Goal: Task Accomplishment & Management: Manage account settings

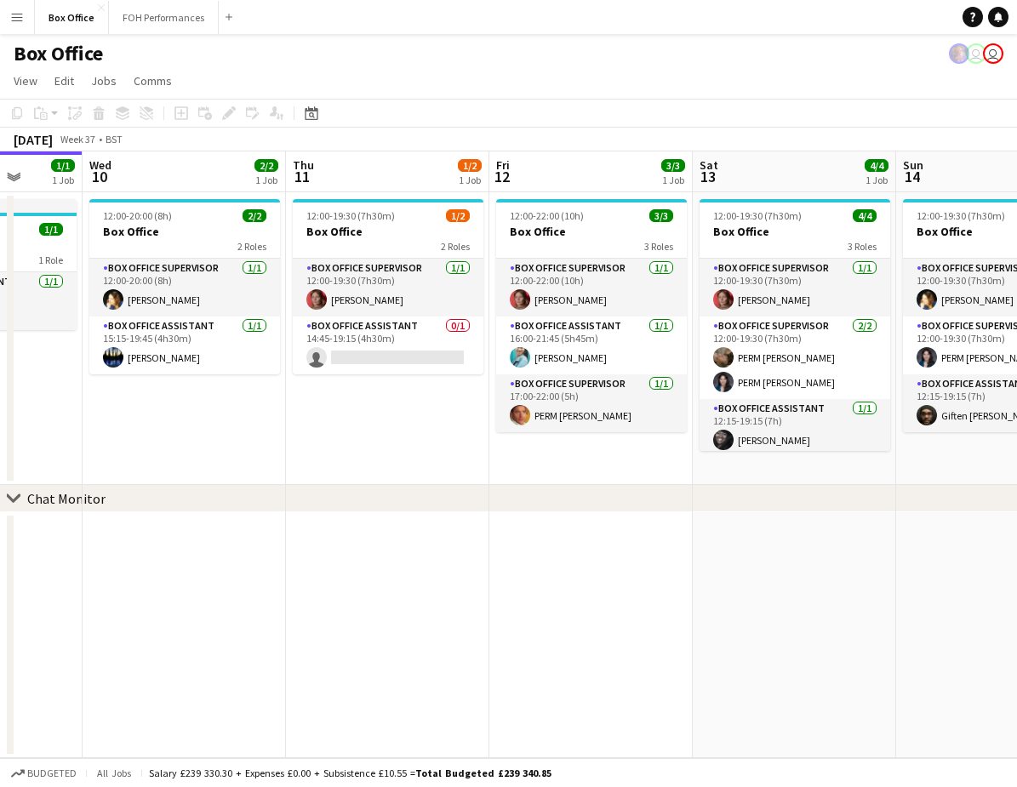
scroll to position [0, 533]
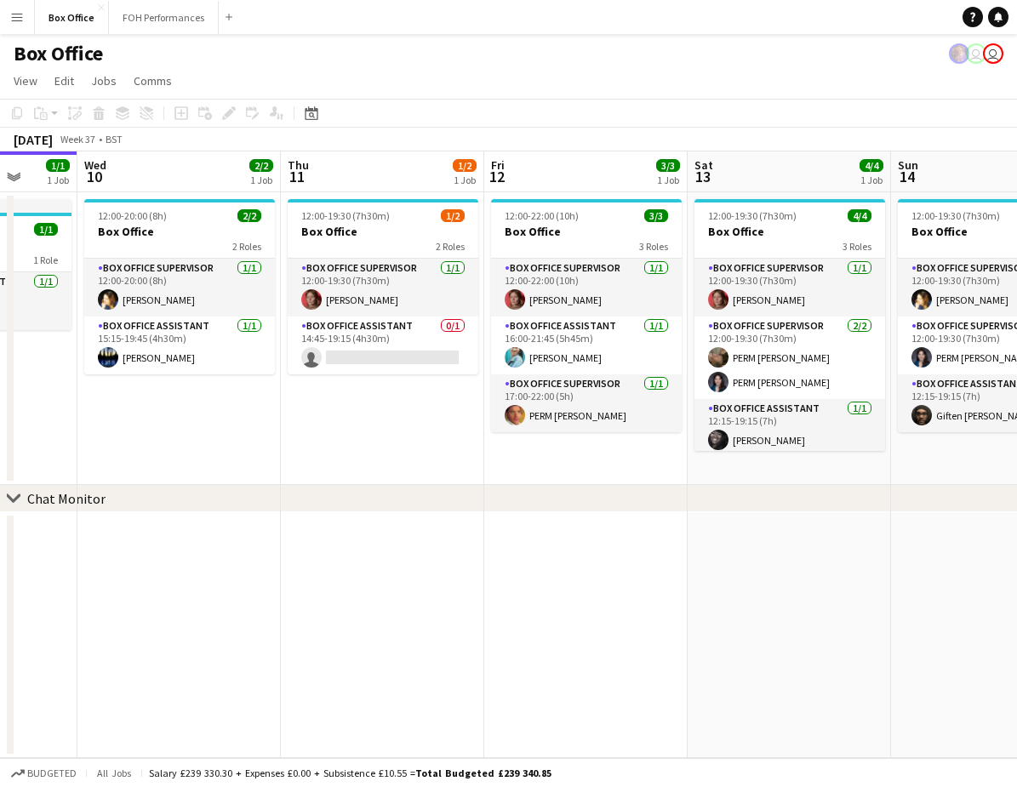
drag, startPoint x: 568, startPoint y: 410, endPoint x: 239, endPoint y: 407, distance: 329.3
click at [239, 407] on app-calendar-viewport "Sun 7 4/4 2 Jobs Mon 8 1/1 1 Job Tue 9 1/1 1 Job Wed 10 2/2 1 Job Thu 11 1/2 1 …" at bounding box center [508, 454] width 1017 height 607
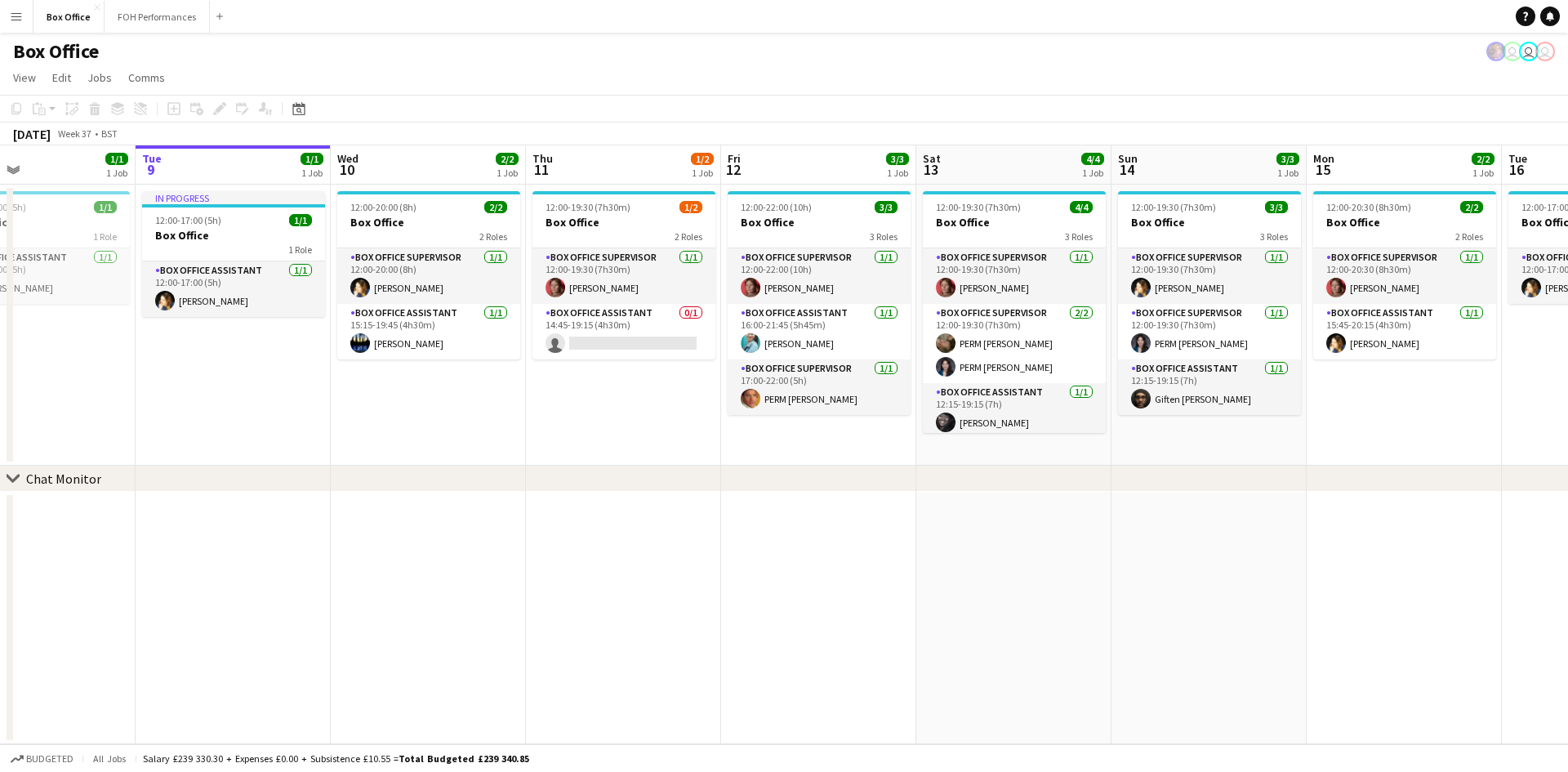
drag, startPoint x: 685, startPoint y: 432, endPoint x: 620, endPoint y: 430, distance: 65.0
click at [624, 433] on app-calendar-viewport "Sat 6 5/5 2 Jobs Sun 7 4/4 2 Jobs Mon 8 1/1 1 Job Tue 9 1/1 1 Job Wed 10 2/2 1 …" at bounding box center [784, 445] width 1568 height 599
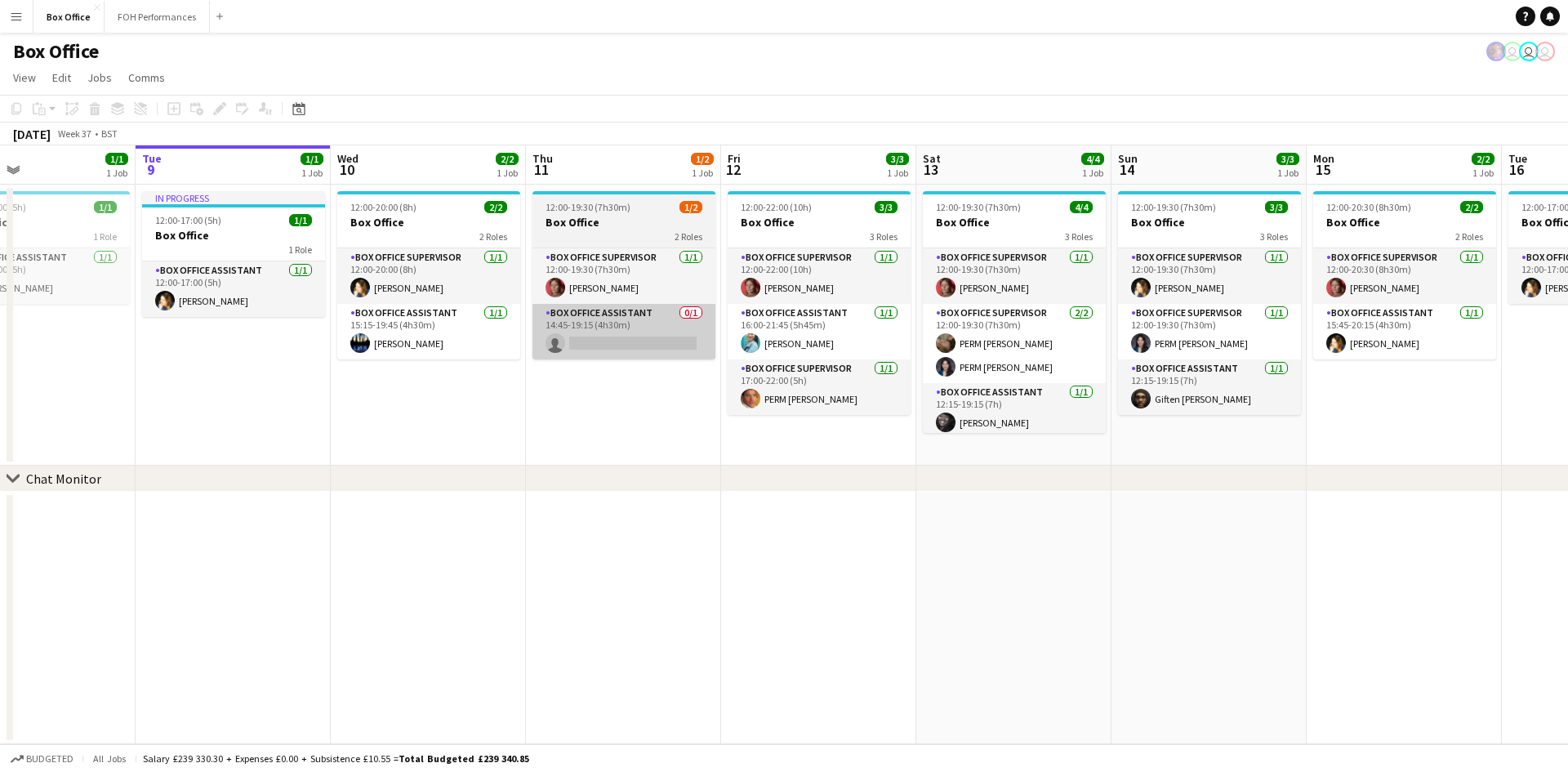
scroll to position [0, 452]
click at [636, 307] on app-card-role "Box Office Assistant 0/1 14:45-19:15 (4h30m) single-neutral-actions" at bounding box center [622, 332] width 183 height 56
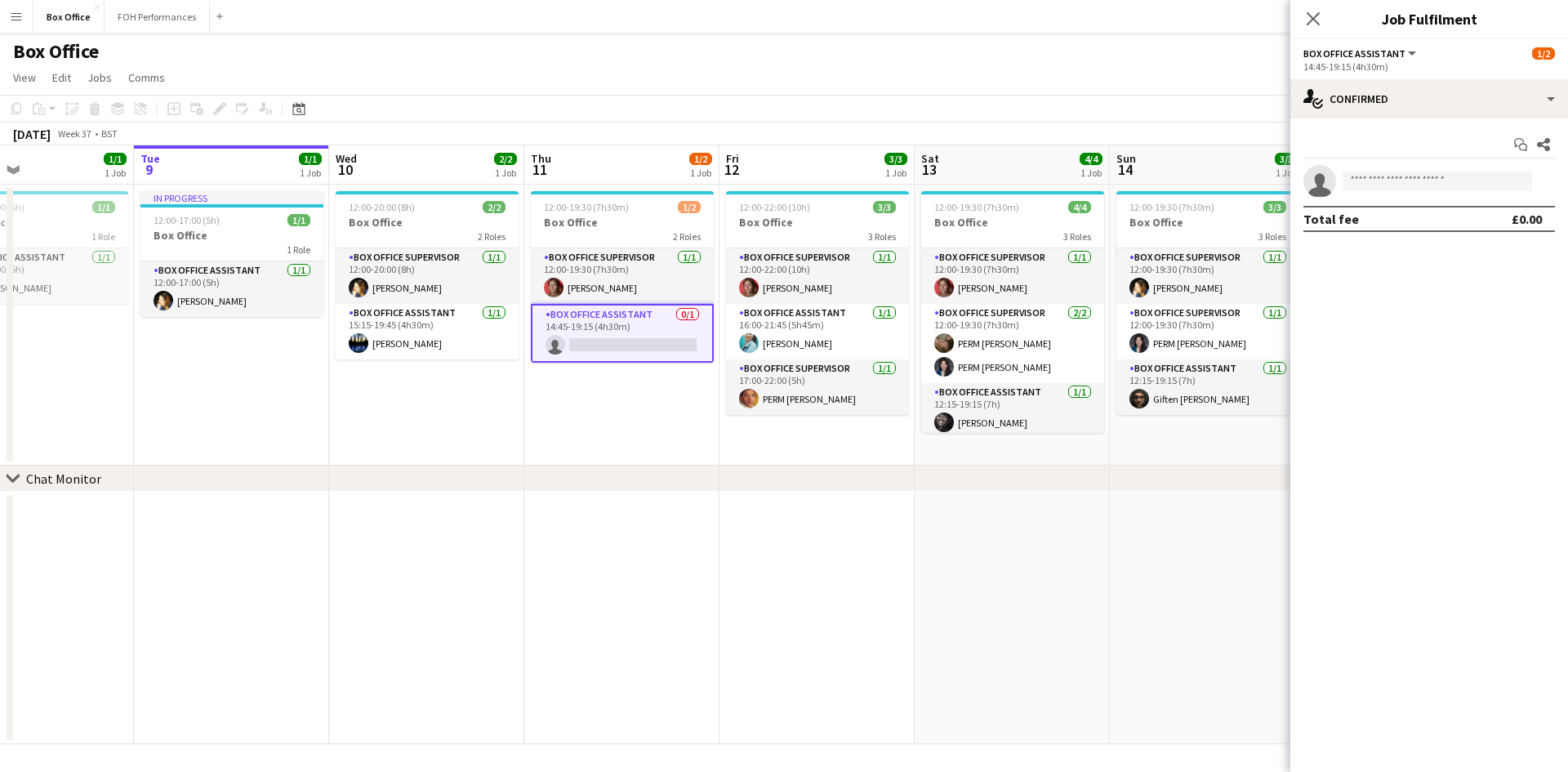
click at [1393, 51] on span "Box Office Assistant" at bounding box center [1354, 53] width 102 height 12
click at [1346, 80] on li "All roles" at bounding box center [1366, 81] width 98 height 14
click at [1343, 60] on div "1 Role" at bounding box center [1429, 66] width 251 height 12
click at [1342, 52] on span "All roles" at bounding box center [1326, 53] width 46 height 12
click at [1356, 115] on li "Box Office Assistant" at bounding box center [1366, 109] width 98 height 14
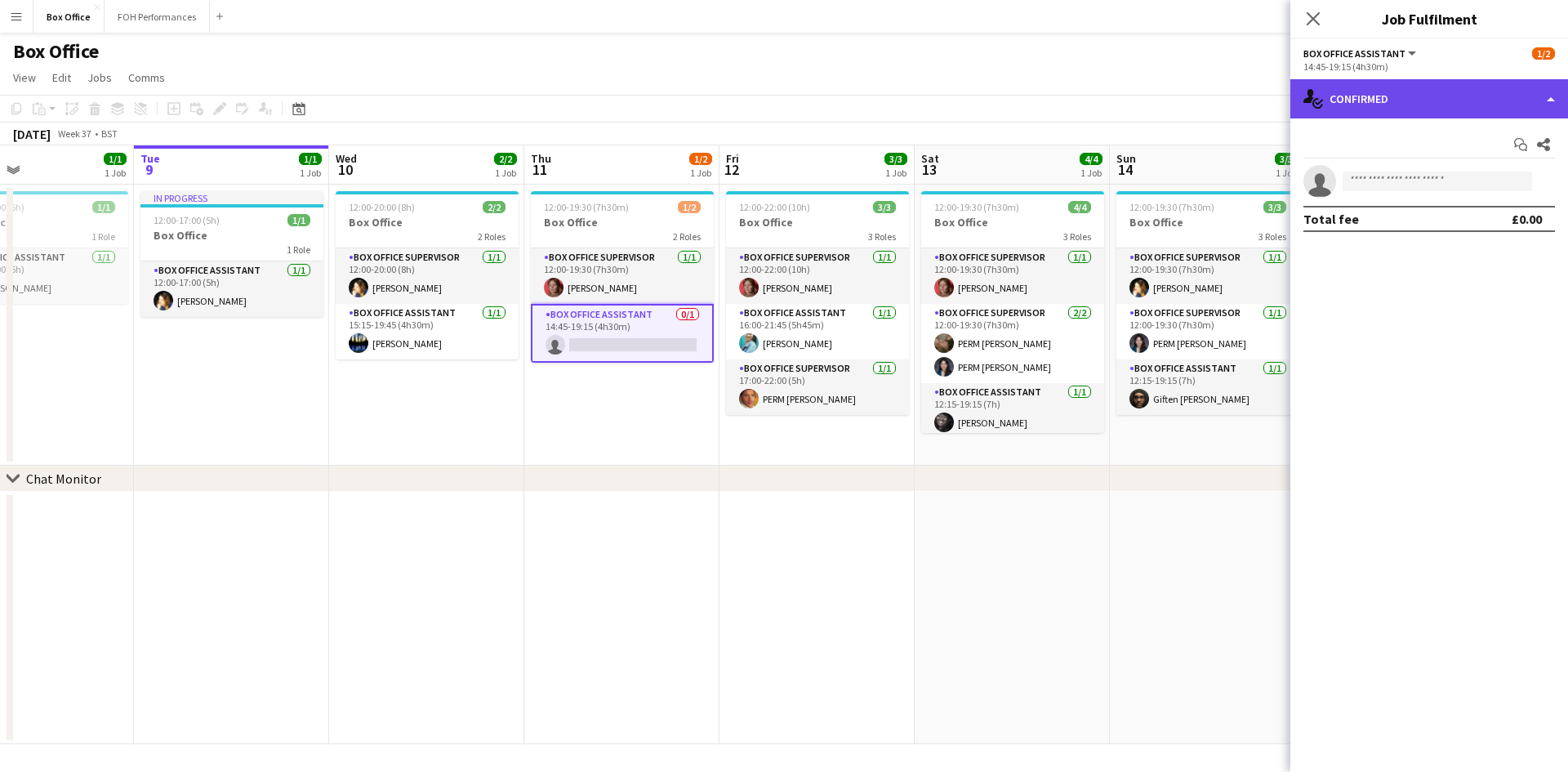
click at [1369, 96] on div "single-neutral-actions-check-2 Confirmed" at bounding box center [1429, 99] width 277 height 39
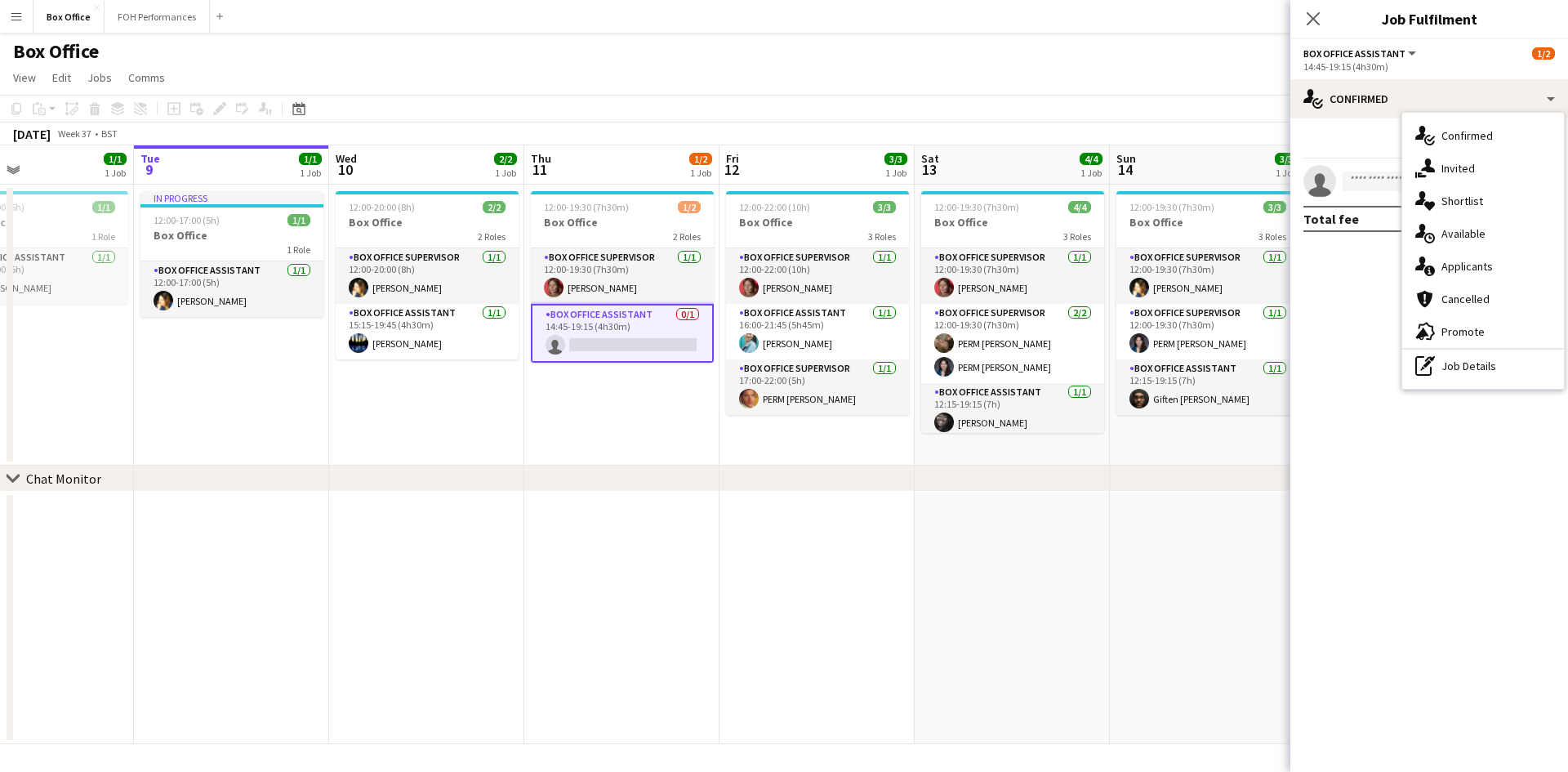
click at [1467, 349] on hr at bounding box center [1483, 350] width 161 height 2
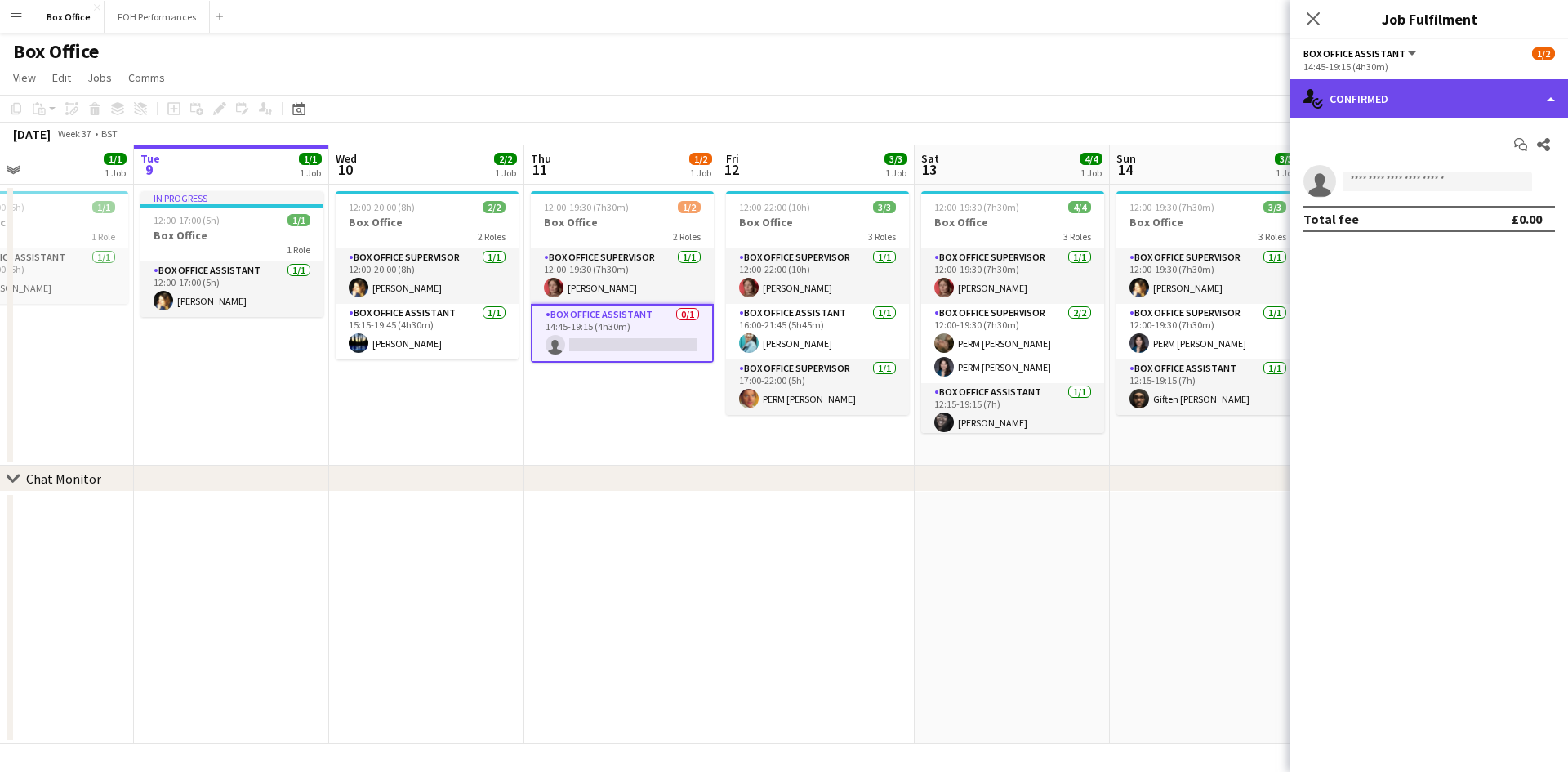
click at [1389, 95] on div "single-neutral-actions-check-2 Confirmed" at bounding box center [1429, 99] width 277 height 39
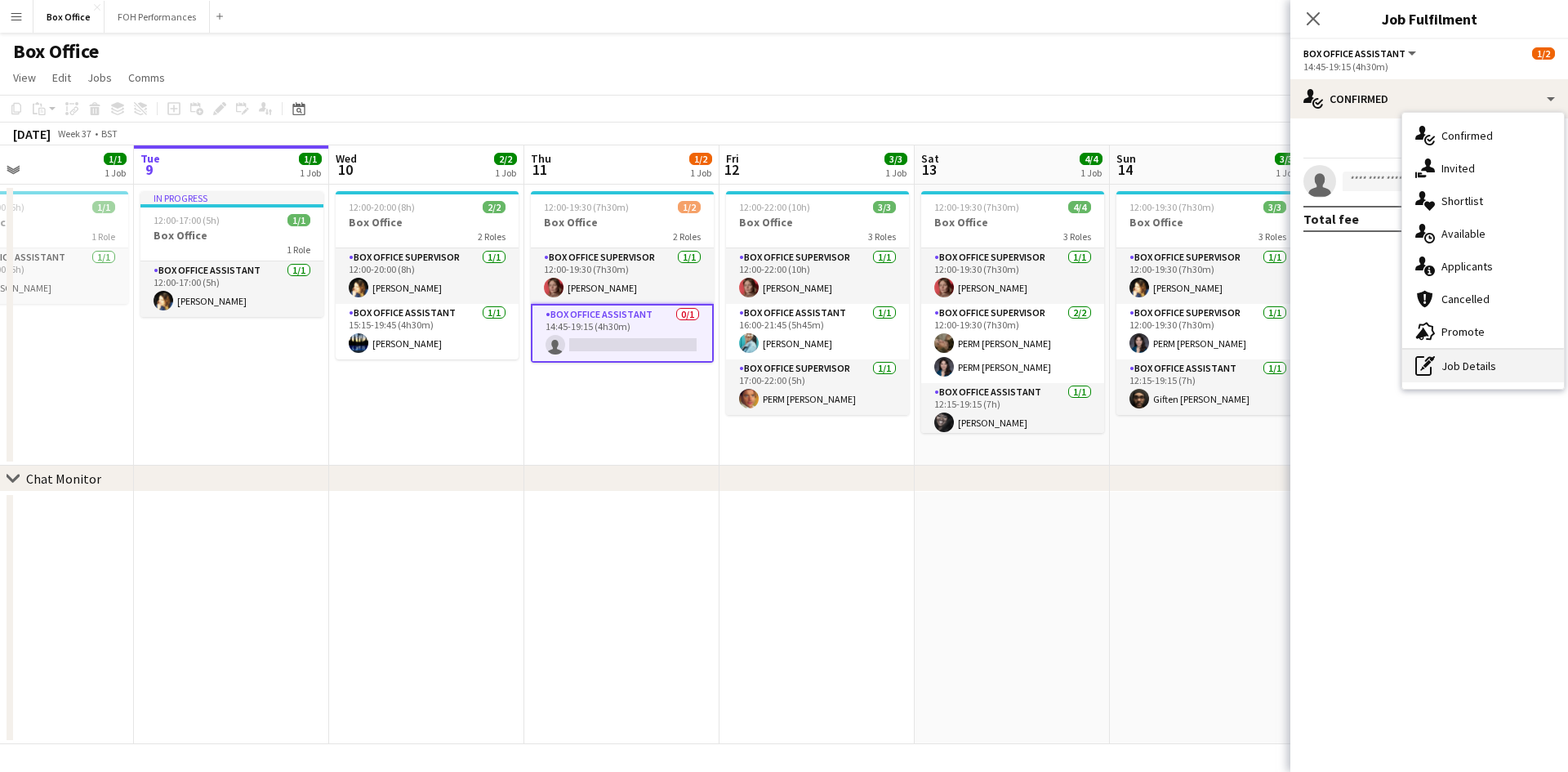
click at [1445, 374] on div "pen-write Job Details" at bounding box center [1483, 366] width 161 height 33
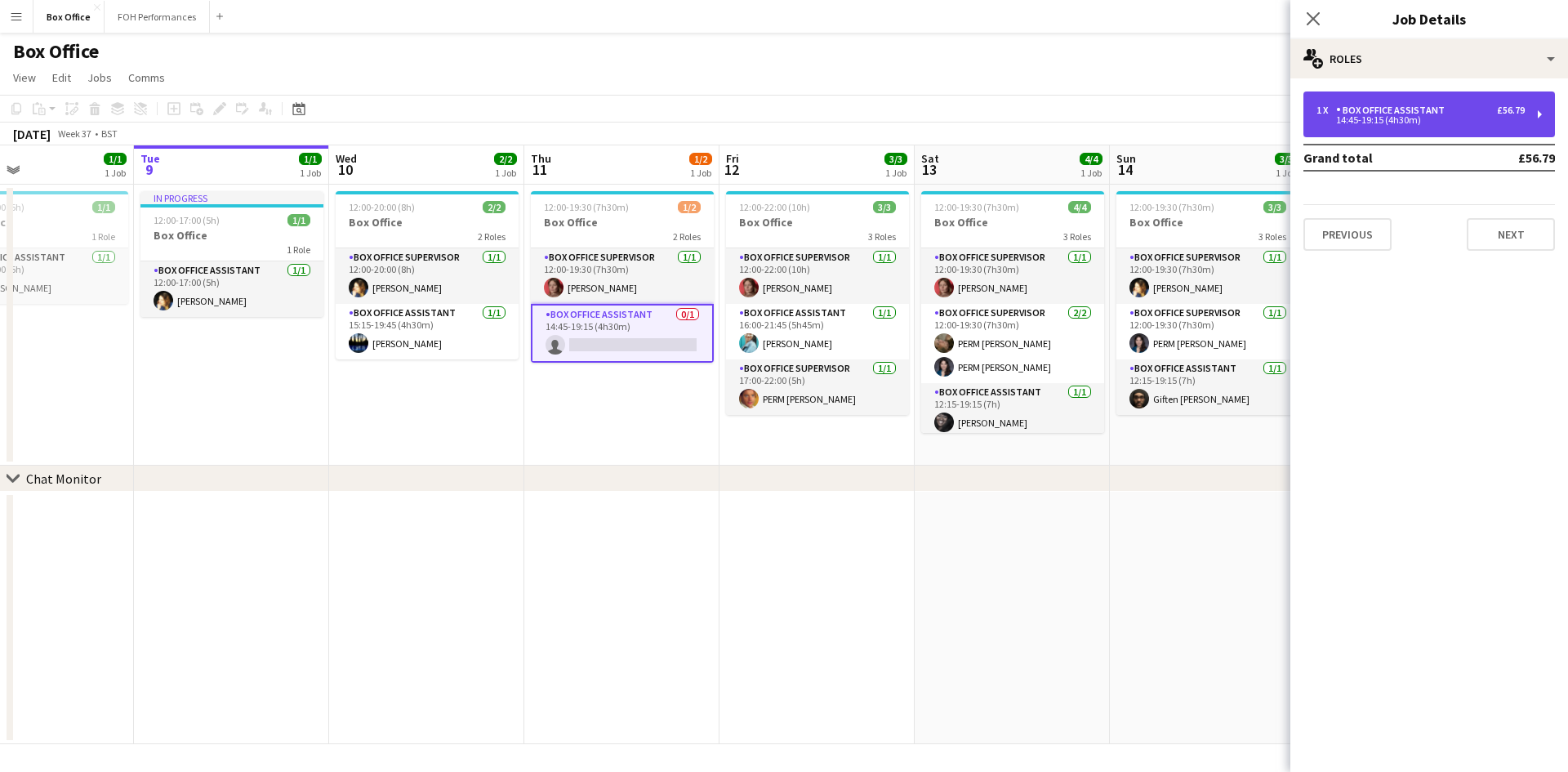
click at [1390, 102] on div "1 x Box Office Assistant £56.79 14:45-19:15 (4h30m)" at bounding box center [1429, 114] width 251 height 46
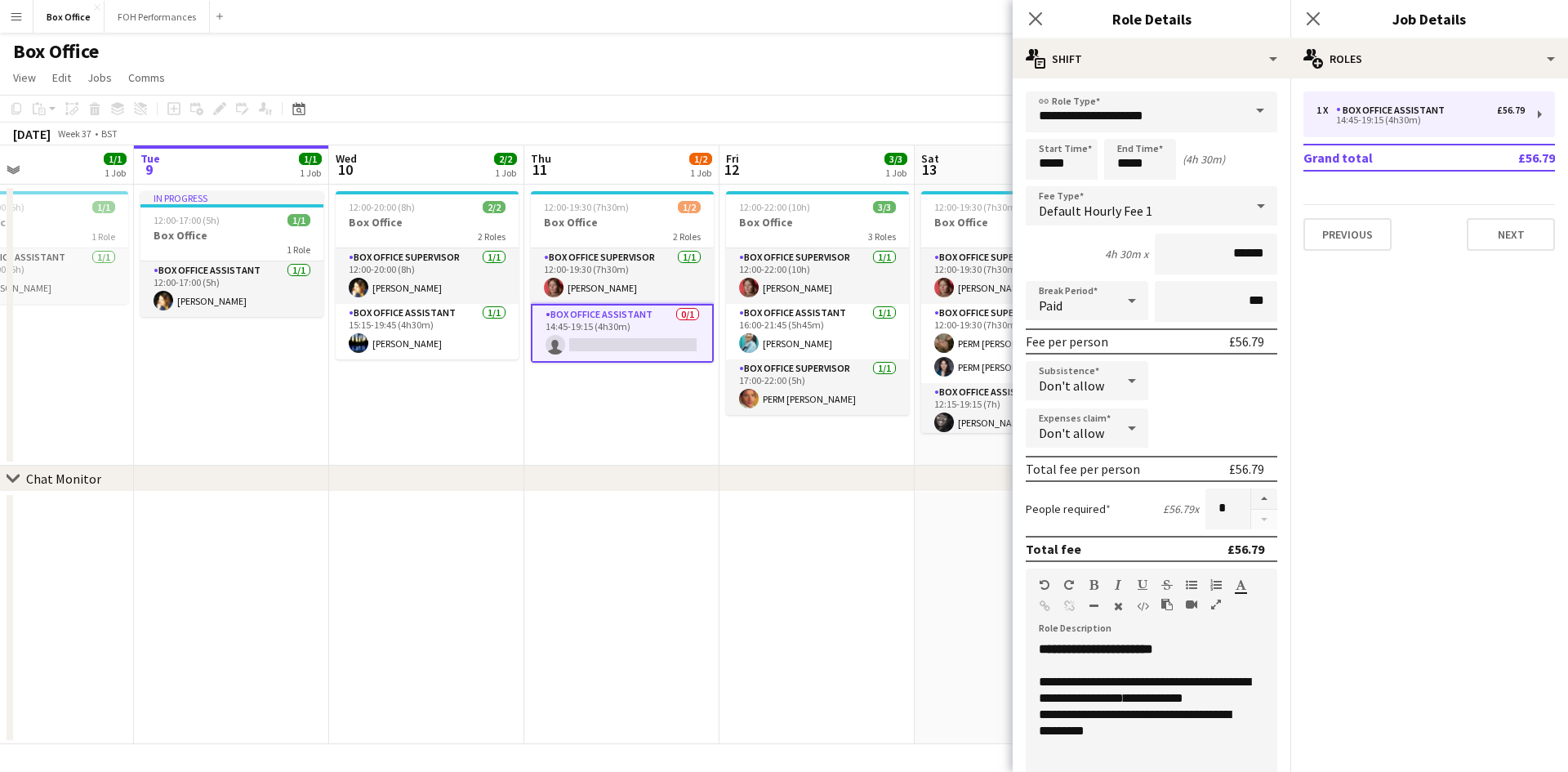
click at [1243, 110] on span at bounding box center [1260, 110] width 35 height 39
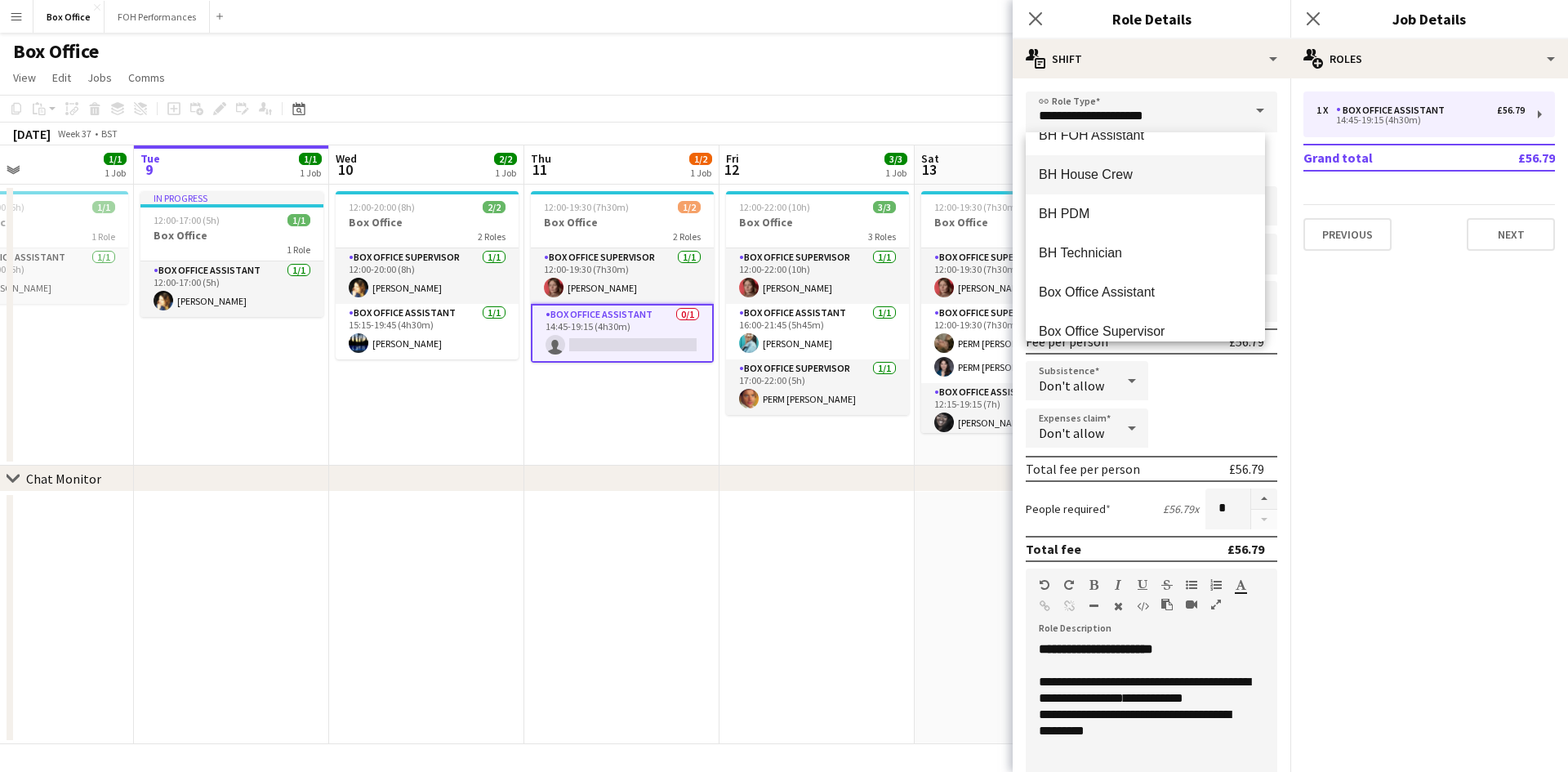
scroll to position [736, 0]
click at [1118, 175] on span "Box Office Supervisor" at bounding box center [1145, 168] width 213 height 15
type input "**********"
type input "******"
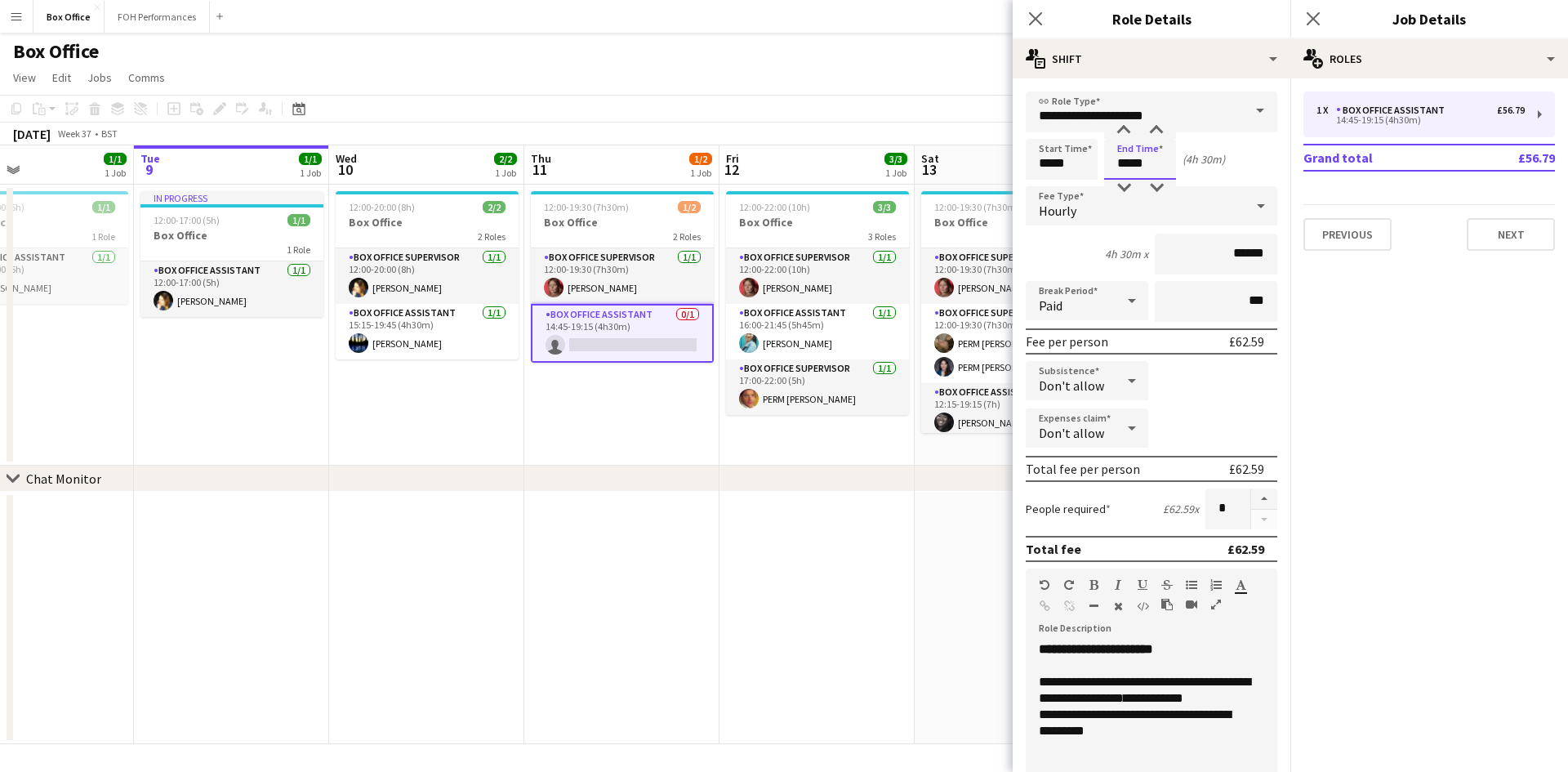
click at [1164, 167] on input "*****" at bounding box center [1140, 159] width 72 height 41
type input "*****"
click at [1081, 157] on input "*****" at bounding box center [1061, 159] width 72 height 41
drag, startPoint x: 1081, startPoint y: 157, endPoint x: 1036, endPoint y: 166, distance: 45.9
click at [1036, 166] on input "*****" at bounding box center [1061, 159] width 72 height 41
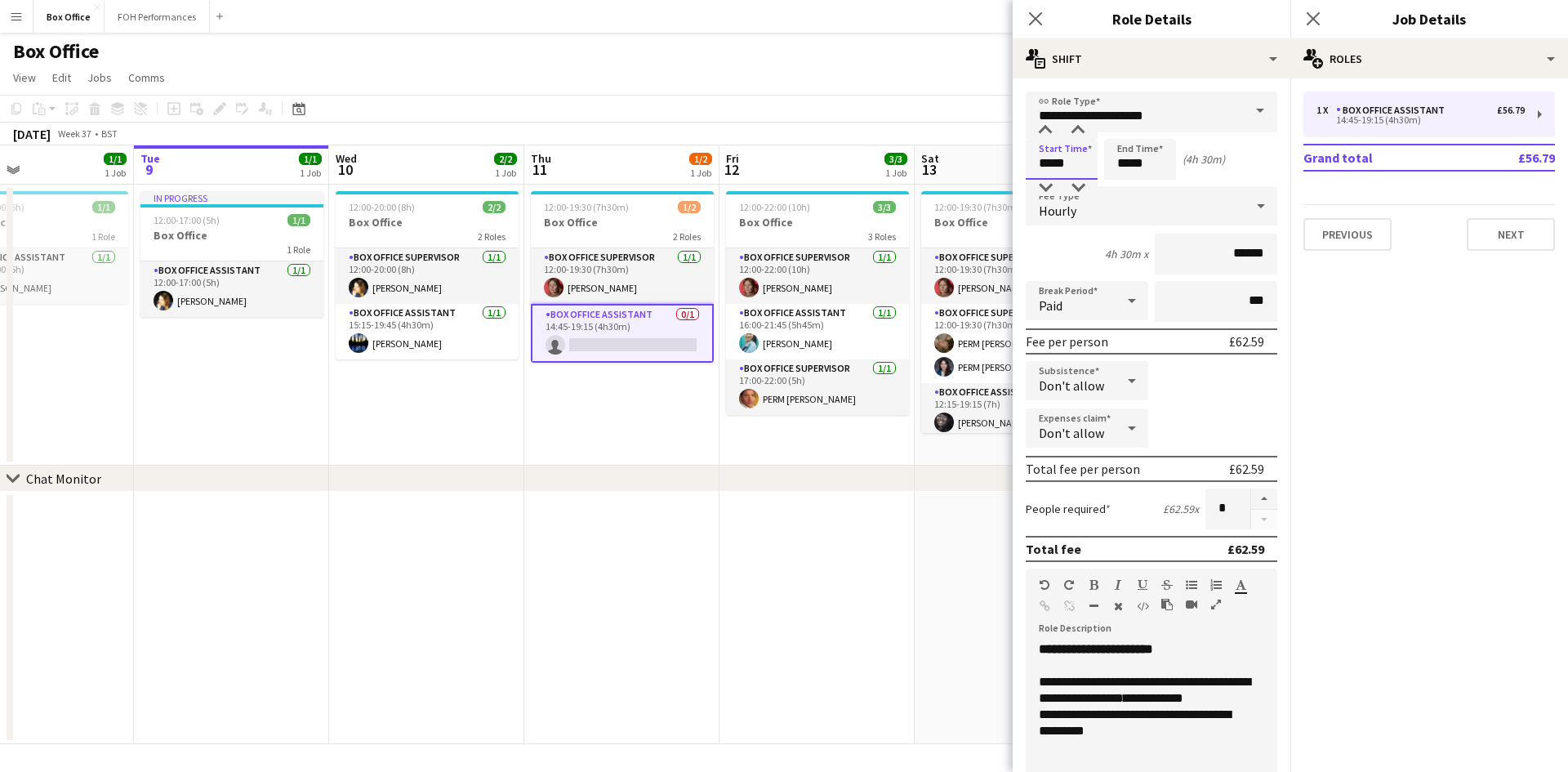
type input "*****"
click at [1082, 239] on div "4h 30m x ******" at bounding box center [1152, 253] width 251 height 41
click at [1105, 202] on div "Hourly" at bounding box center [1135, 205] width 219 height 39
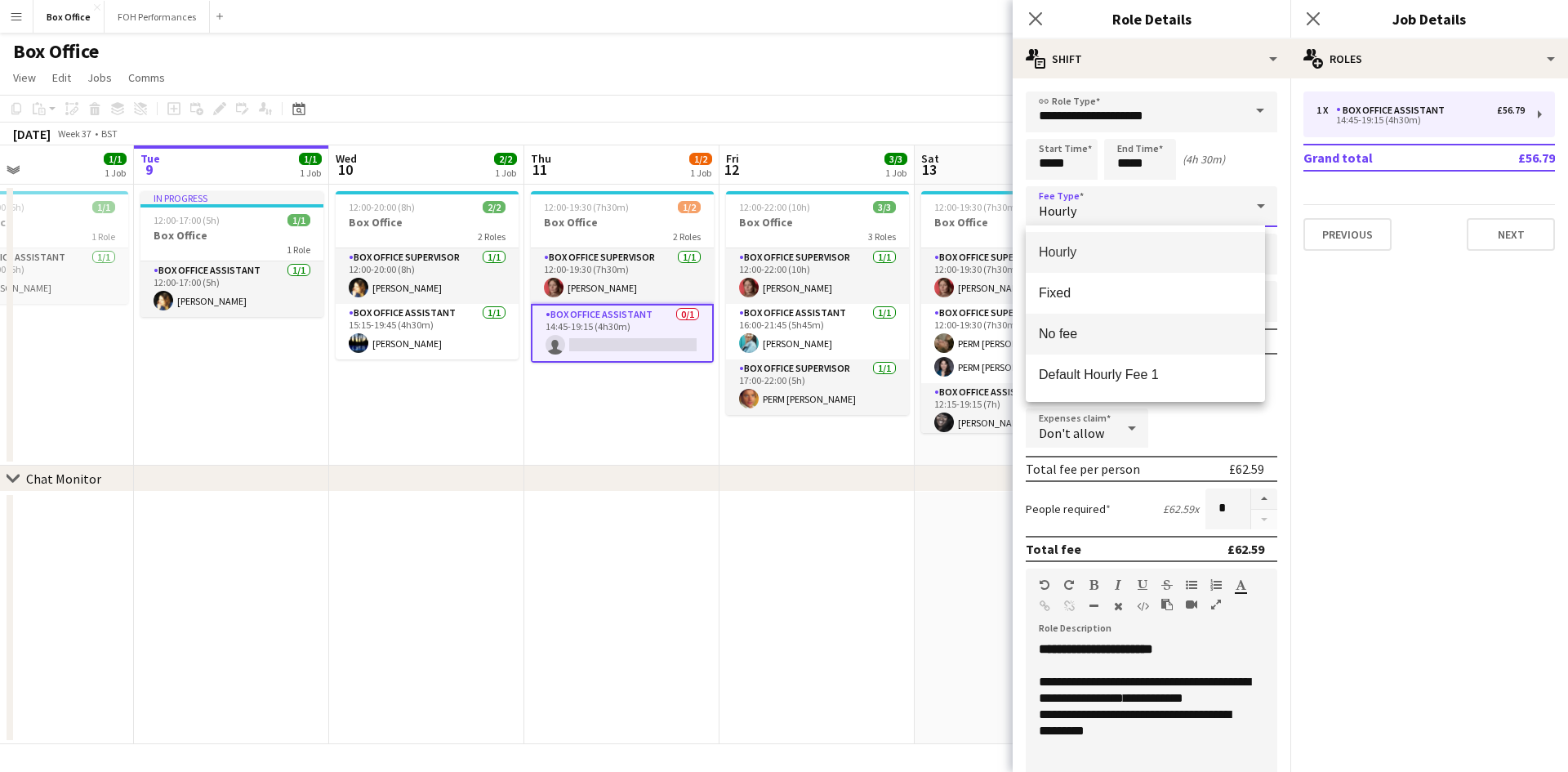
click at [1133, 333] on span "No fee" at bounding box center [1145, 334] width 213 height 15
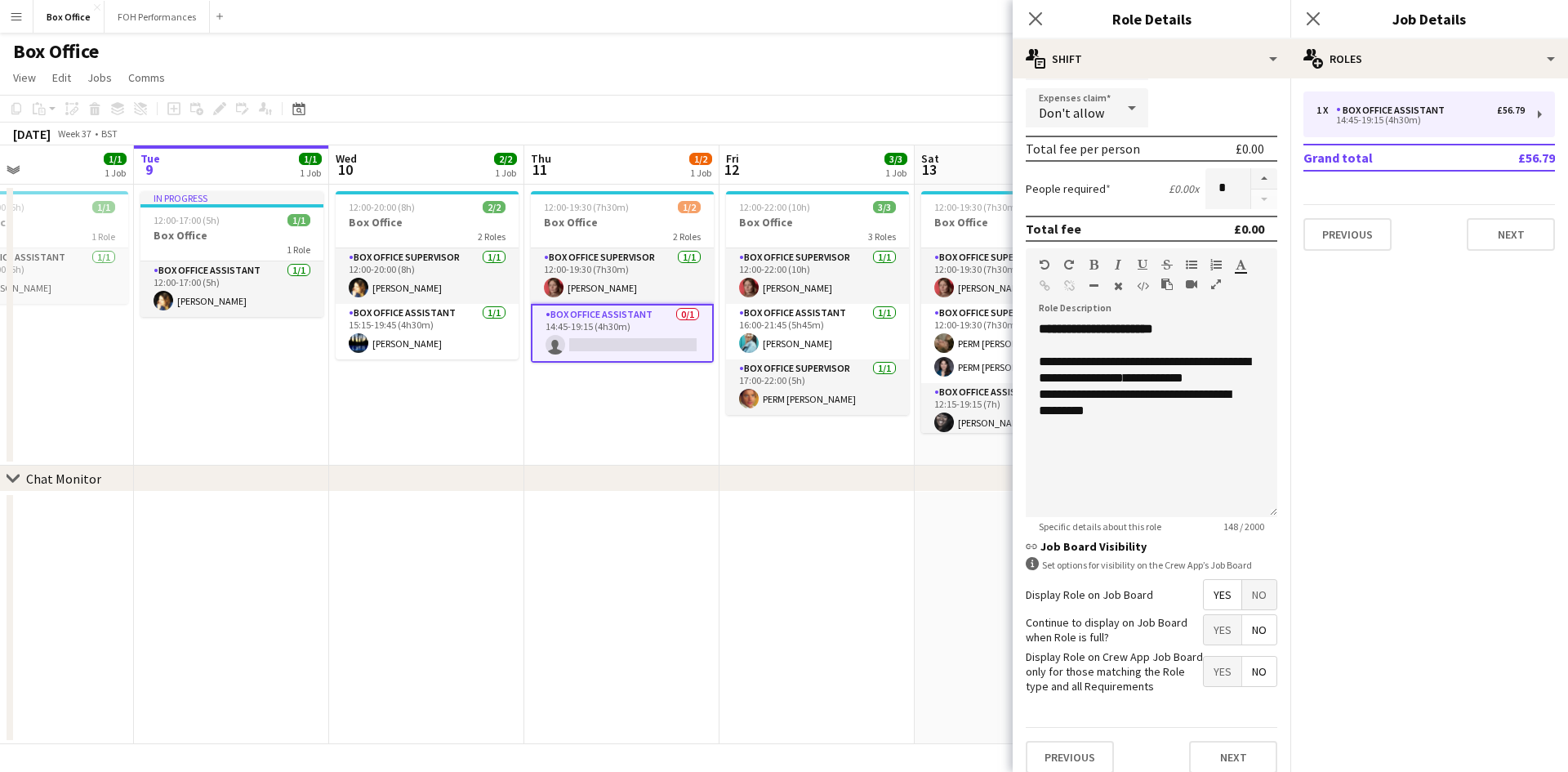
scroll to position [214, 0]
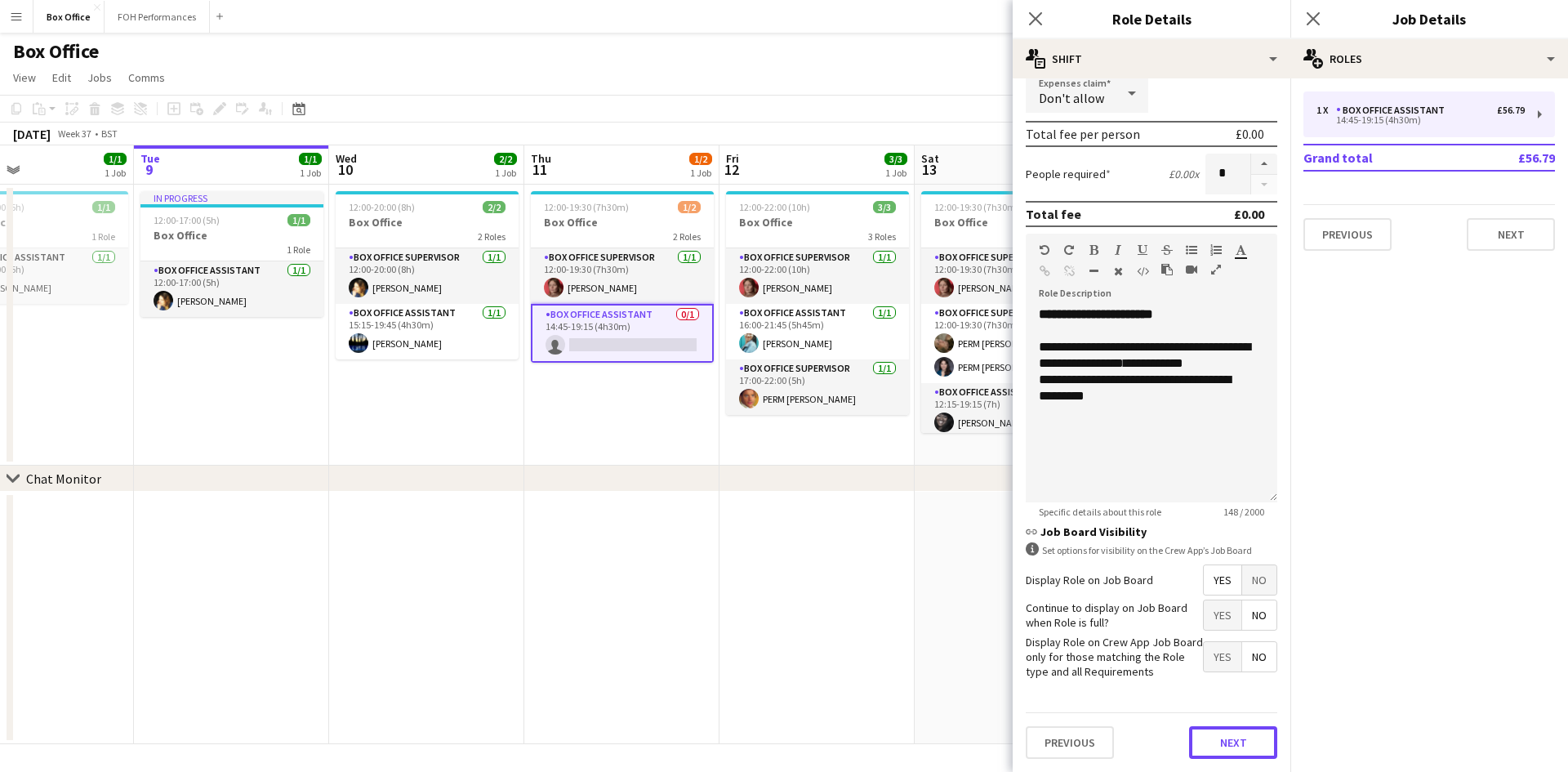
click at [1226, 747] on button "Next" at bounding box center [1233, 743] width 88 height 33
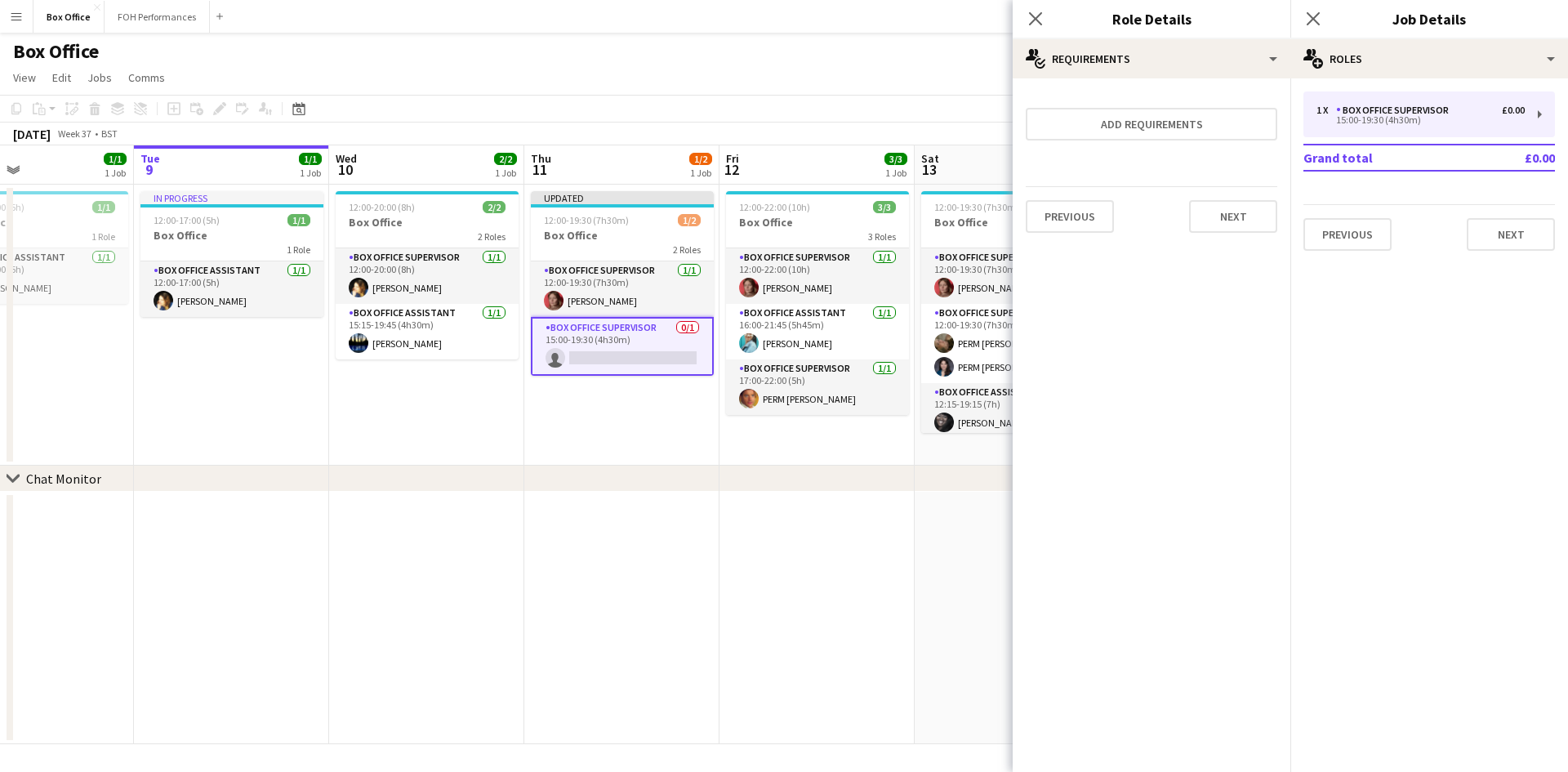
scroll to position [0, 0]
click at [1323, 25] on app-icon "Close pop-in" at bounding box center [1313, 19] width 24 height 24
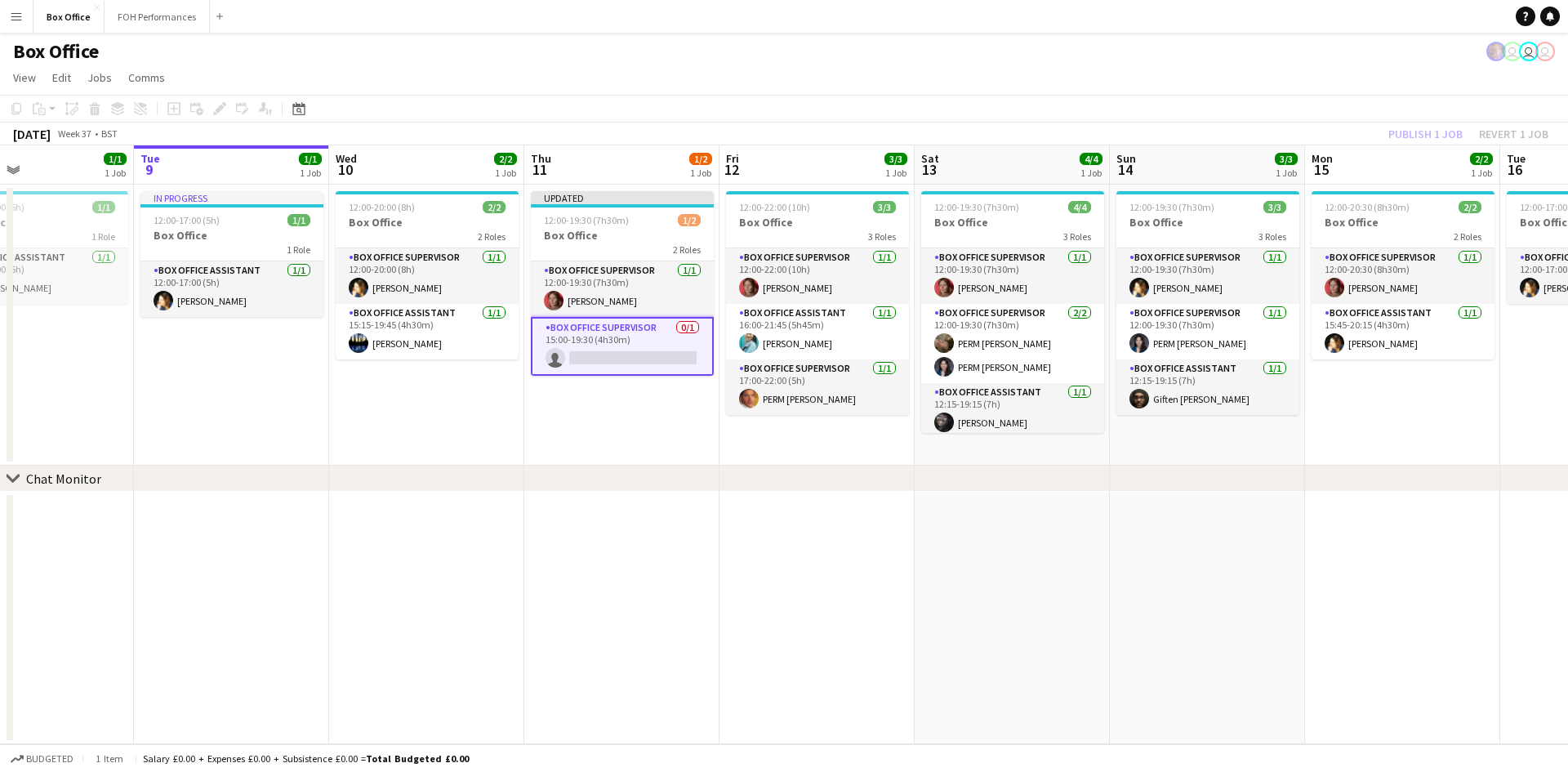
click at [606, 331] on app-card-role "Box Office Supervisor 0/1 15:00-19:30 (4h30m) single-neutral-actions" at bounding box center [622, 346] width 183 height 59
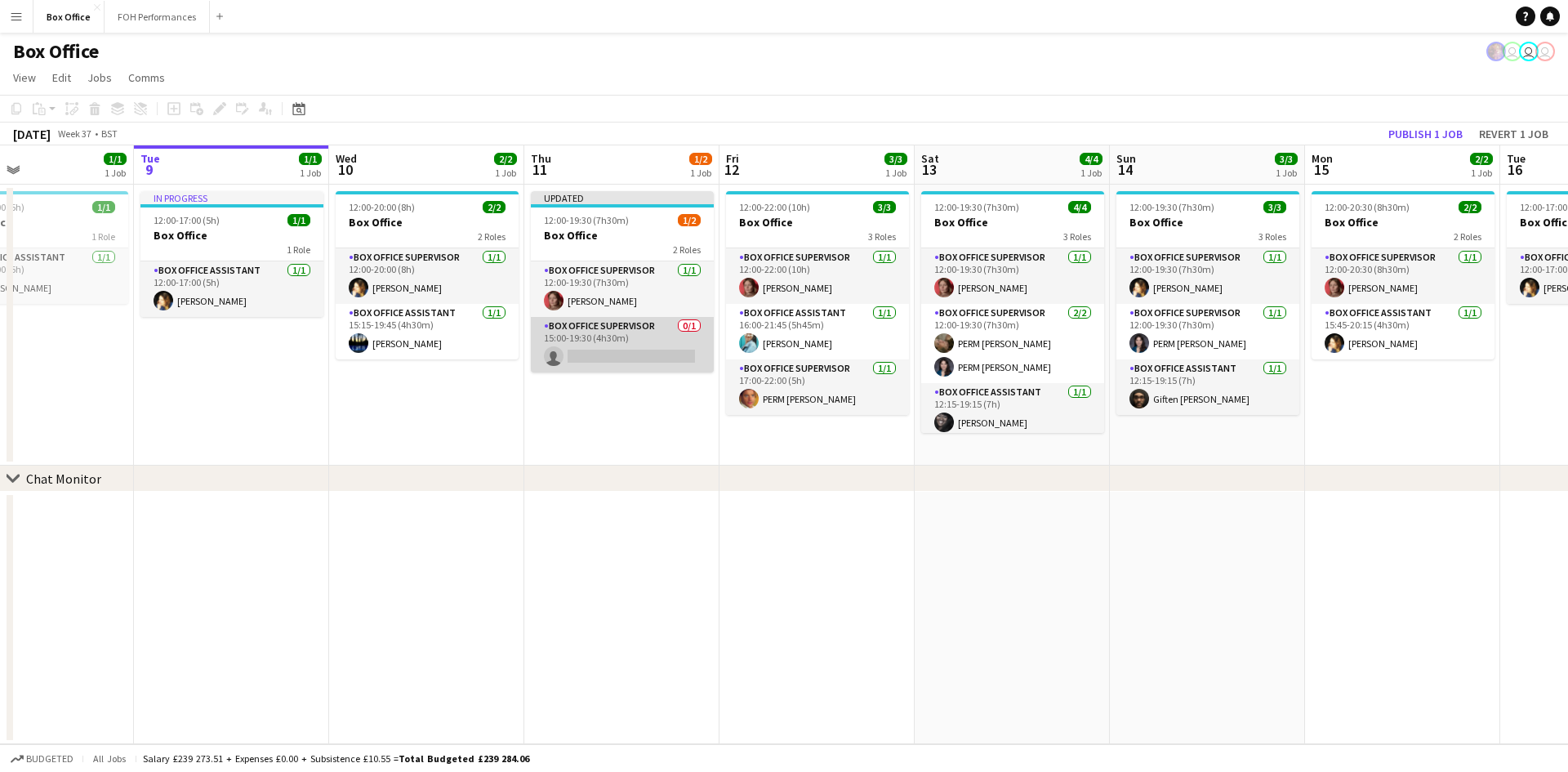
scroll to position [0, 451]
click at [606, 331] on app-card-role "Box Office Supervisor 0/1 15:00-19:30 (4h30m) single-neutral-actions" at bounding box center [623, 345] width 183 height 56
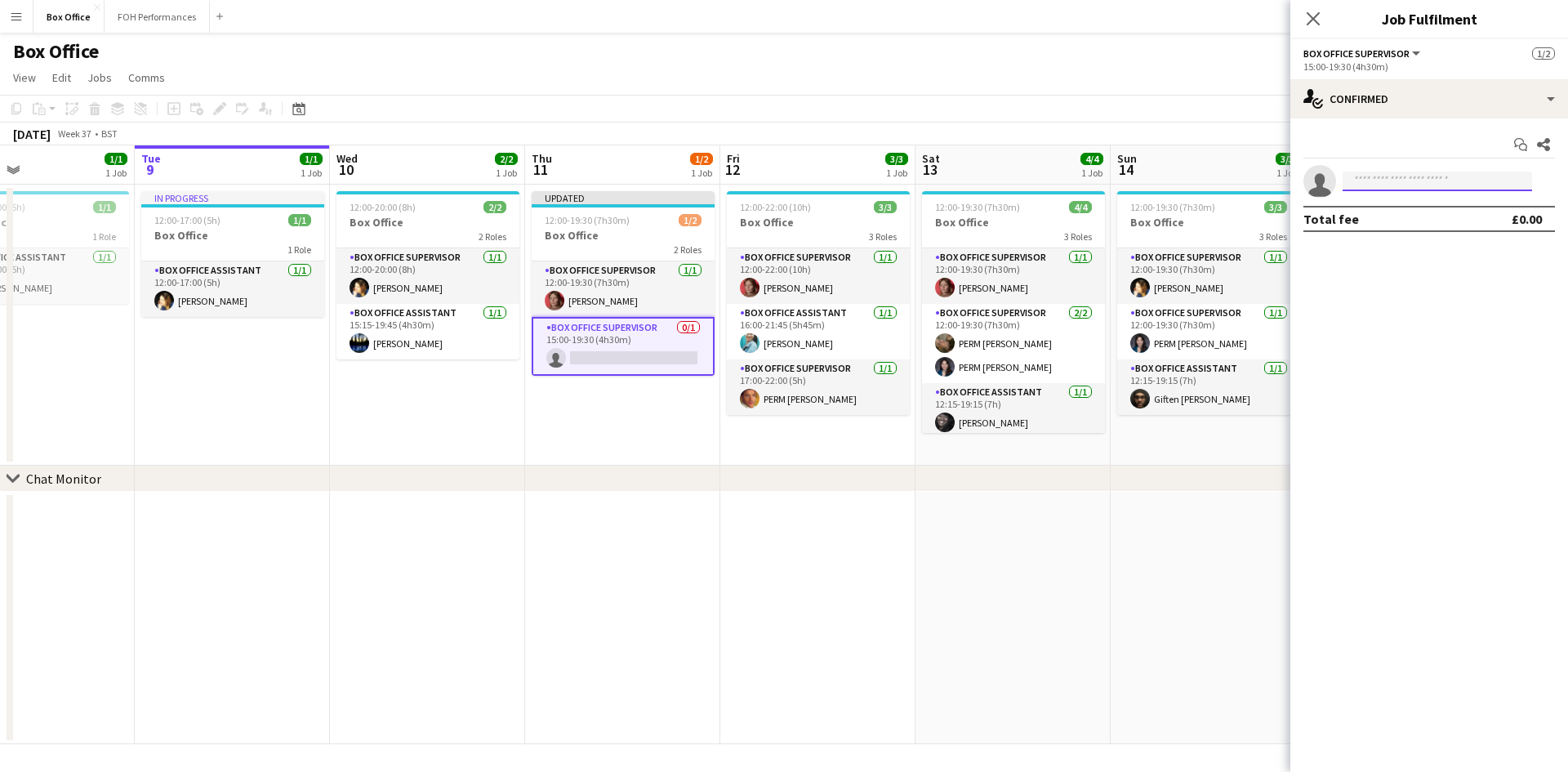
click at [1437, 175] on input at bounding box center [1437, 181] width 189 height 19
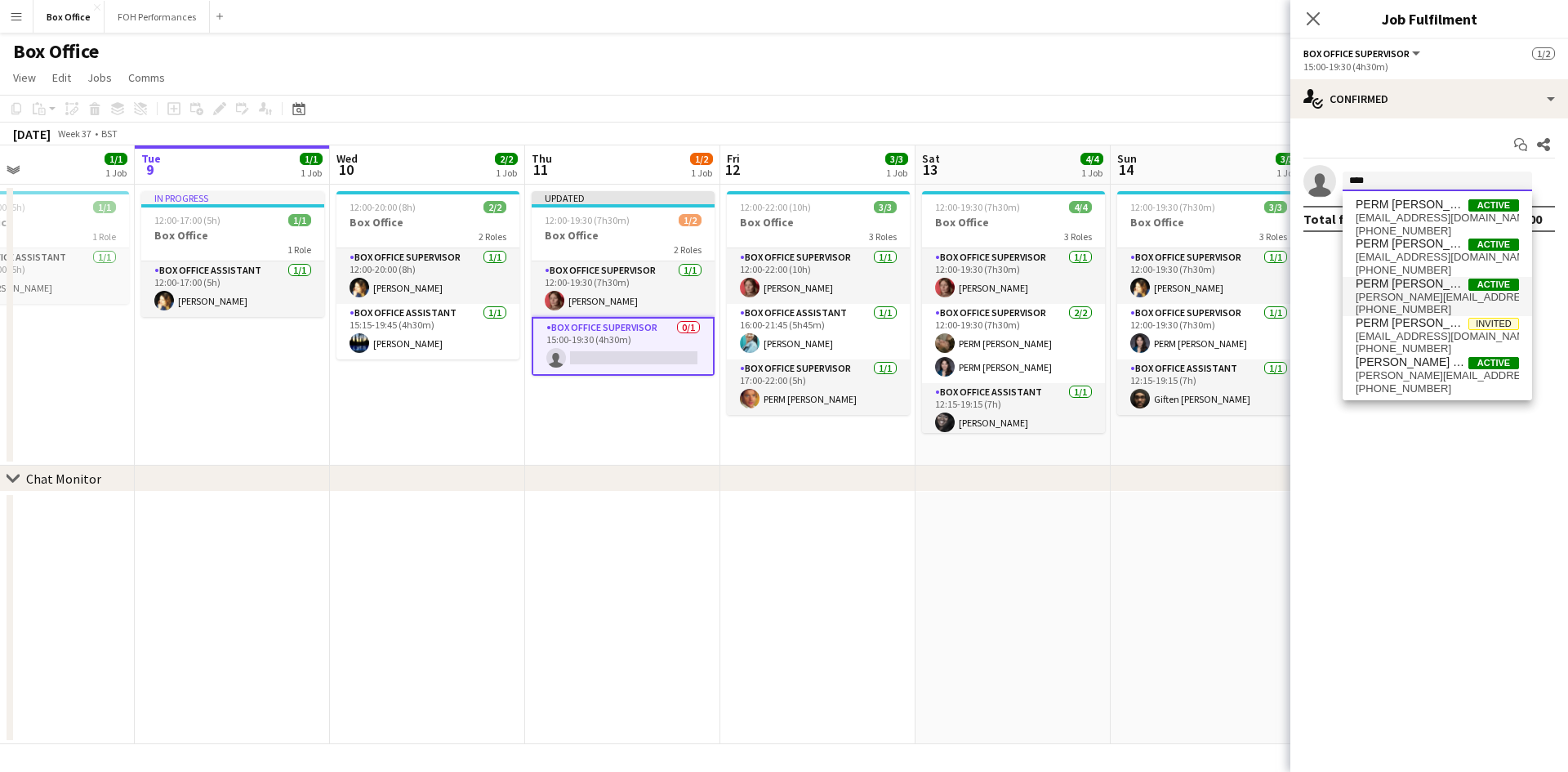
type input "****"
click at [1395, 285] on span "PERM [PERSON_NAME]" at bounding box center [1412, 283] width 112 height 13
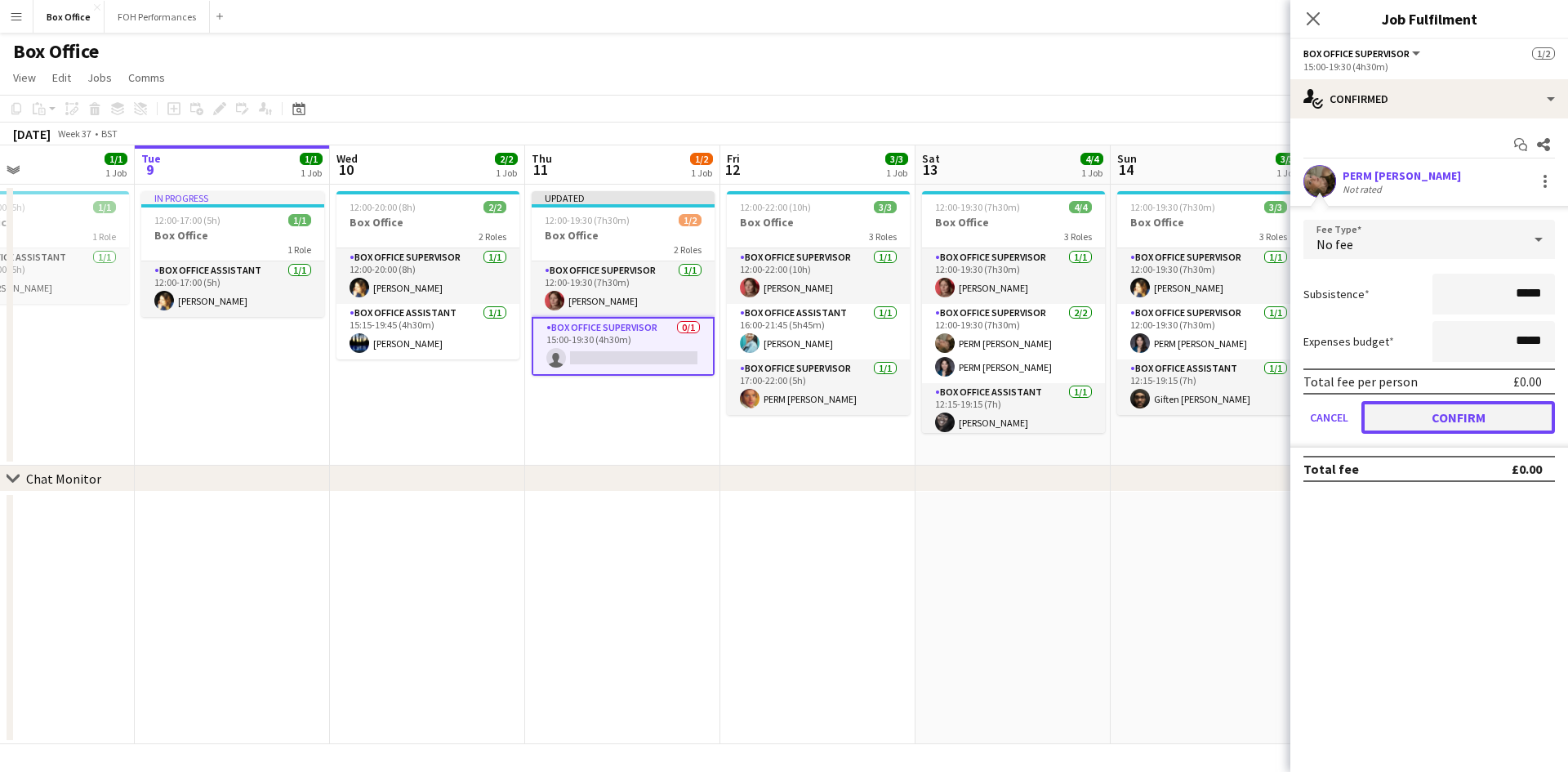
click at [1496, 420] on button "Confirm" at bounding box center [1459, 418] width 194 height 33
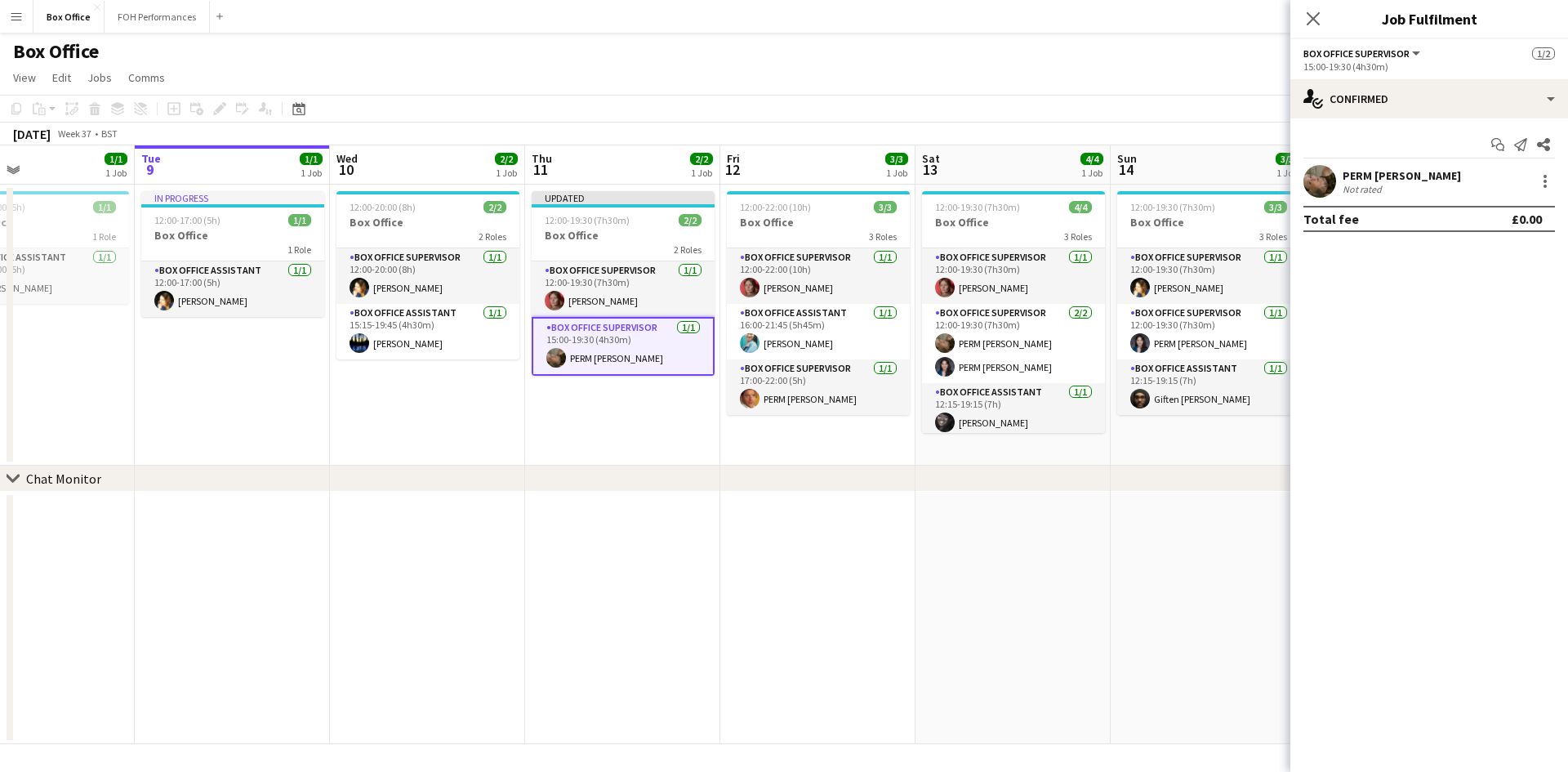
click at [621, 420] on app-date-cell "Updated 12:00-19:30 (7h30m) 2/2 Box Office 2 Roles Box Office Supervisor 1/1 12…" at bounding box center [622, 325] width 195 height 281
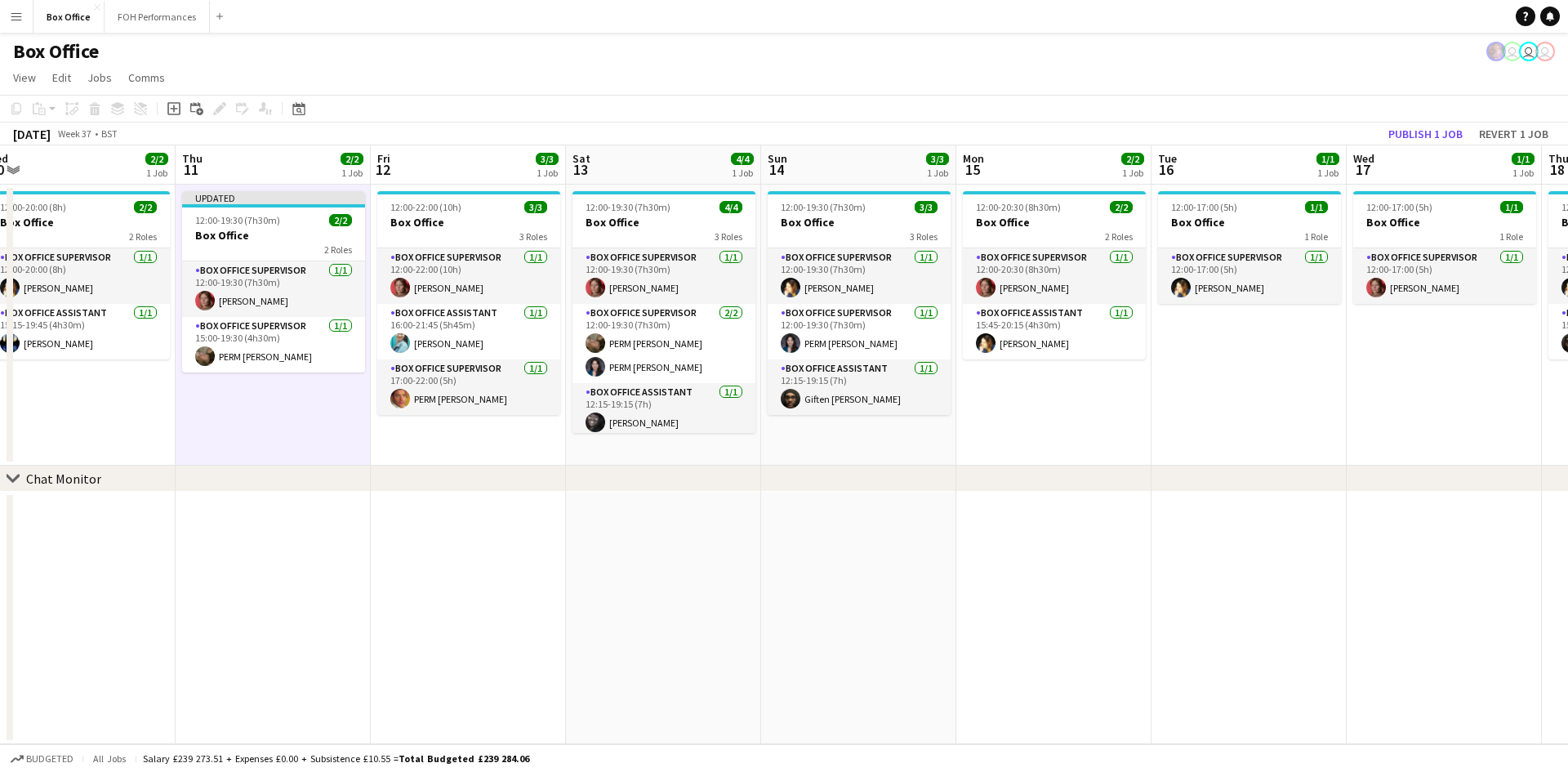
scroll to position [0, 808]
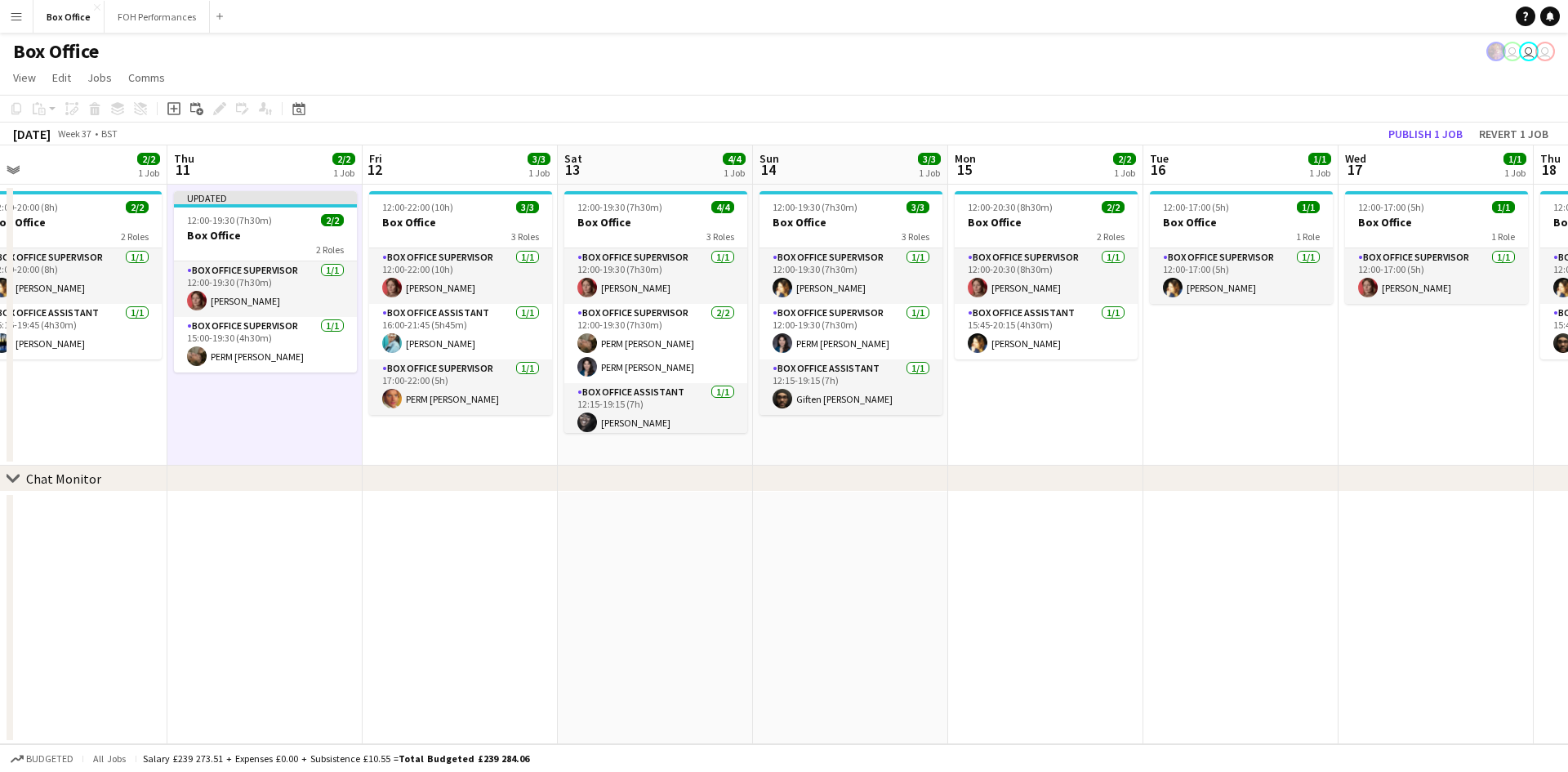
drag, startPoint x: 654, startPoint y: 558, endPoint x: 297, endPoint y: 513, distance: 359.8
click at [297, 513] on app-calendar-viewport "Sat 6 5/5 2 Jobs Sun 7 4/4 2 Jobs Mon 8 1/1 1 Job Tue 9 1/1 1 Job Wed 10 2/2 1 …" at bounding box center [784, 445] width 1568 height 599
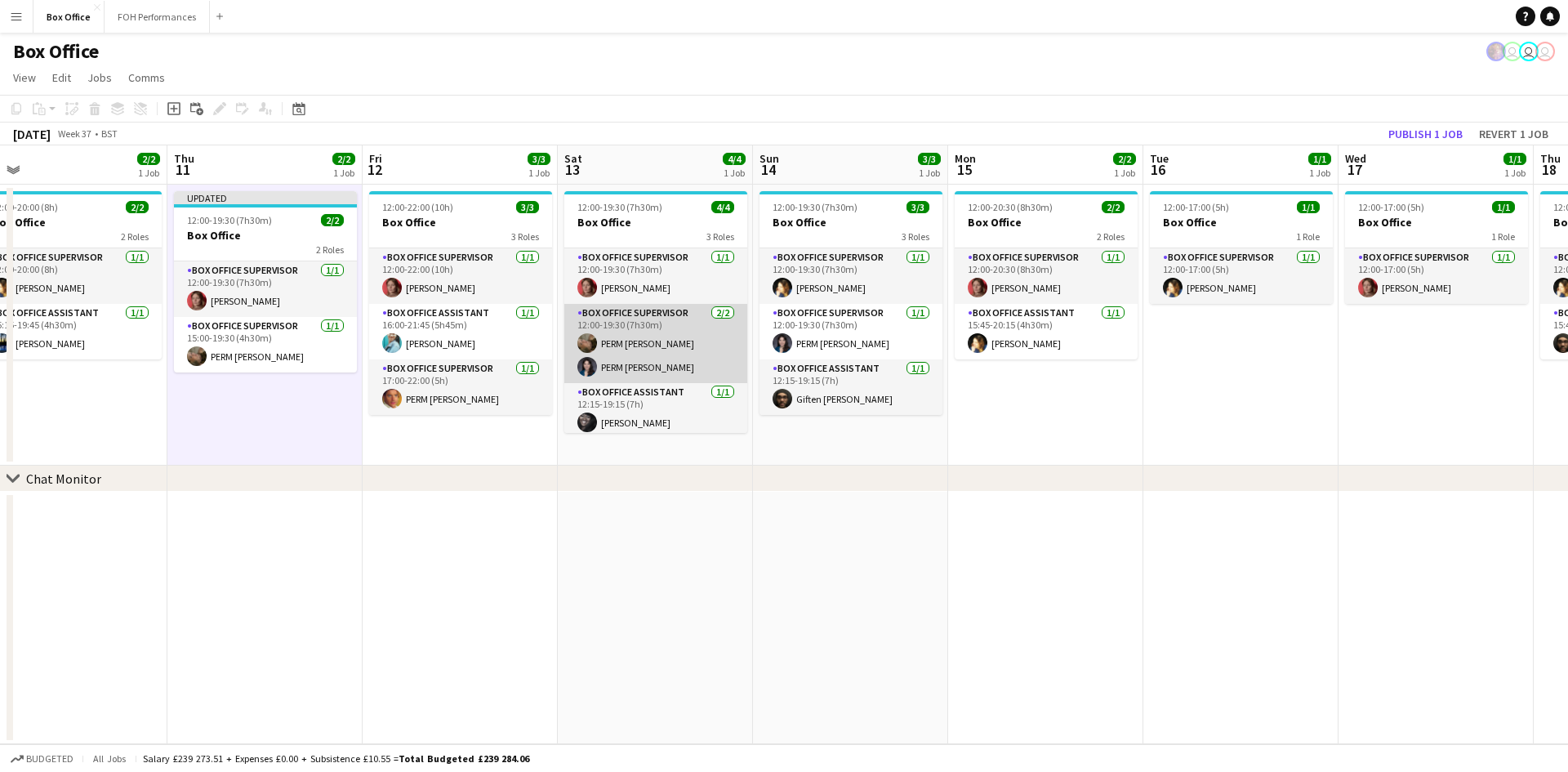
drag, startPoint x: 650, startPoint y: 350, endPoint x: 654, endPoint y: 343, distance: 8.1
click at [650, 350] on app-card-role "Box Office Supervisor 2/2 12:00-19:30 (7h30m) PERM Millie Haldane PERM Lexi Cla…" at bounding box center [655, 344] width 183 height 80
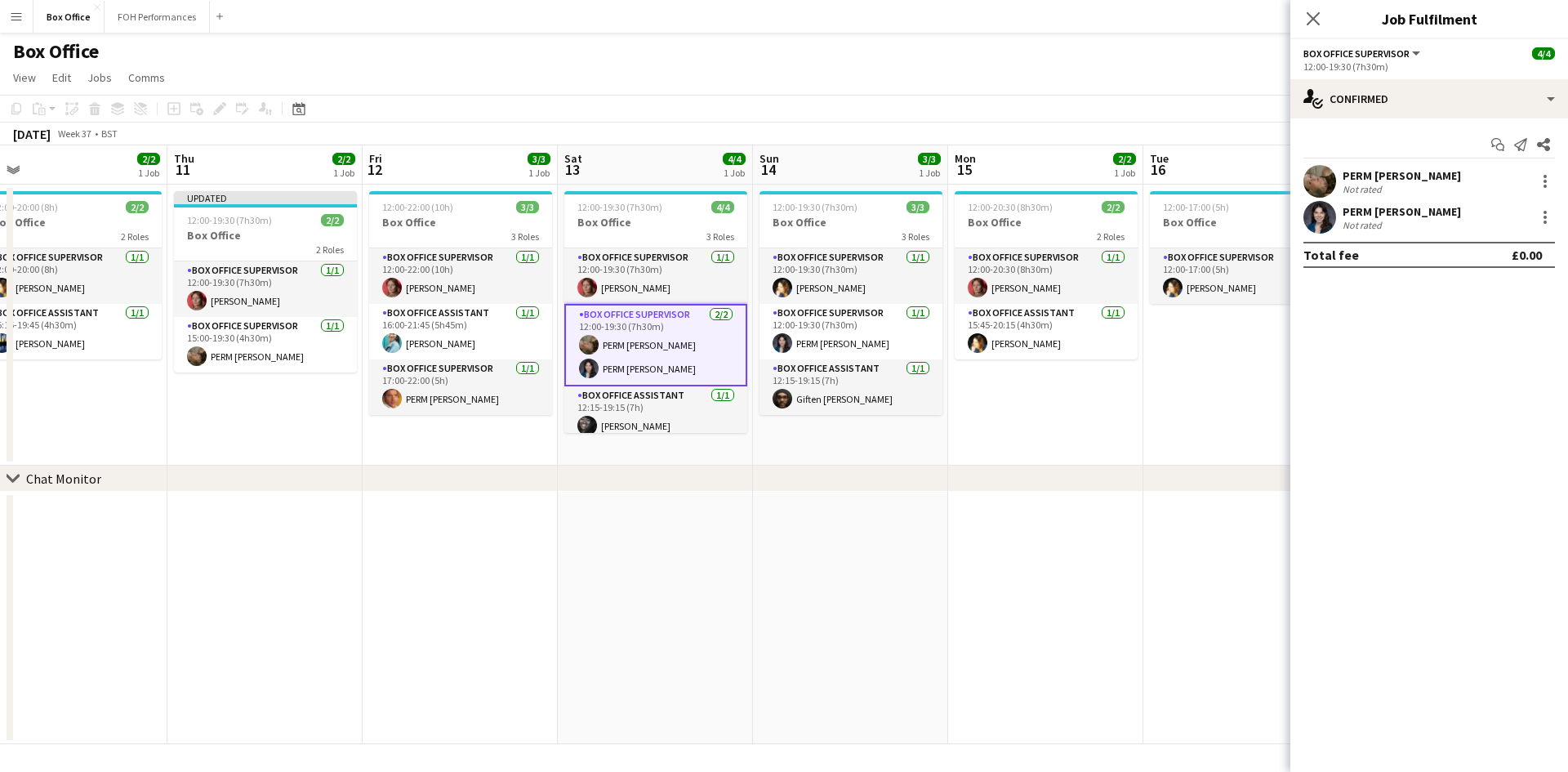
click at [1556, 167] on div "PERM Millie Haldane Not rated" at bounding box center [1429, 181] width 277 height 33
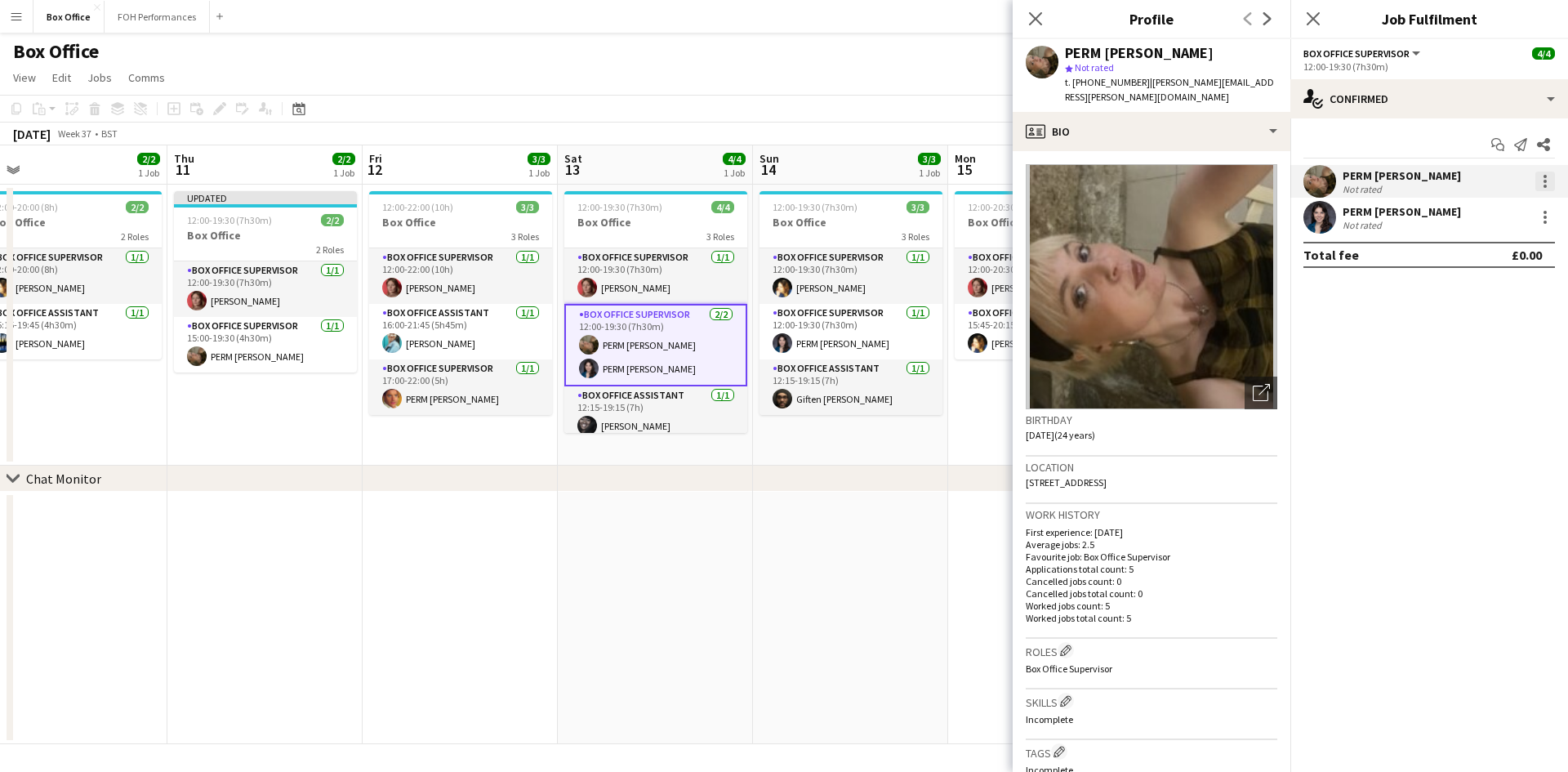
click at [1551, 175] on div at bounding box center [1545, 181] width 19 height 19
click at [1481, 384] on button "Remove" at bounding box center [1490, 368] width 128 height 39
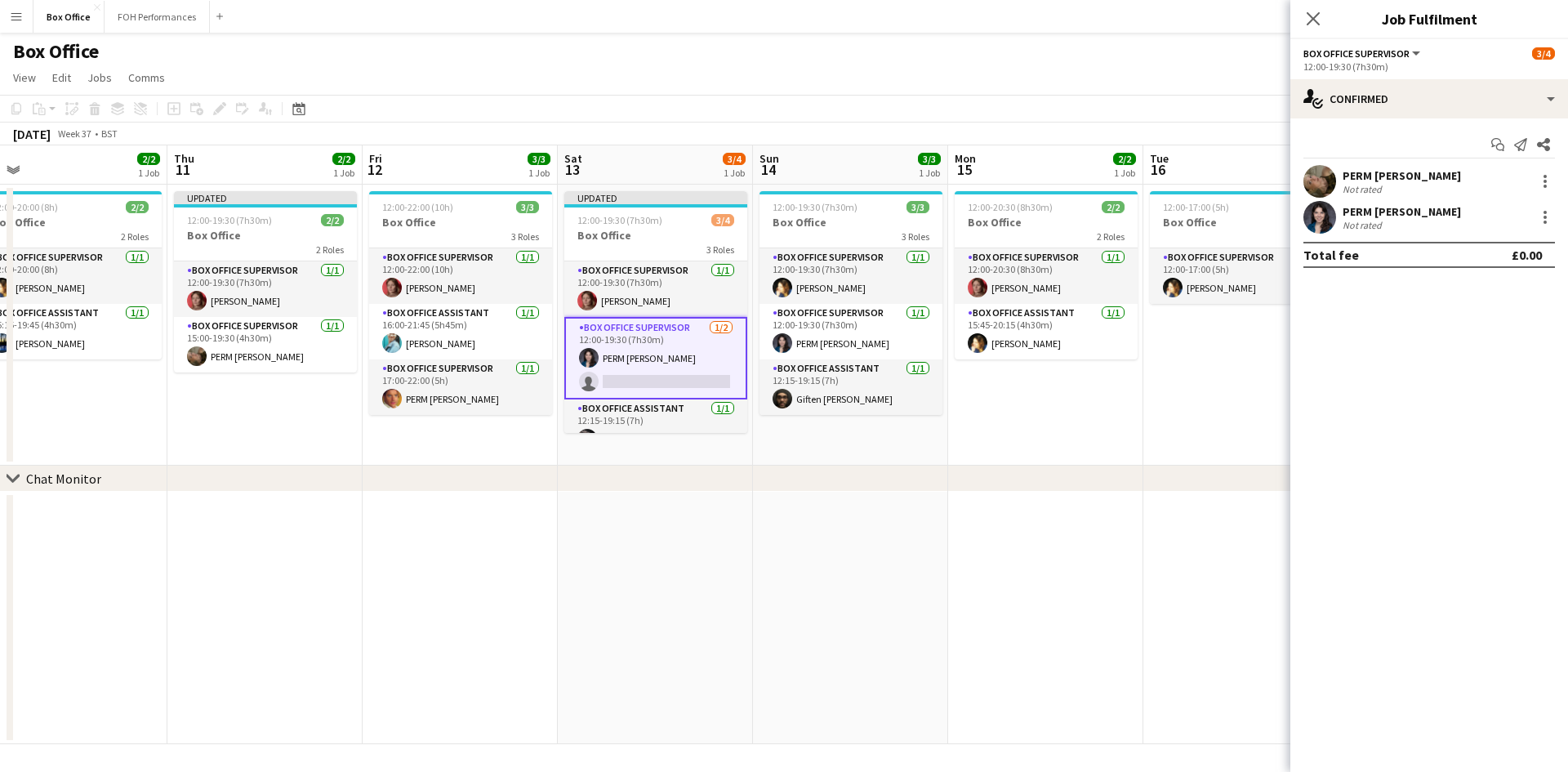
click at [1096, 402] on app-date-cell "12:00-20:30 (8h30m) 2/2 Box Office 2 Roles Box Office Supervisor 1/1 12:00-20:3…" at bounding box center [1045, 325] width 195 height 281
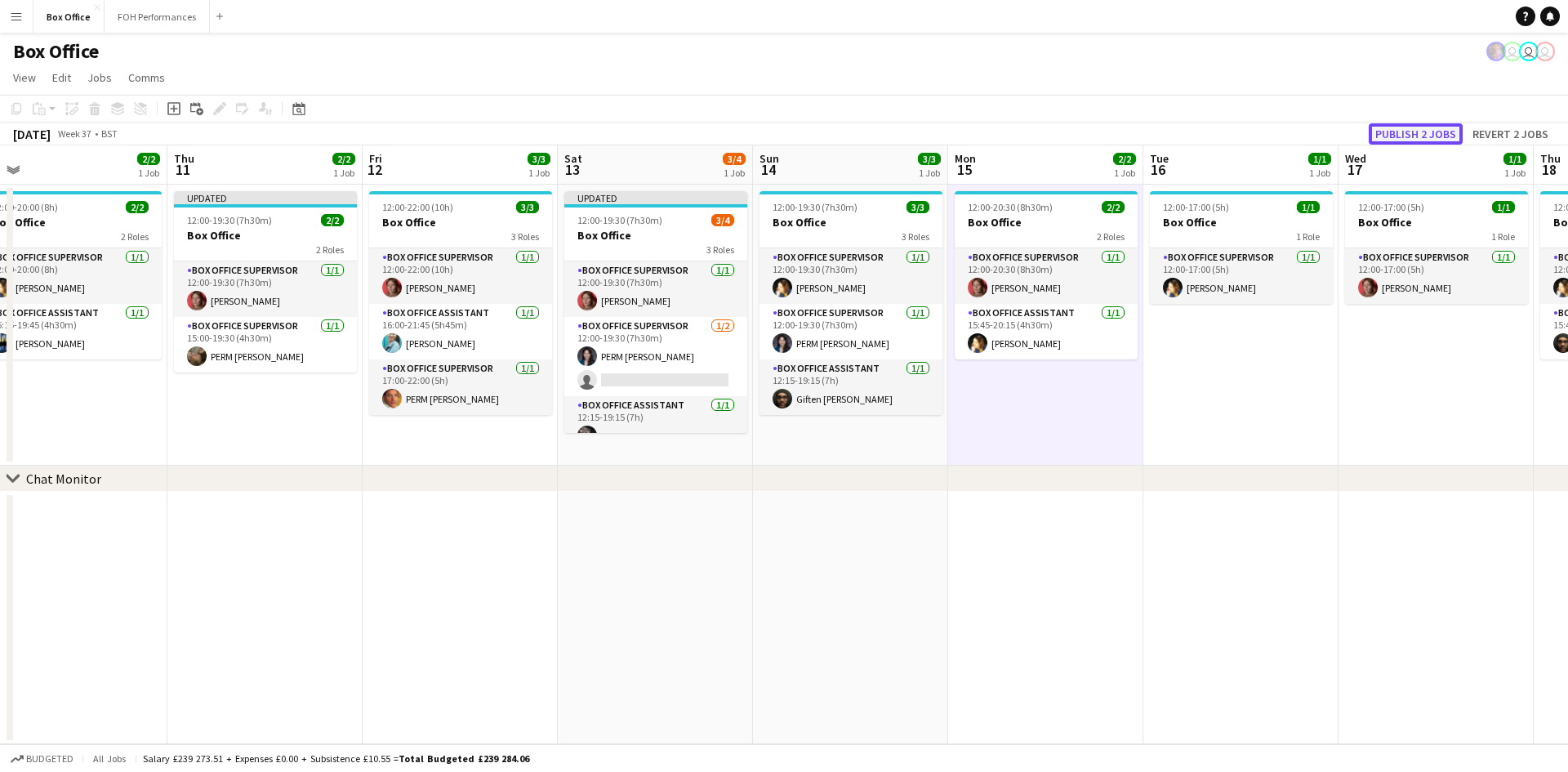
click at [1422, 134] on button "Publish 2 jobs" at bounding box center [1415, 133] width 94 height 21
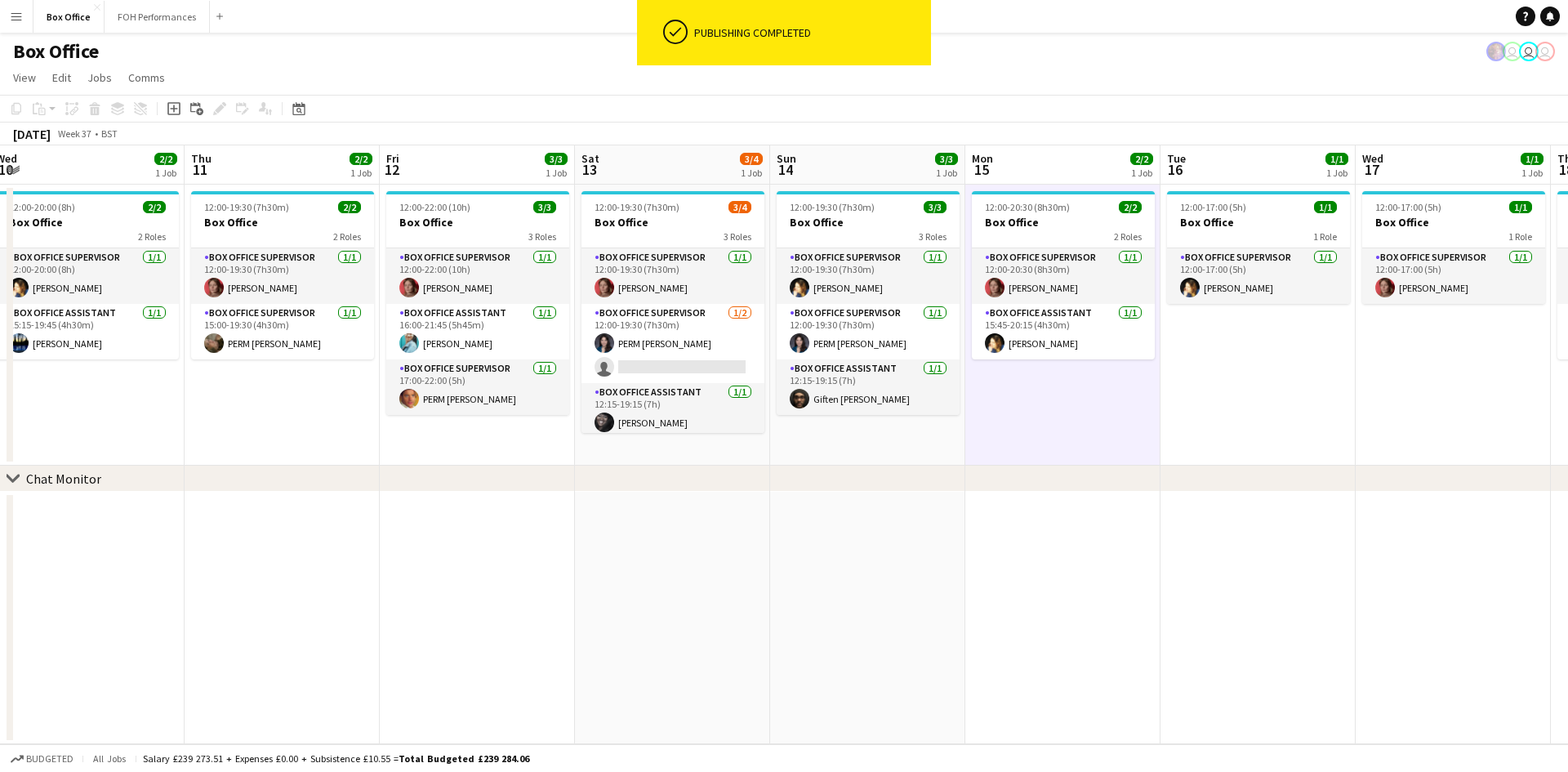
drag, startPoint x: 167, startPoint y: 377, endPoint x: 185, endPoint y: 379, distance: 18.1
click at [185, 379] on app-calendar-viewport "Sat 6 5/5 2 Jobs Sun 7 4/4 2 Jobs Mon 8 1/1 1 Job Tue 9 1/1 1 Job Wed 10 2/2 1 …" at bounding box center [784, 445] width 1568 height 599
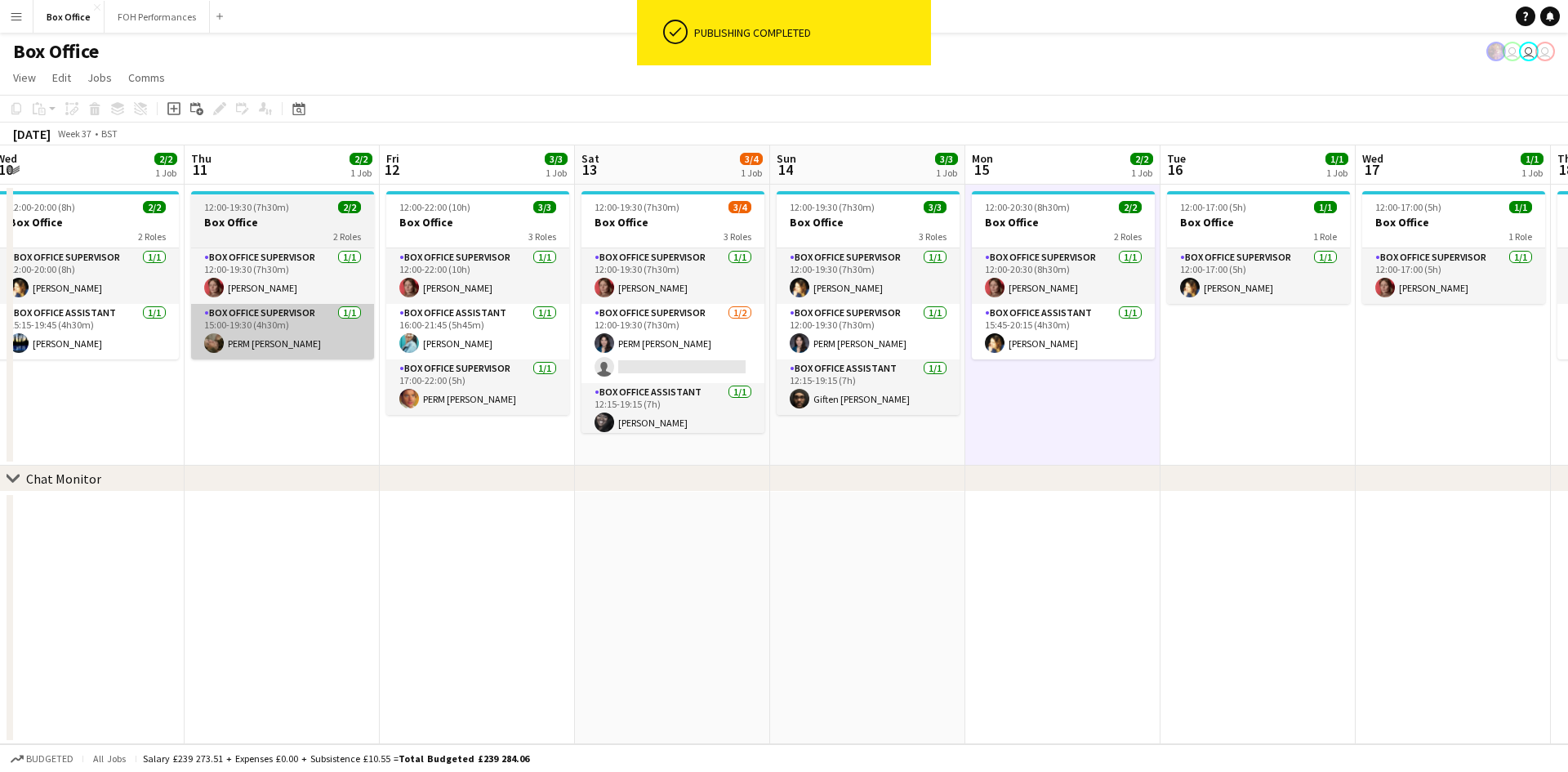
scroll to position [0, 790]
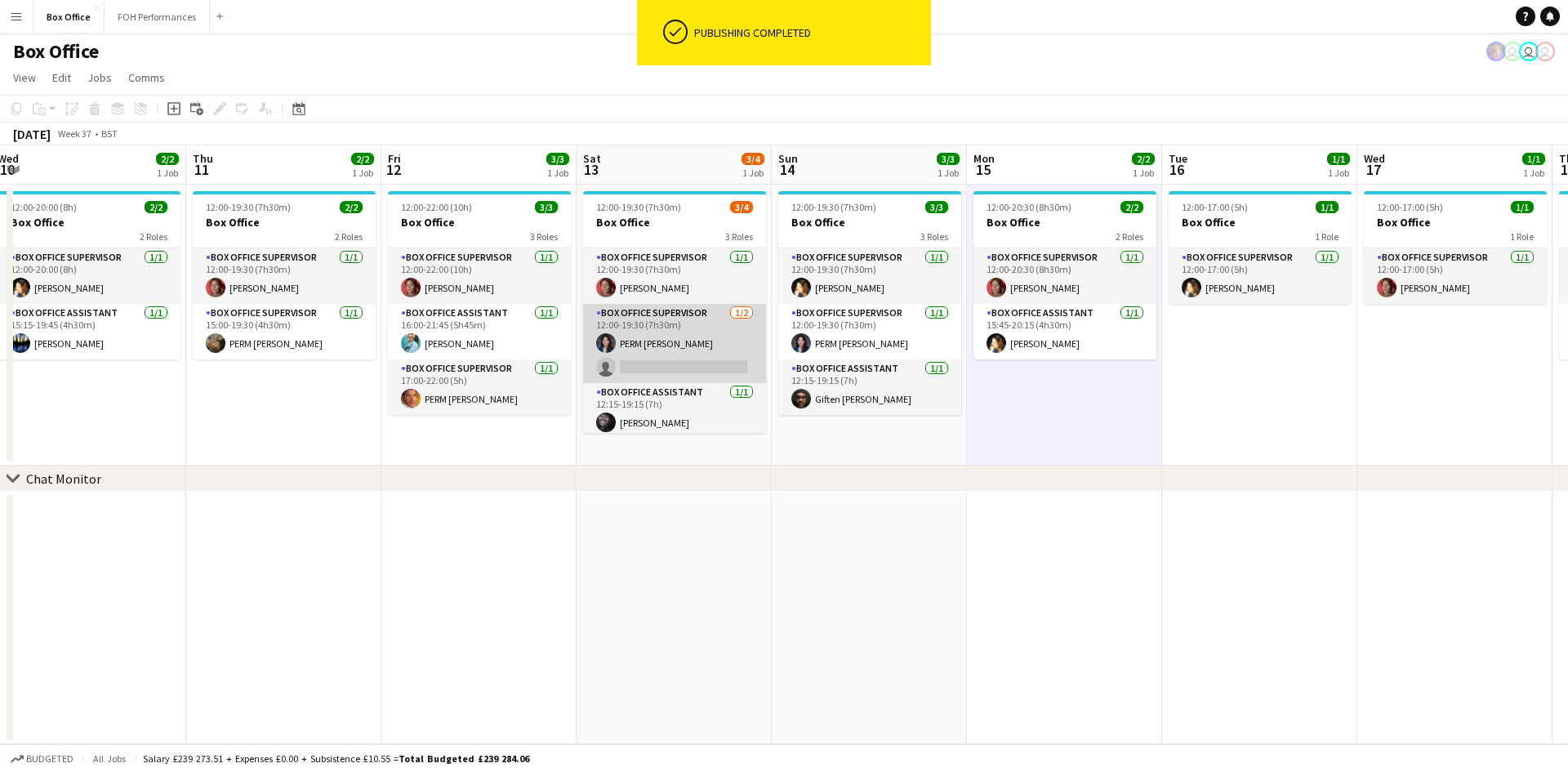
click at [704, 336] on app-card-role "Box Office Supervisor 1/2 12:00-19:30 (7h30m) PERM Lexi Clare single-neutral-ac…" at bounding box center [675, 344] width 183 height 80
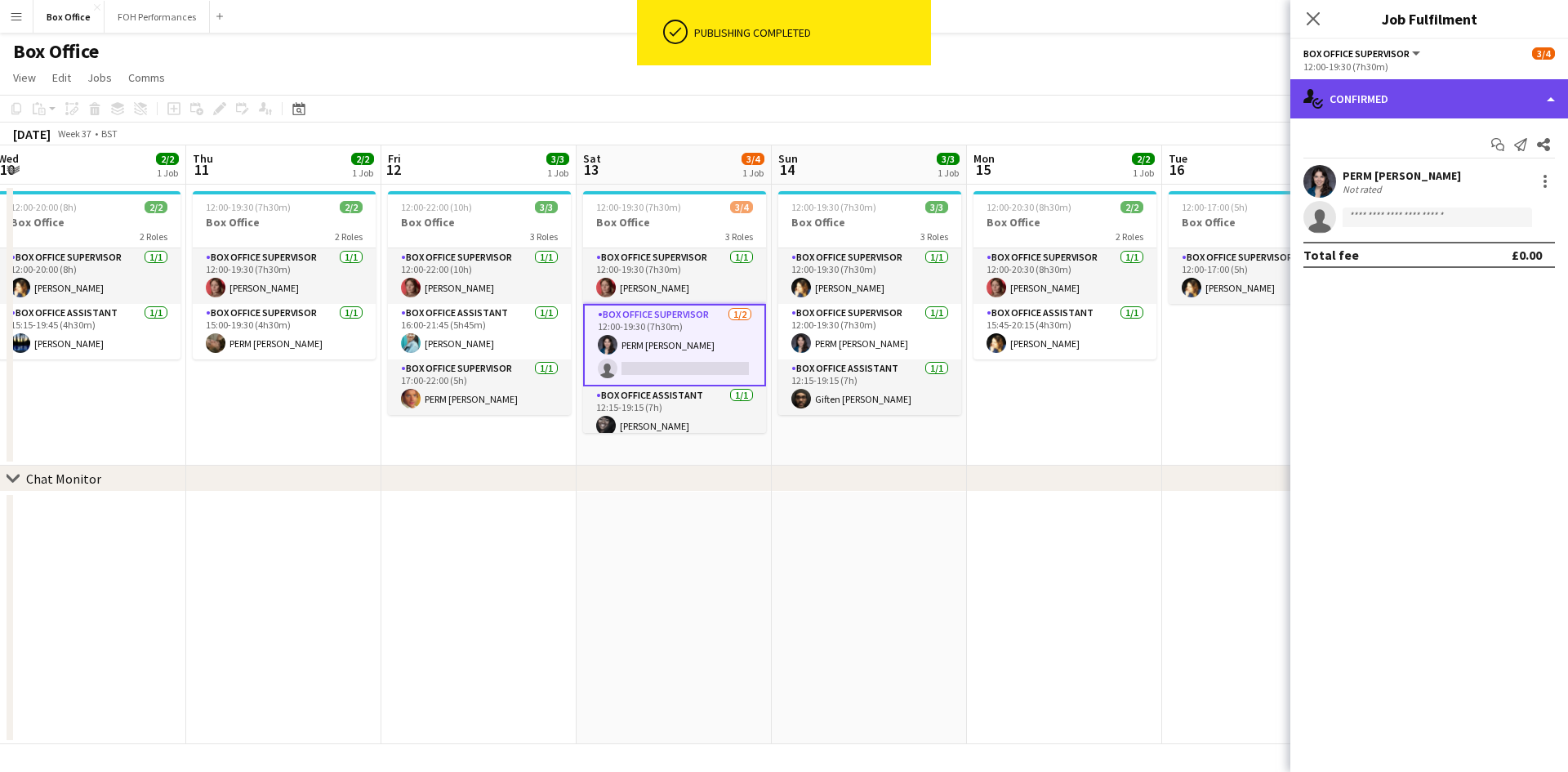
click at [1426, 106] on div "single-neutral-actions-check-2 Confirmed" at bounding box center [1429, 99] width 277 height 39
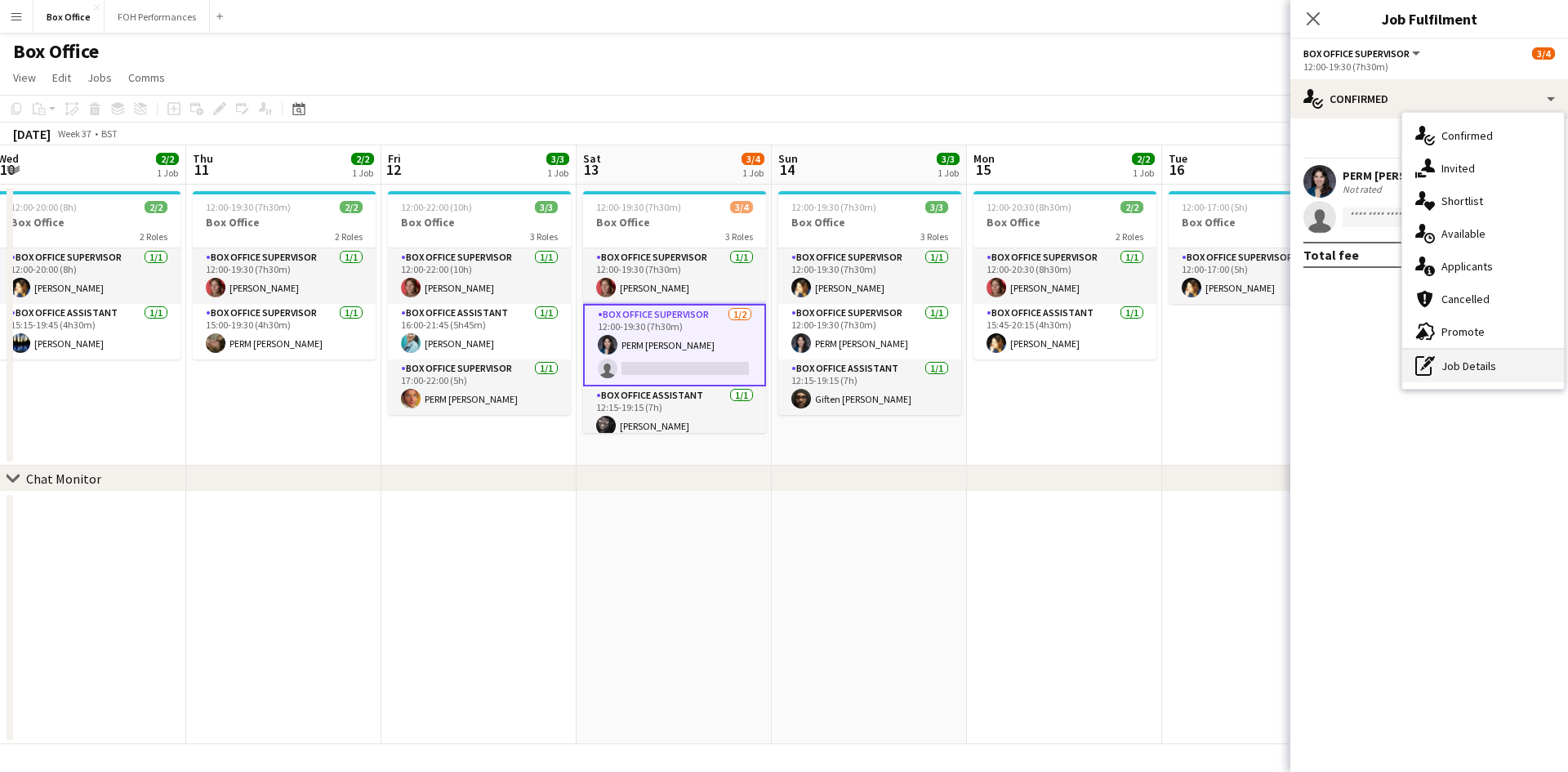
click at [1477, 368] on div "pen-write Job Details" at bounding box center [1483, 366] width 161 height 33
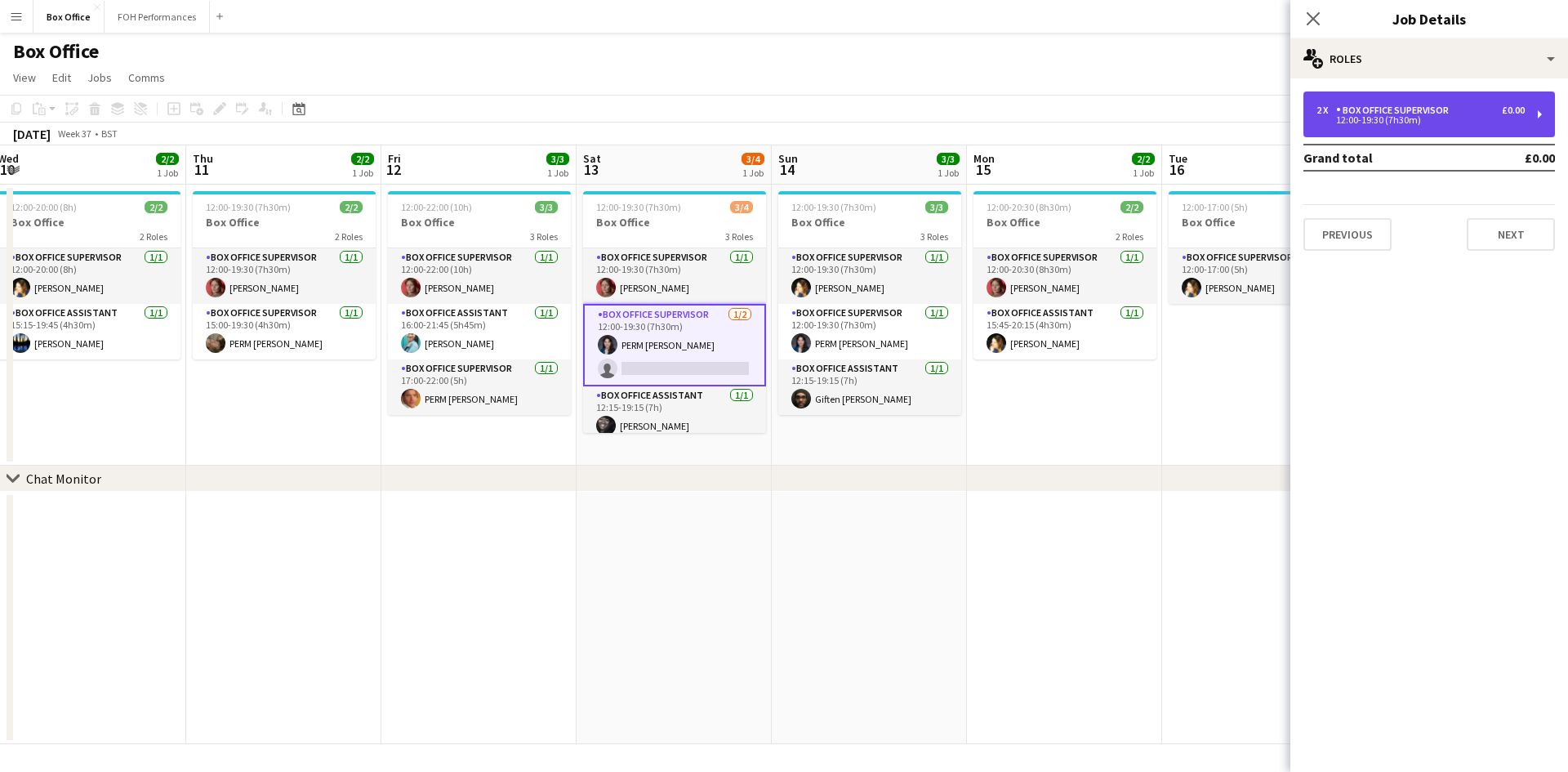
click at [1394, 114] on div "Box Office Supervisor" at bounding box center [1395, 110] width 119 height 12
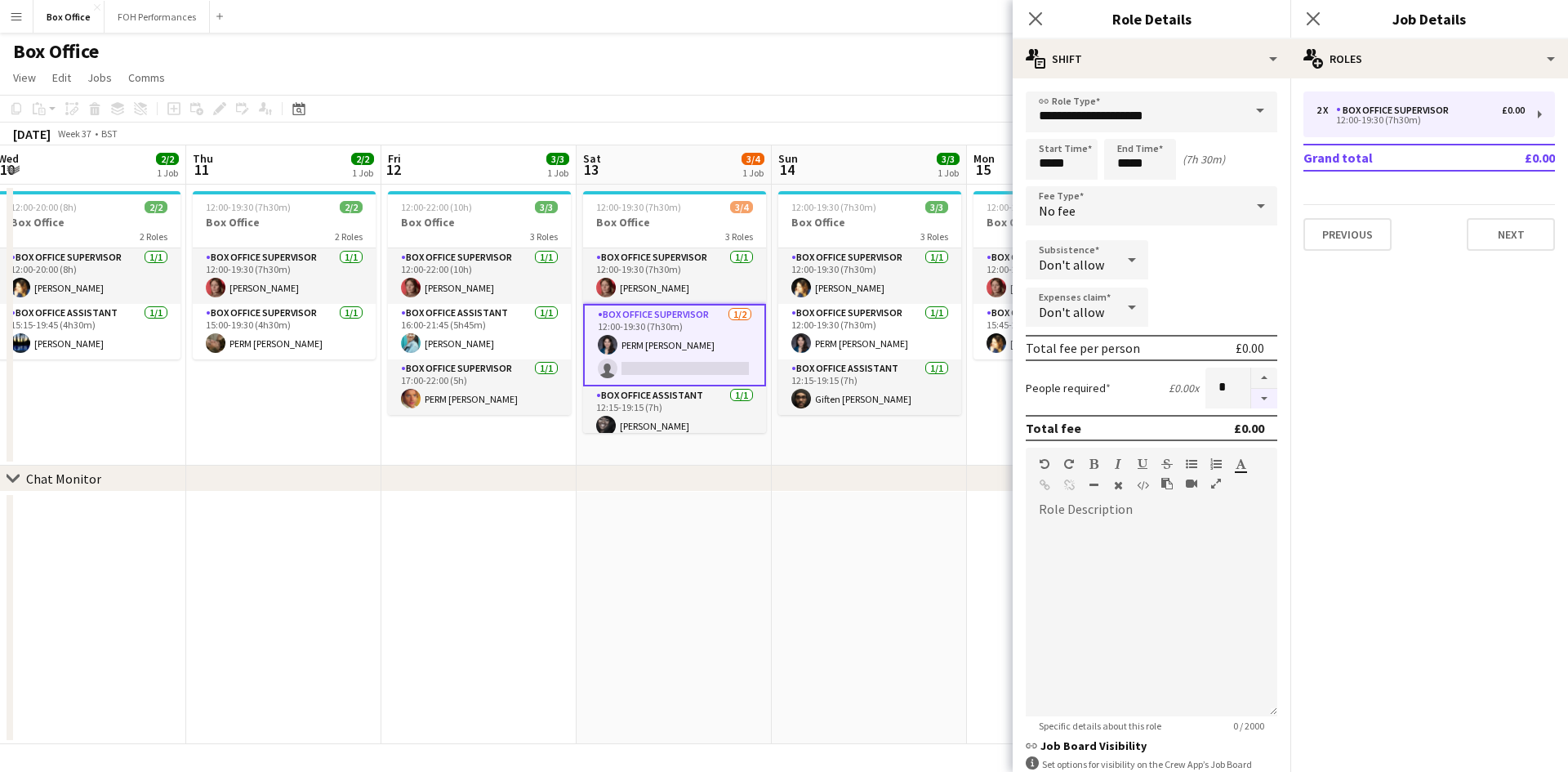
click at [1254, 403] on button "button" at bounding box center [1264, 398] width 26 height 20
type input "*"
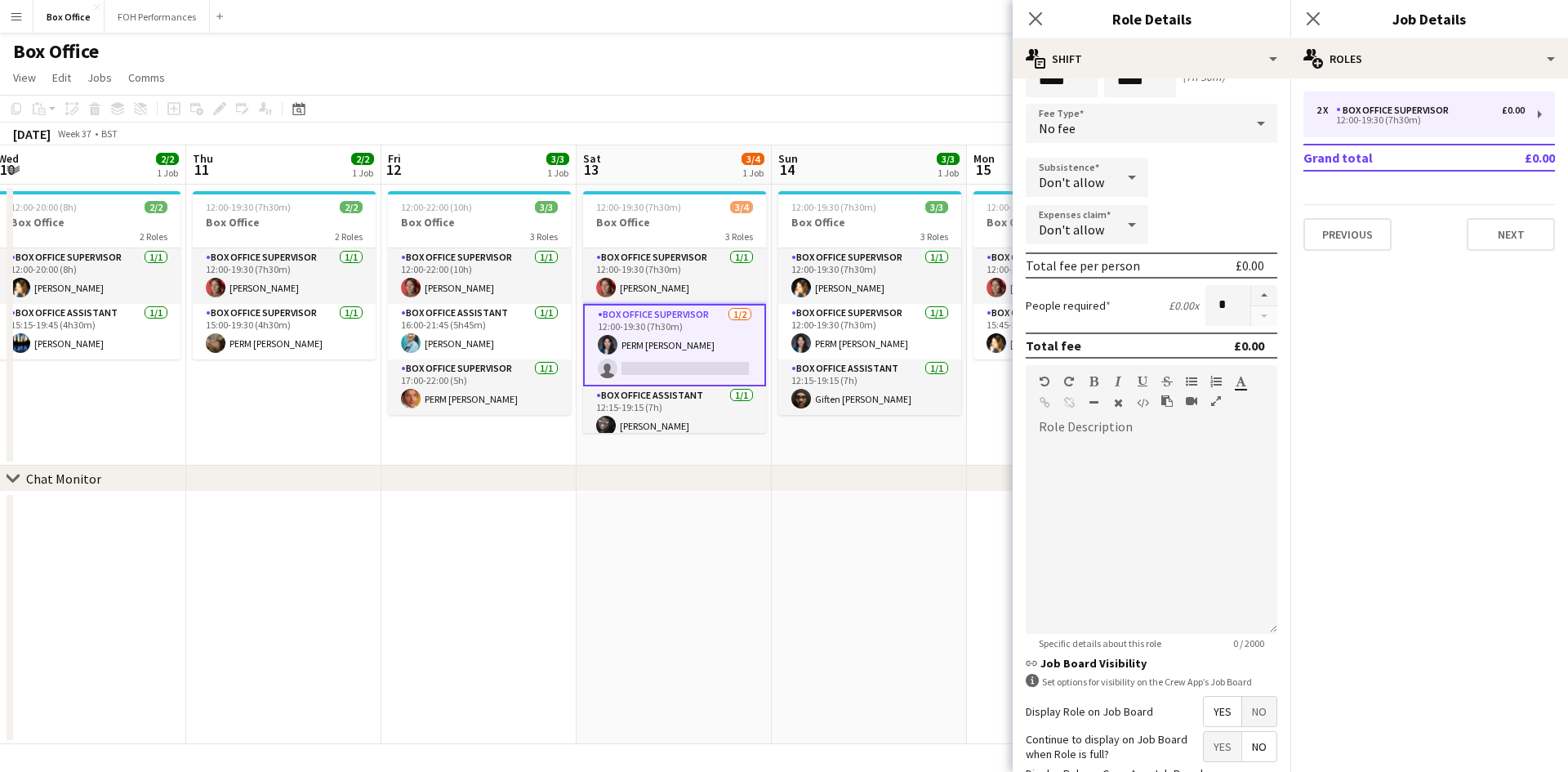
scroll to position [214, 0]
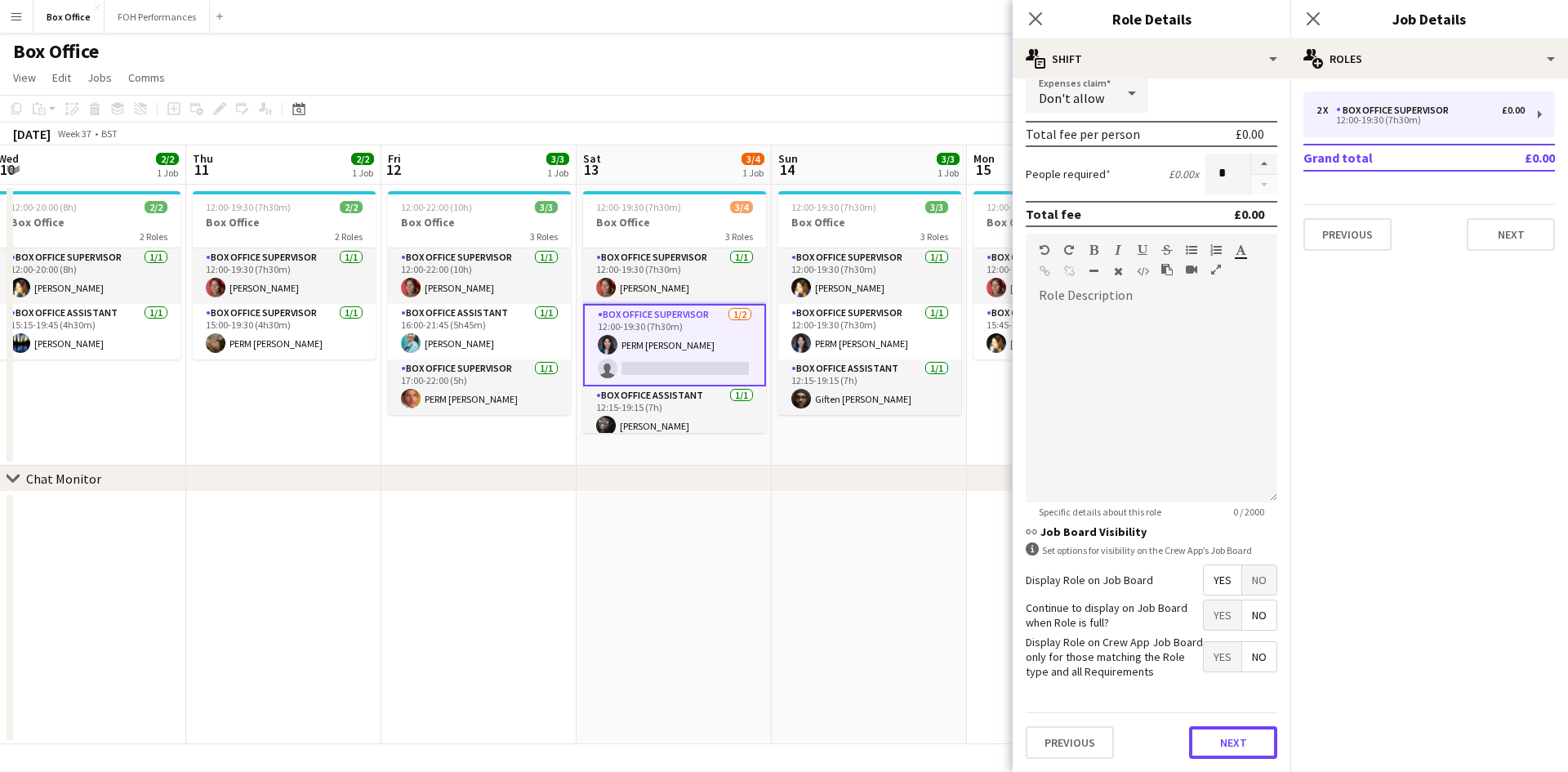
drag, startPoint x: 1221, startPoint y: 739, endPoint x: 1220, endPoint y: 688, distance: 51.0
click at [1220, 739] on button "Next" at bounding box center [1233, 743] width 88 height 33
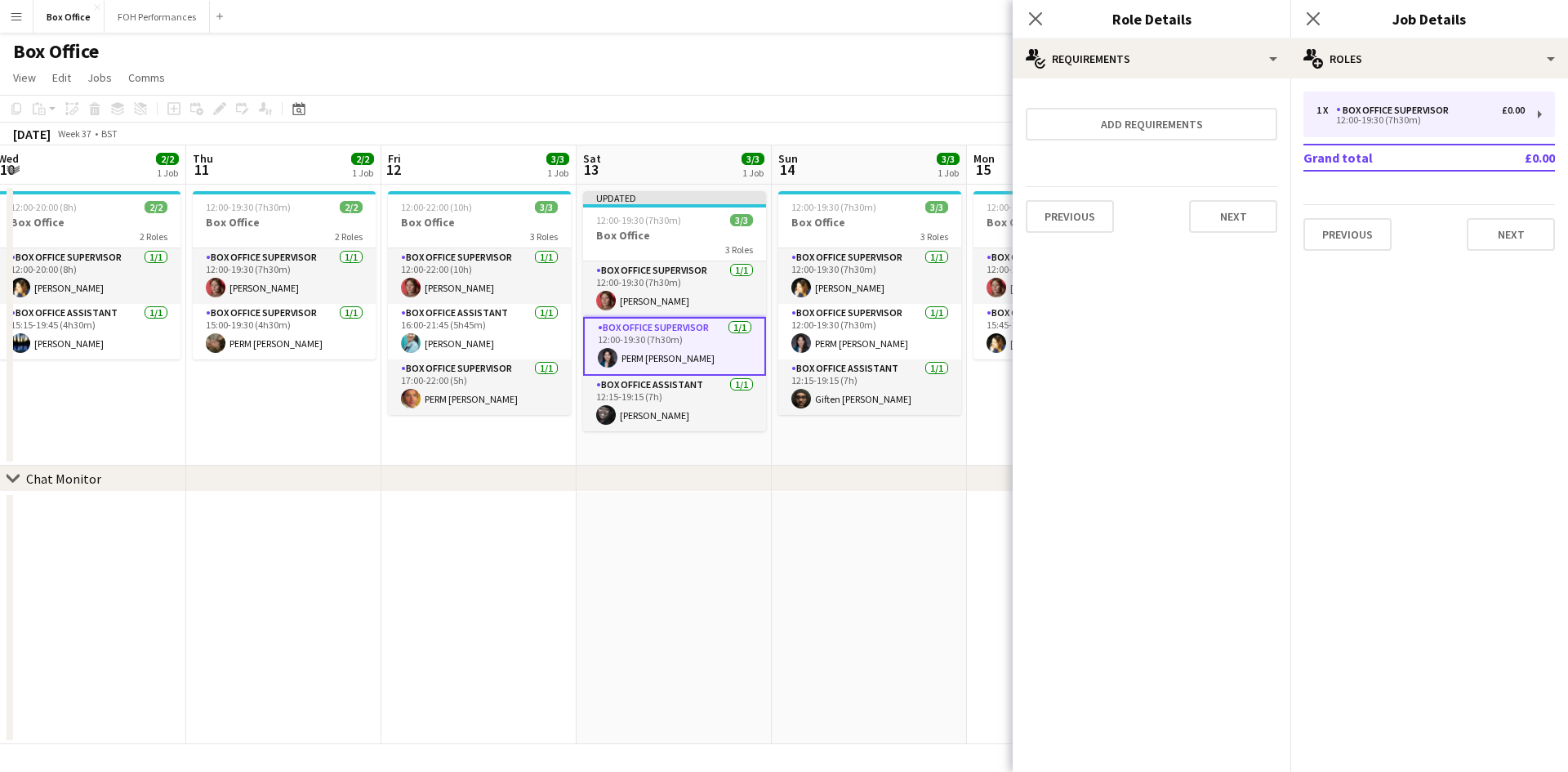
scroll to position [0, 0]
click at [1319, 22] on icon "Close pop-in" at bounding box center [1313, 18] width 15 height 15
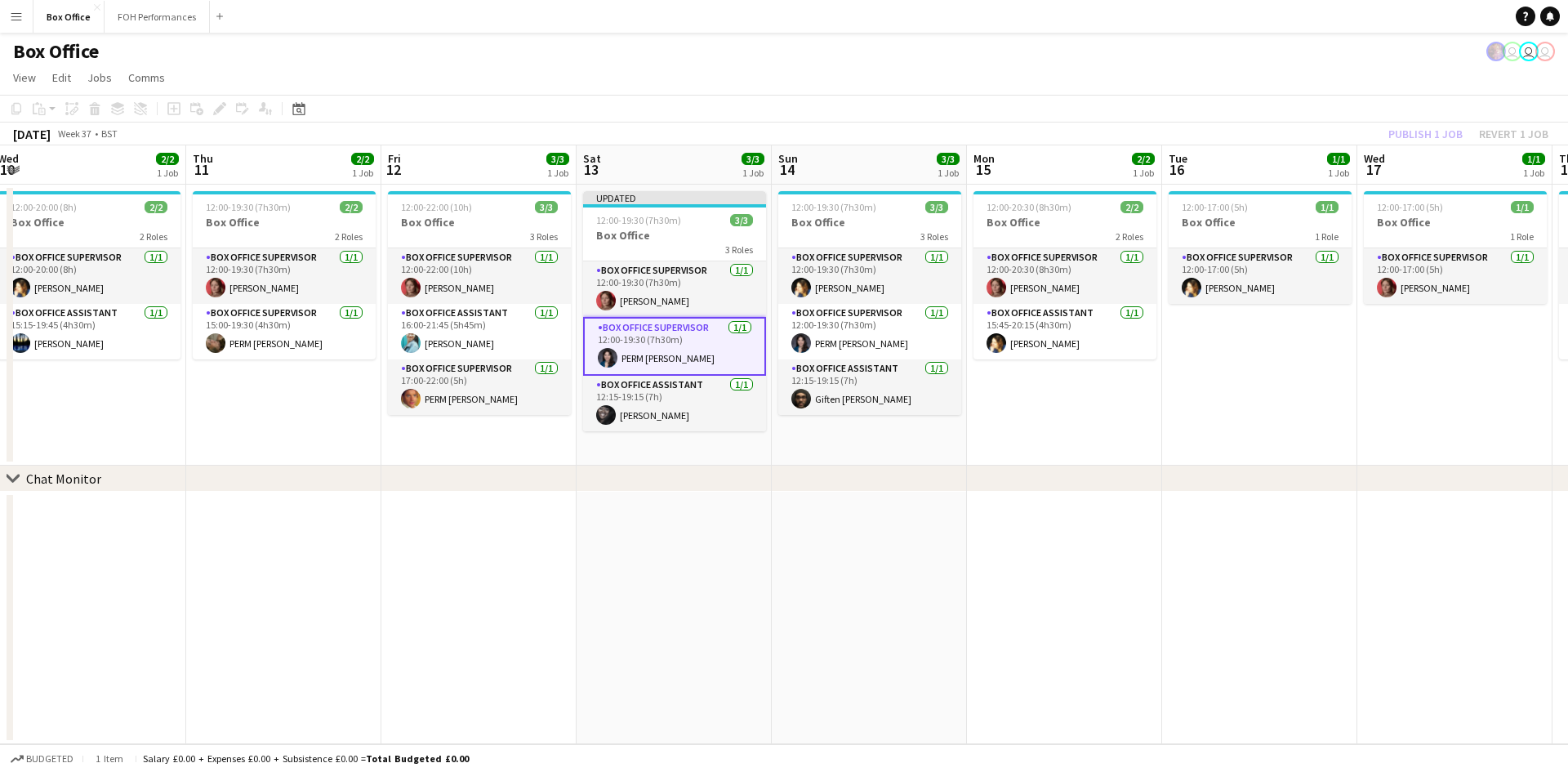
drag, startPoint x: 1325, startPoint y: 391, endPoint x: 1328, endPoint y: 370, distance: 21.2
click at [1325, 390] on app-date-cell "12:00-17:00 (5h) 1/1 Box Office 1 Role Box Office Supervisor 1/1 12:00-17:00 (5…" at bounding box center [1259, 325] width 195 height 281
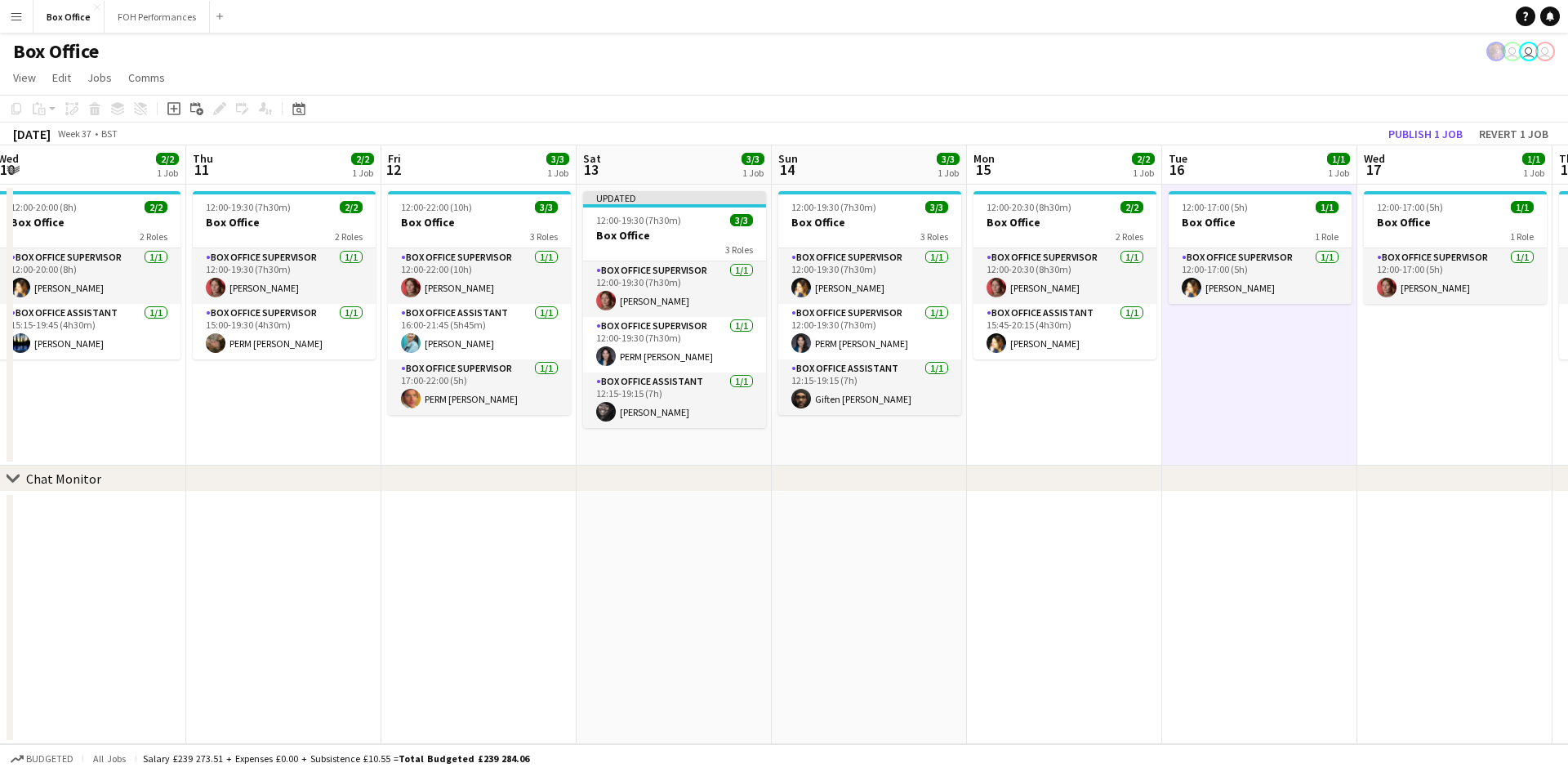
scroll to position [0, 792]
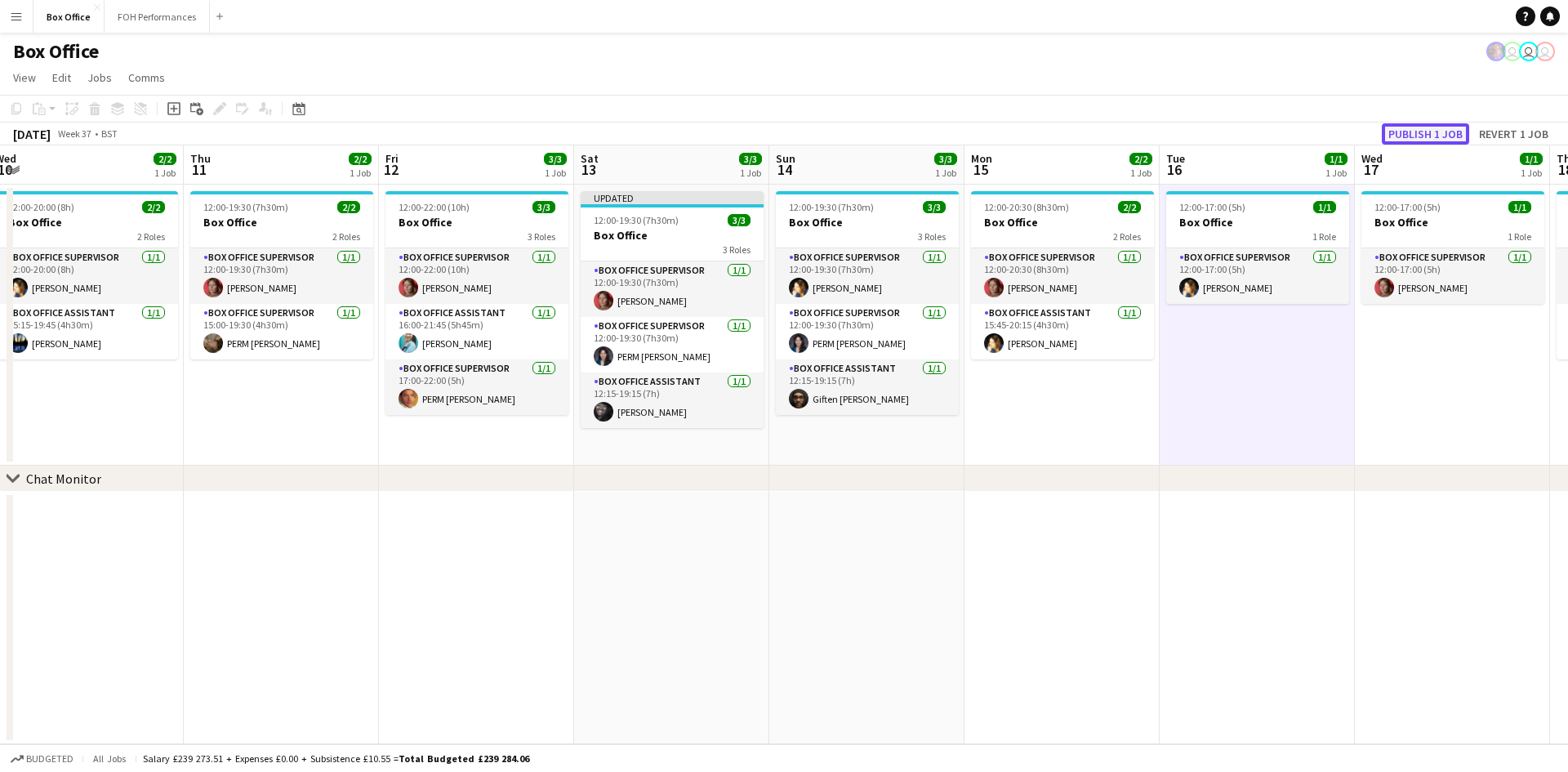
click at [1435, 133] on button "Publish 1 job" at bounding box center [1425, 133] width 87 height 21
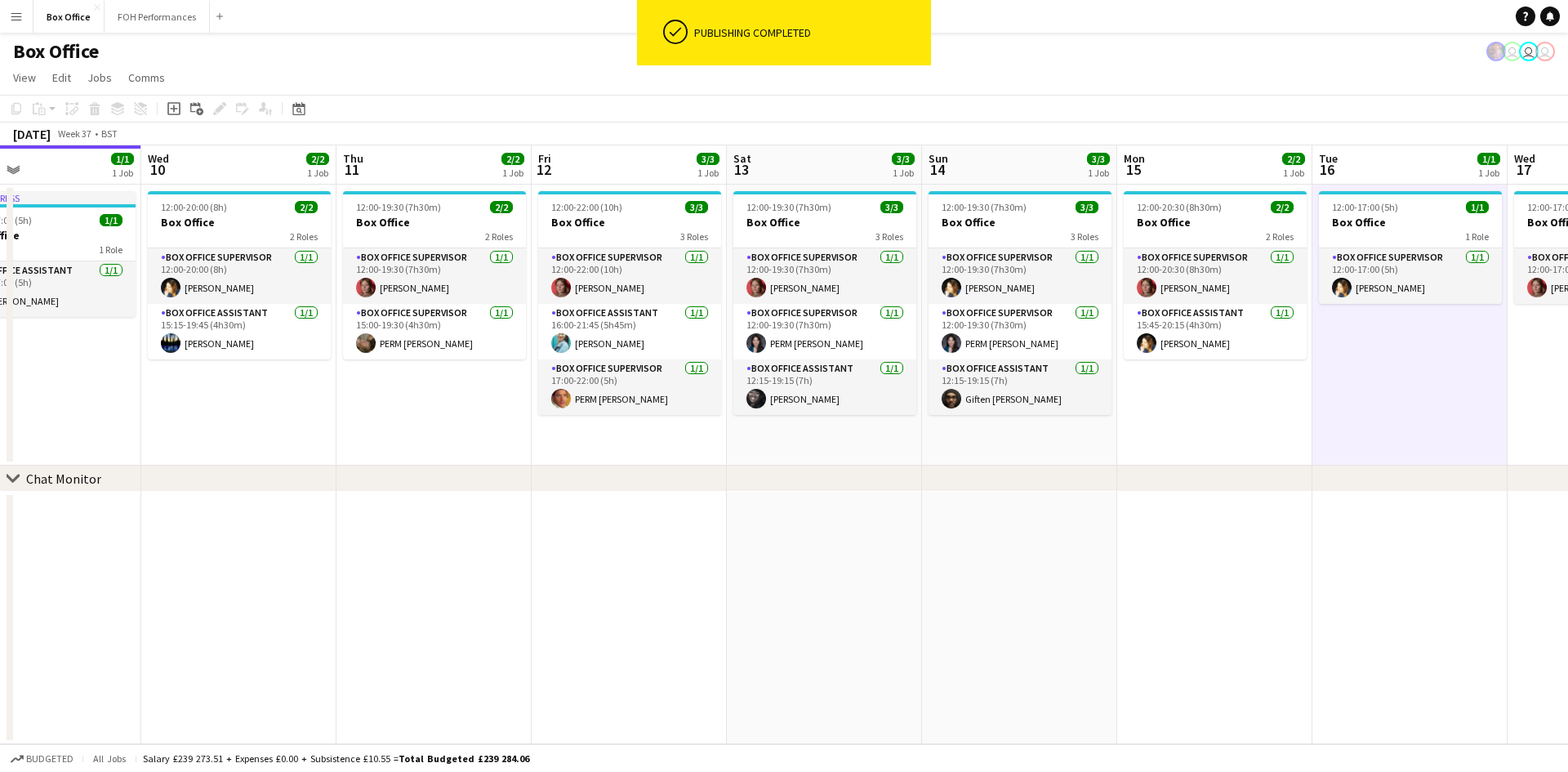
drag, startPoint x: 364, startPoint y: 566, endPoint x: 520, endPoint y: 604, distance: 160.6
click at [517, 606] on app-calendar-viewport "Sat 6 5/5 2 Jobs Sun 7 4/4 2 Jobs Mon 8 1/1 1 Job Tue 9 1/1 1 Job Wed 10 2/2 1 …" at bounding box center [784, 445] width 1568 height 599
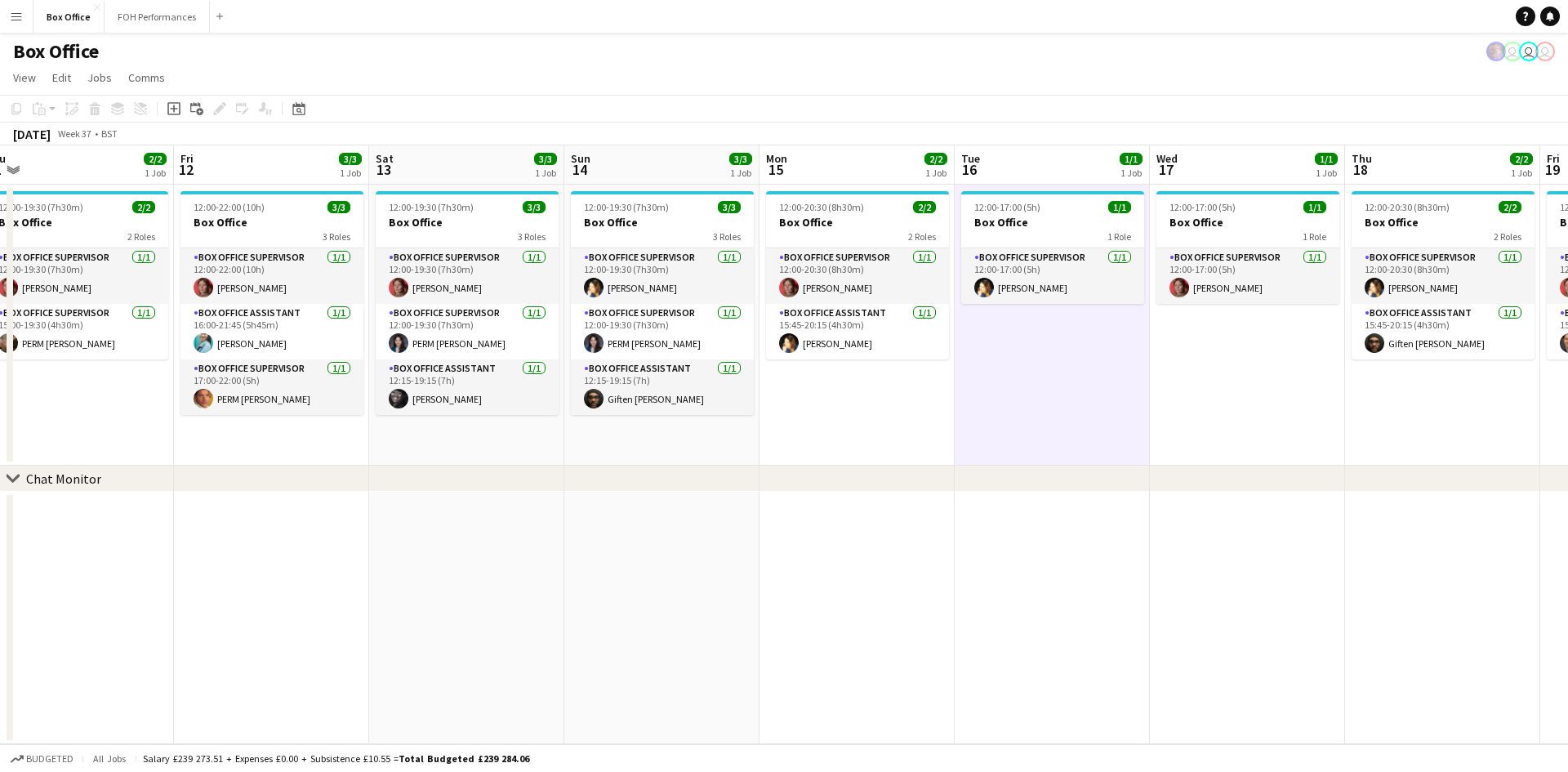
drag, startPoint x: 463, startPoint y: 537, endPoint x: 107, endPoint y: 558, distance: 356.6
click at [107, 558] on app-calendar-viewport "Mon 8 1/1 1 Job Tue 9 1/1 1 Job Wed 10 2/2 1 Job Thu 11 2/2 1 Job Fri 12 3/3 1 …" at bounding box center [784, 445] width 1568 height 599
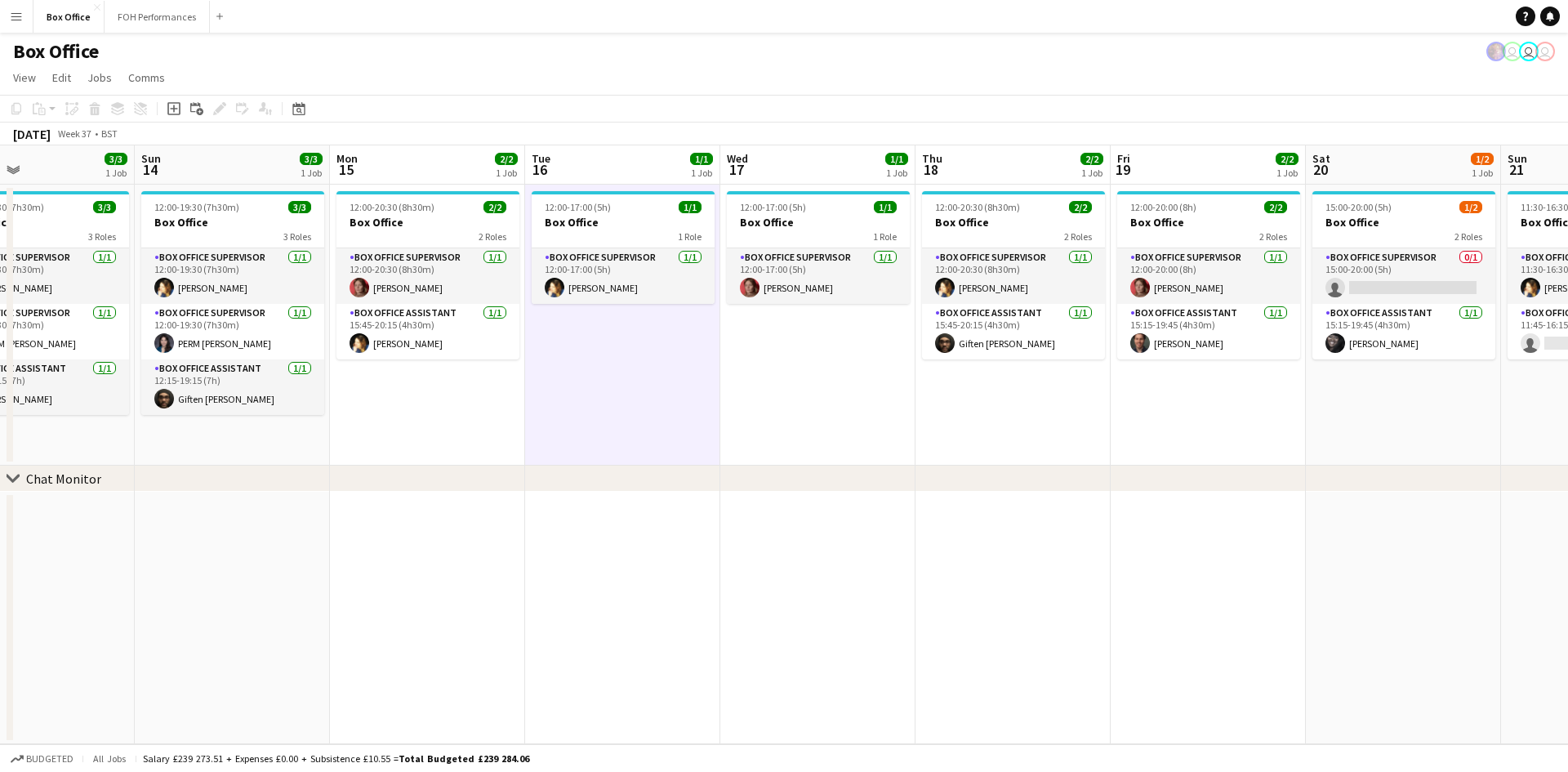
drag, startPoint x: 1075, startPoint y: 520, endPoint x: 869, endPoint y: 519, distance: 206.0
click at [651, 534] on app-calendar-viewport "Wed 10 2/2 1 Job Thu 11 2/2 1 Job Fri 12 3/3 1 Job Sat 13 3/3 1 Job Sun 14 3/3 …" at bounding box center [784, 445] width 1568 height 599
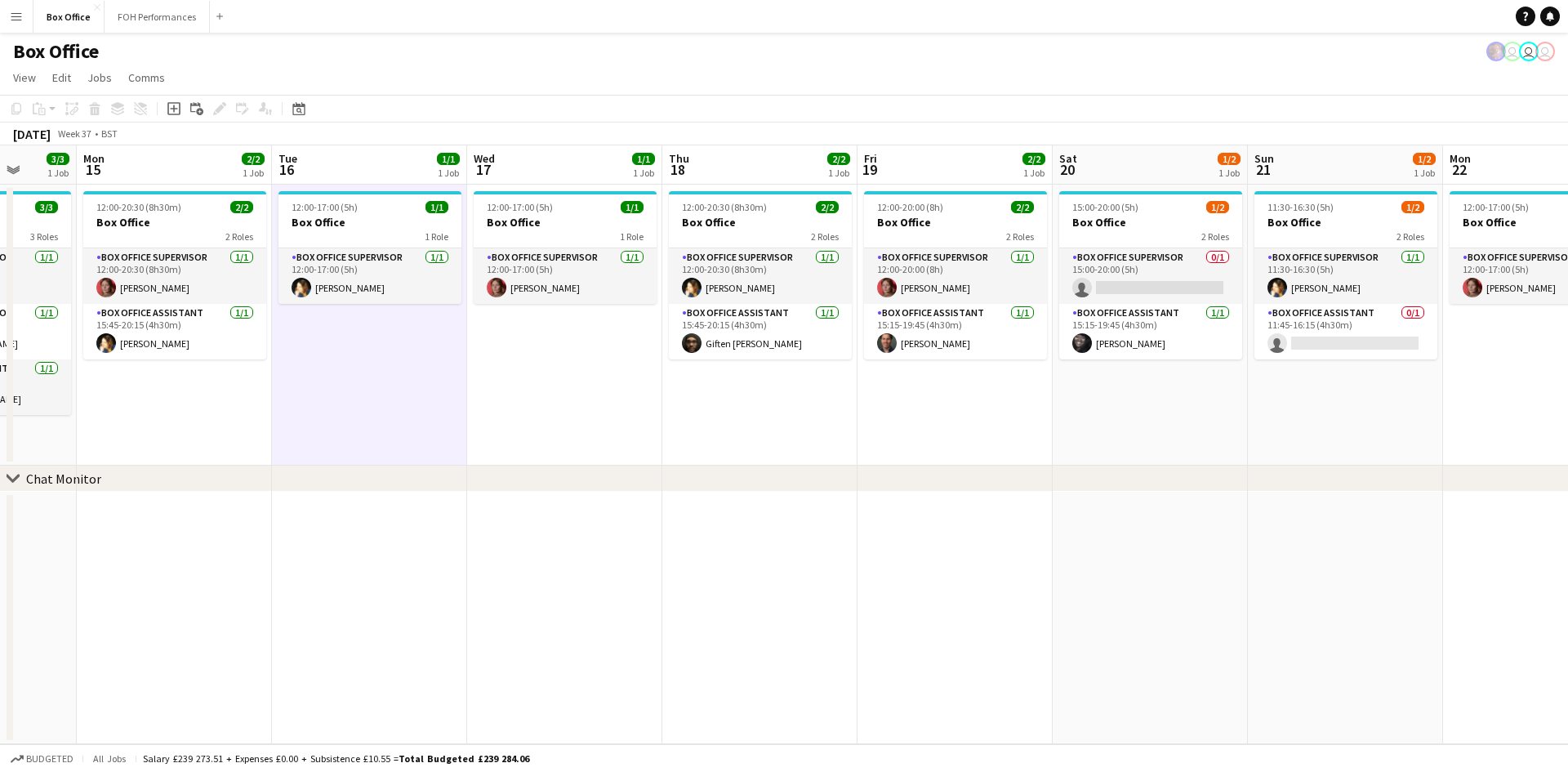
drag, startPoint x: 868, startPoint y: 524, endPoint x: 653, endPoint y: 529, distance: 215.1
click at [653, 529] on app-calendar-viewport "Fri 12 3/3 1 Job Sat 13 3/3 1 Job Sun 14 3/3 1 Job Mon 15 2/2 1 Job Tue 16 1/1 …" at bounding box center [784, 445] width 1568 height 599
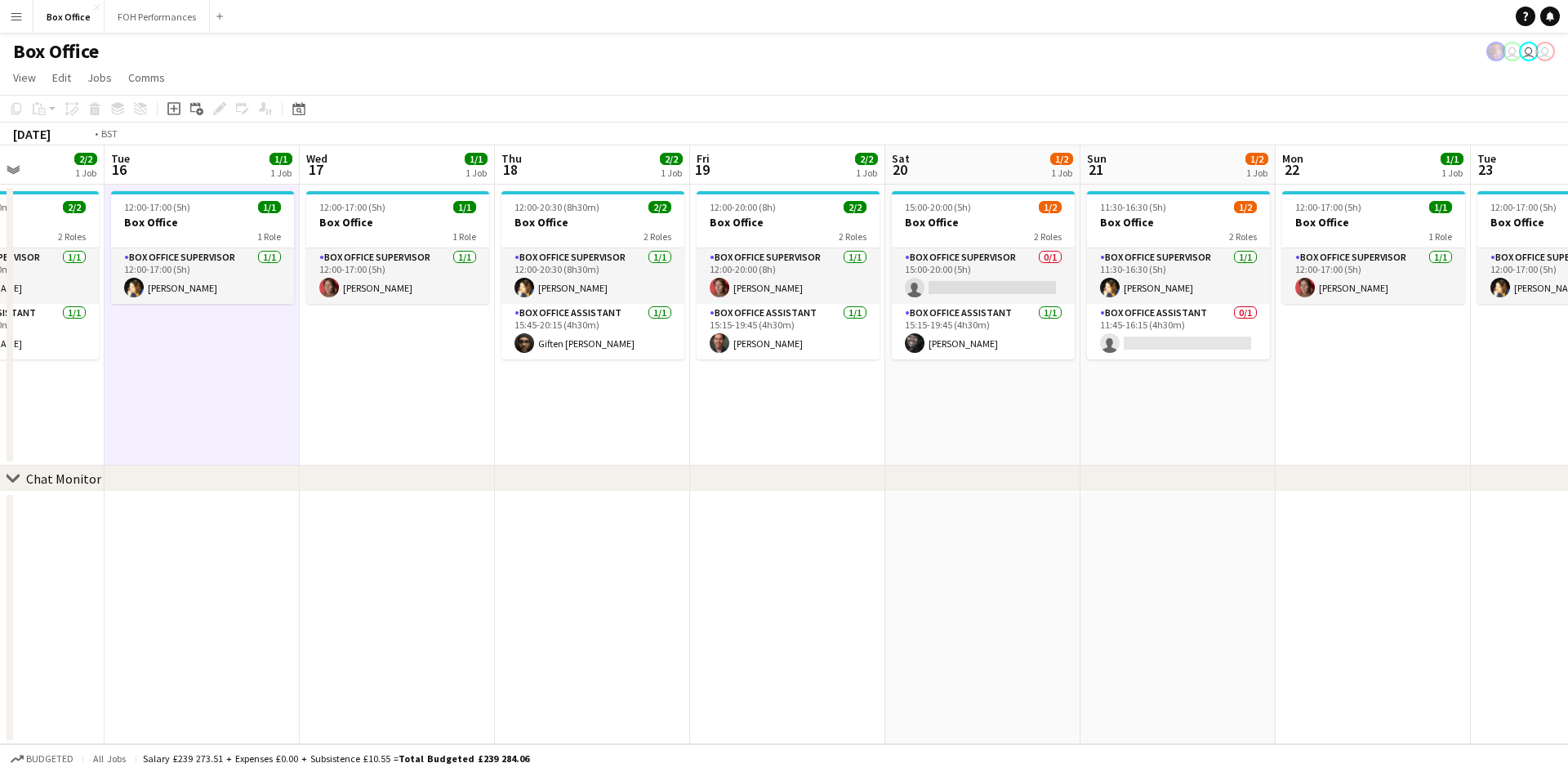
drag, startPoint x: 915, startPoint y: 527, endPoint x: 659, endPoint y: 495, distance: 258.0
click at [594, 514] on app-calendar-viewport "Fri 12 3/3 1 Job Sat 13 3/3 1 Job Sun 14 3/3 1 Job Mon 15 2/2 1 Job Tue 16 1/1 …" at bounding box center [784, 445] width 1568 height 599
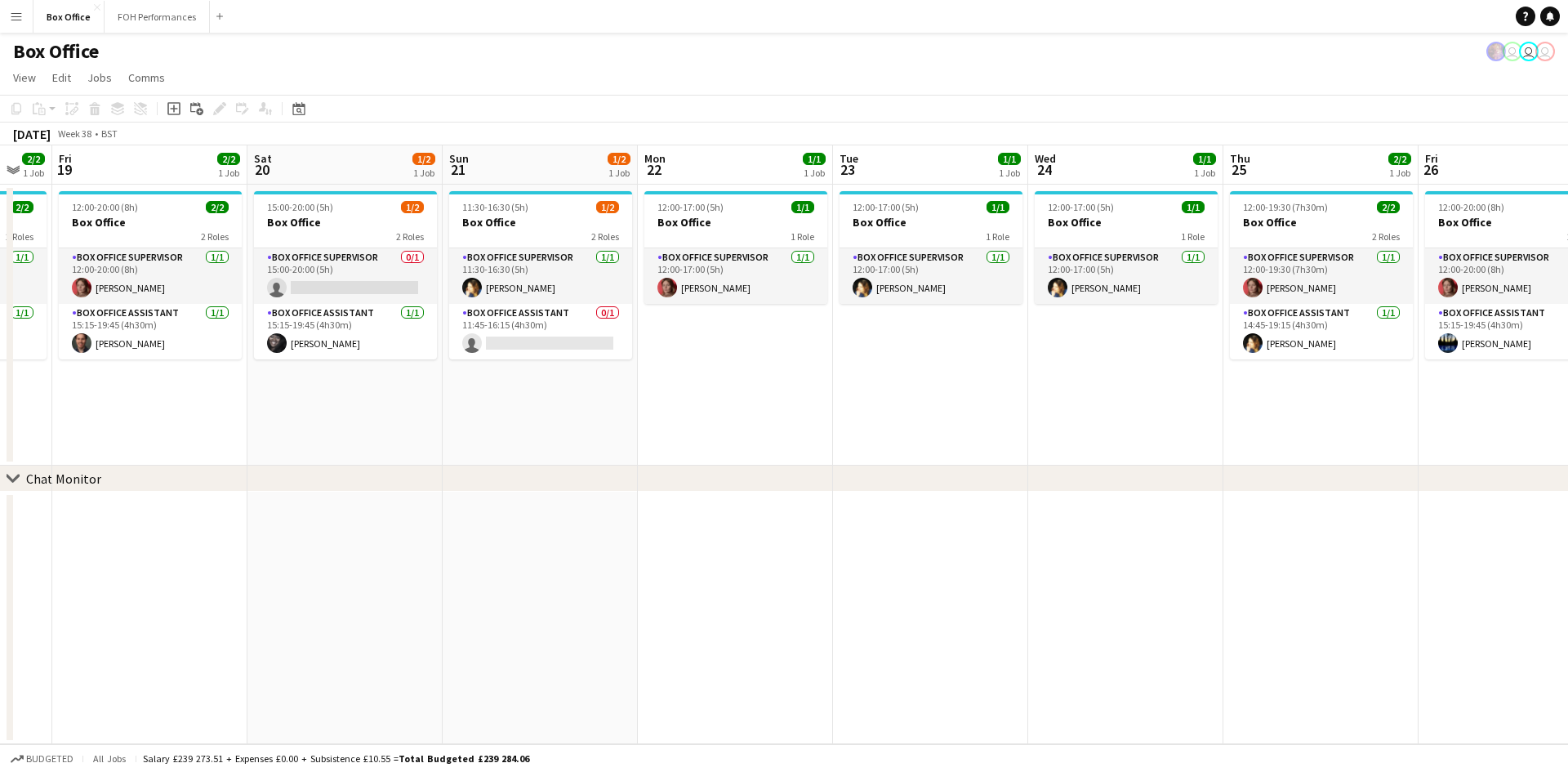
scroll to position [0, 552]
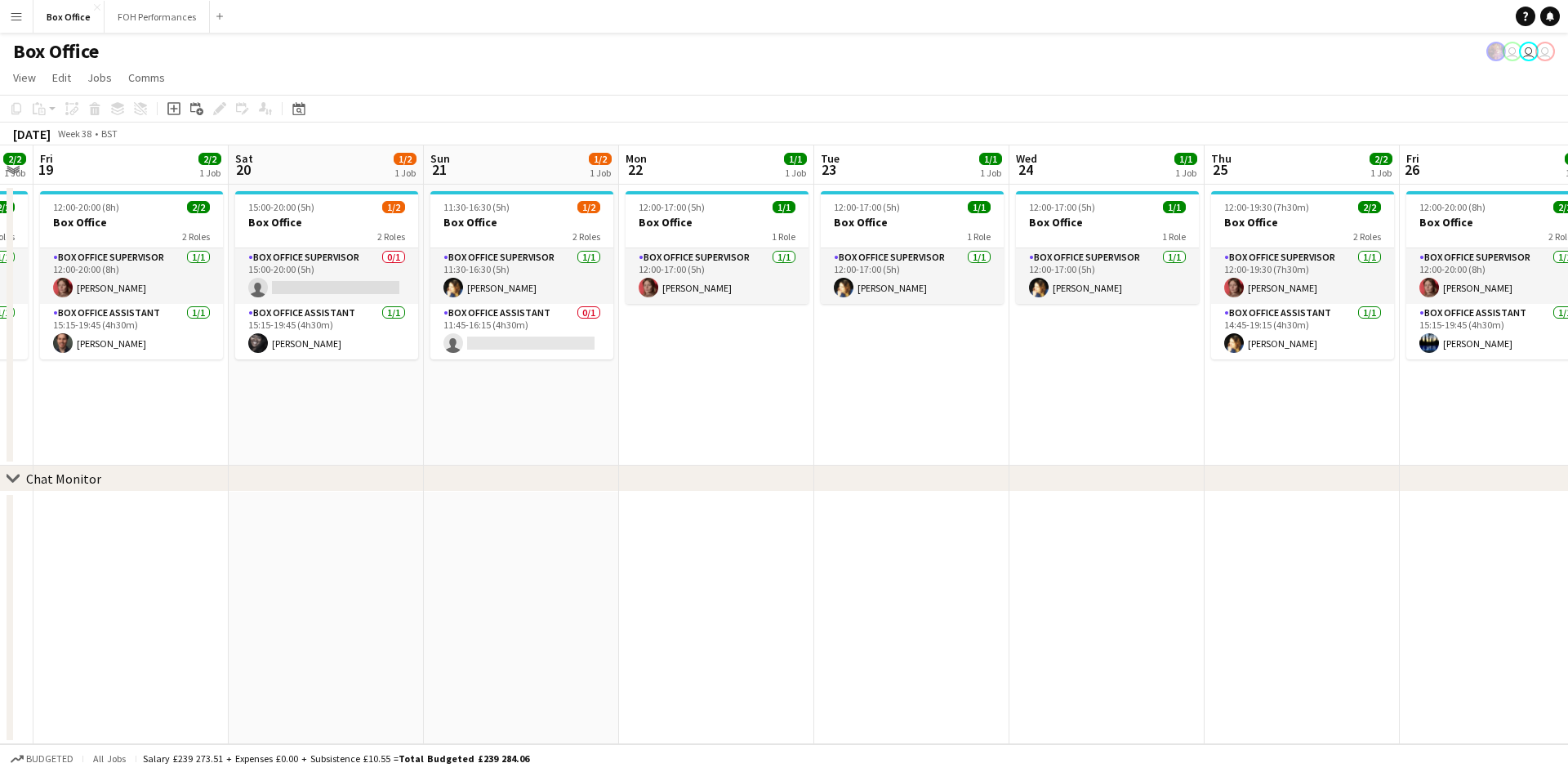
drag, startPoint x: 1190, startPoint y: 417, endPoint x: 742, endPoint y: 429, distance: 448.2
click at [742, 429] on app-calendar-viewport "Tue 16 1/1 1 Job Wed 17 1/1 1 Job Thu 18 2/2 1 Job Fri 19 2/2 1 Job Sat 20 1/2 …" at bounding box center [784, 445] width 1568 height 599
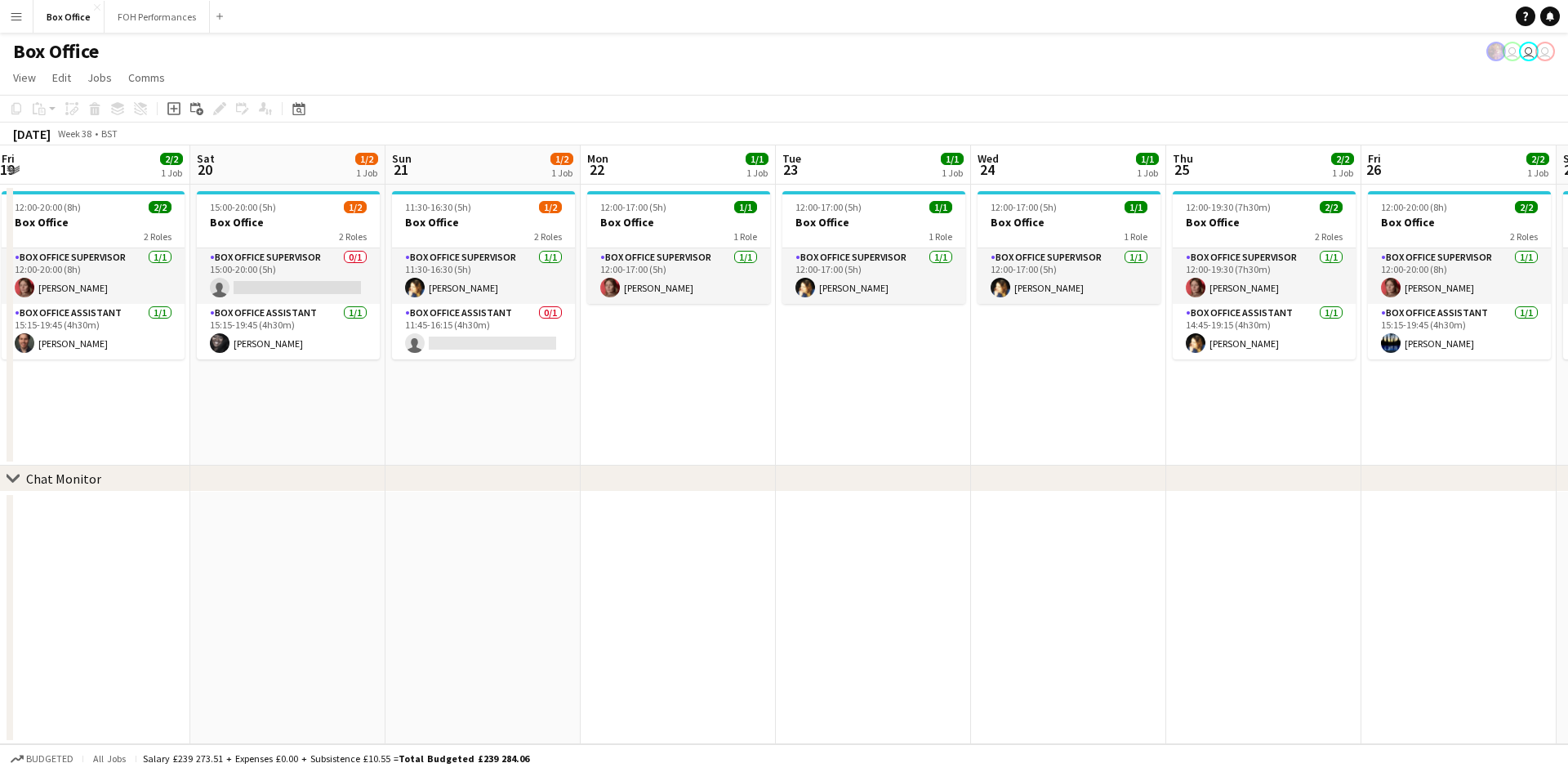
scroll to position [0, 595]
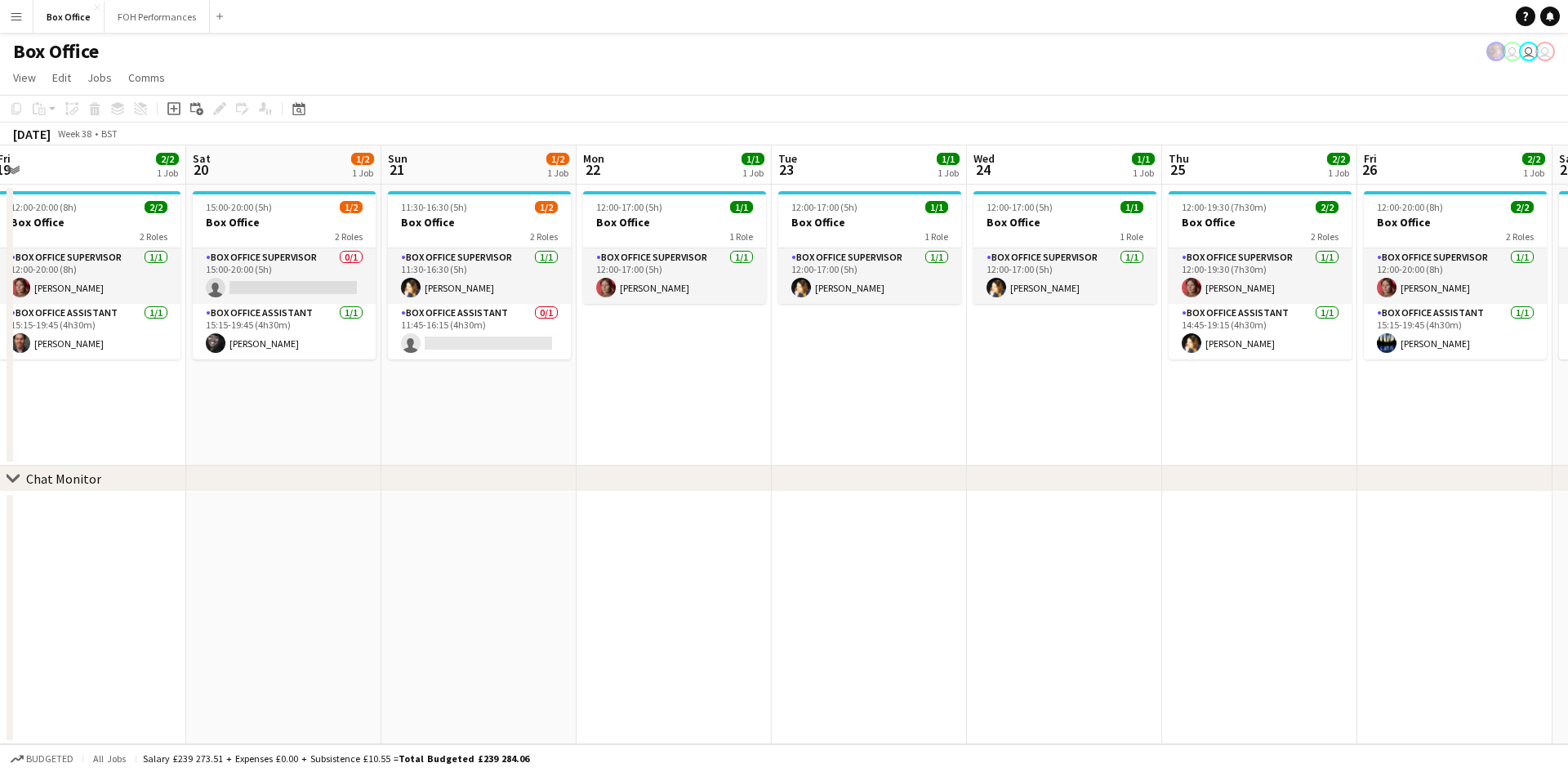
drag, startPoint x: 744, startPoint y: 456, endPoint x: 701, endPoint y: 463, distance: 43.6
click at [701, 463] on app-calendar-viewport "Tue 16 1/1 1 Job Wed 17 1/1 1 Job Thu 18 2/2 1 Job Fri 19 2/2 1 Job Sat 20 1/2 …" at bounding box center [784, 445] width 1568 height 599
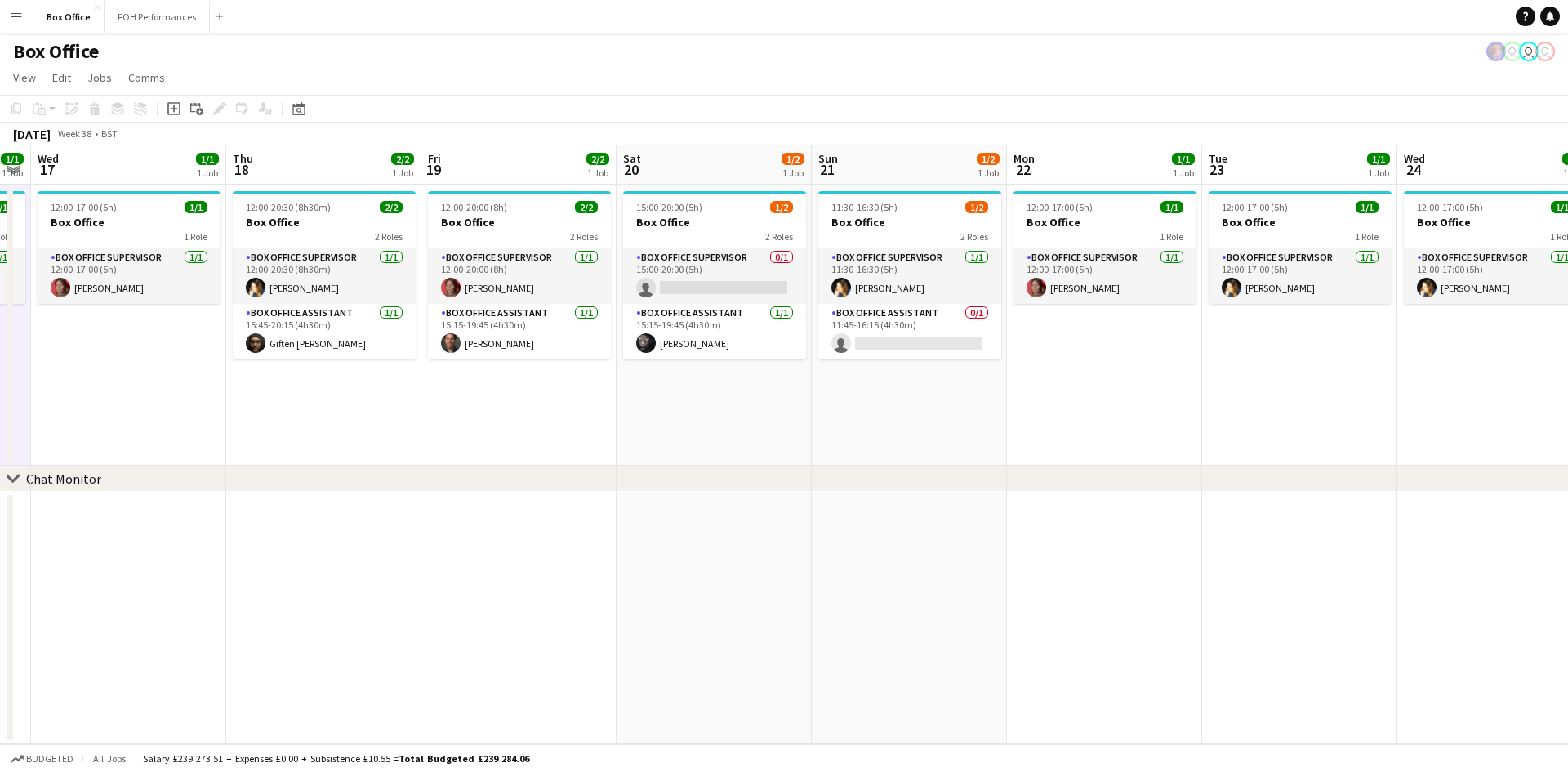
drag, startPoint x: 714, startPoint y: 370, endPoint x: 1151, endPoint y: 318, distance: 440.1
click at [1151, 317] on app-calendar-viewport "Mon 15 2/2 1 Job Tue 16 1/1 1 Job Wed 17 1/1 1 Job Thu 18 2/2 1 Job Fri 19 2/2 …" at bounding box center [784, 445] width 1568 height 599
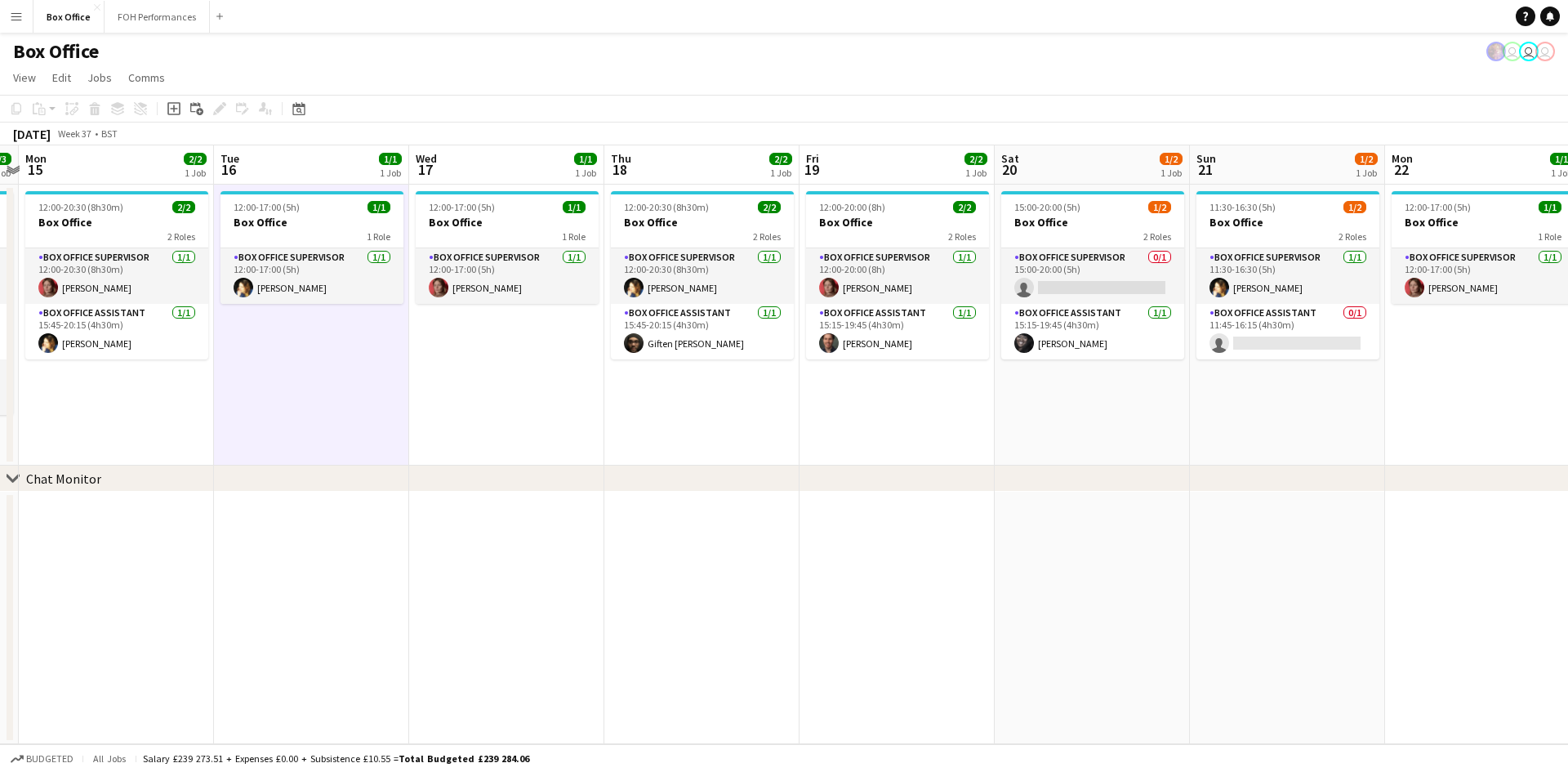
drag, startPoint x: 420, startPoint y: 464, endPoint x: 791, endPoint y: 410, distance: 374.9
click at [791, 410] on app-calendar-viewport "Sat 13 3/3 1 Job Sun 14 3/3 1 Job Mon 15 2/2 1 Job Tue 16 1/1 1 Job Wed 17 1/1 …" at bounding box center [784, 445] width 1568 height 599
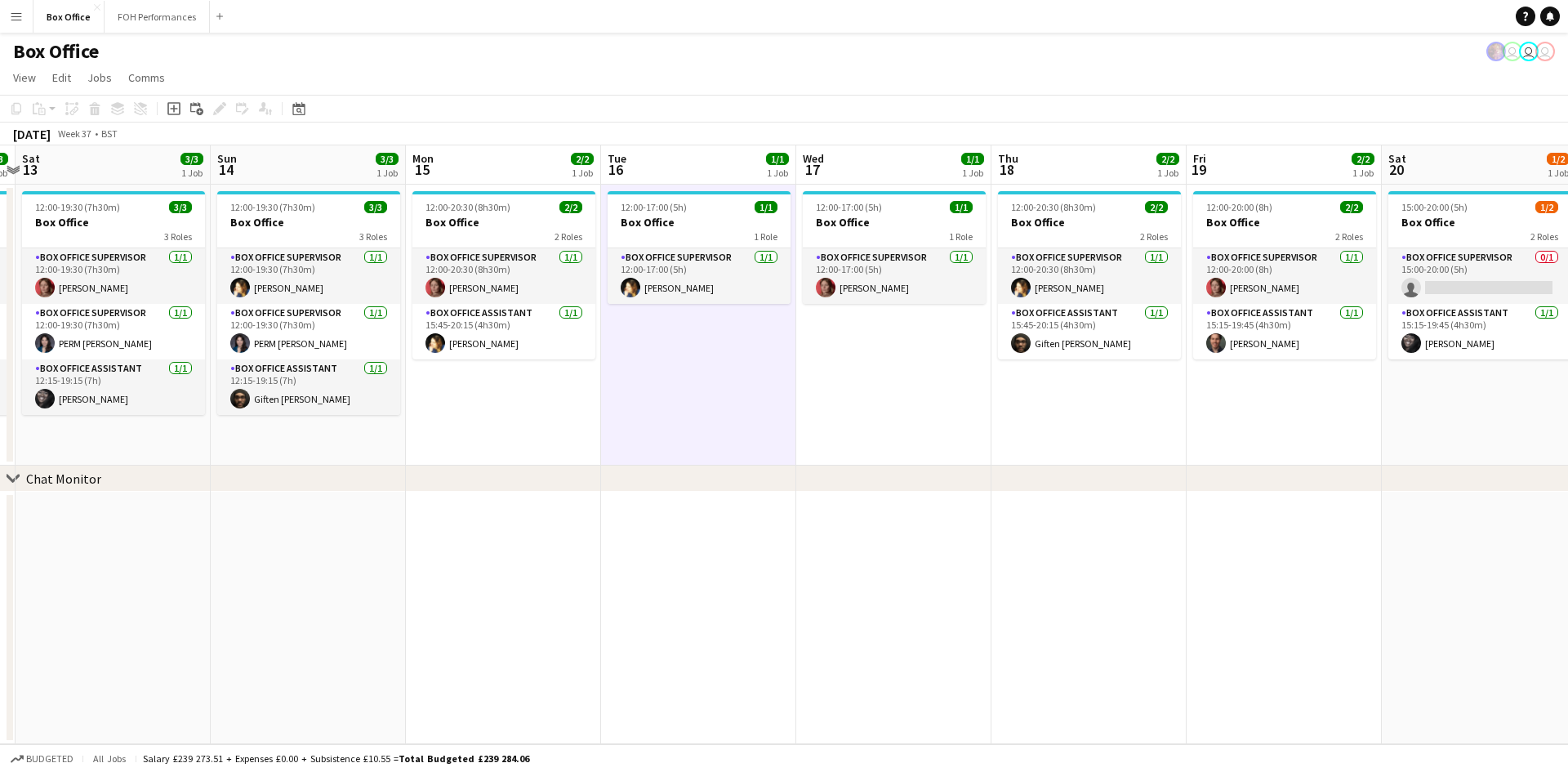
drag, startPoint x: 721, startPoint y: 402, endPoint x: 1107, endPoint y: 373, distance: 387.1
click at [1107, 373] on app-calendar-viewport "Thu 11 2/2 1 Job Fri 12 3/3 1 Job Sat 13 3/3 1 Job Sun 14 3/3 1 Job Mon 15 2/2 …" at bounding box center [784, 445] width 1568 height 599
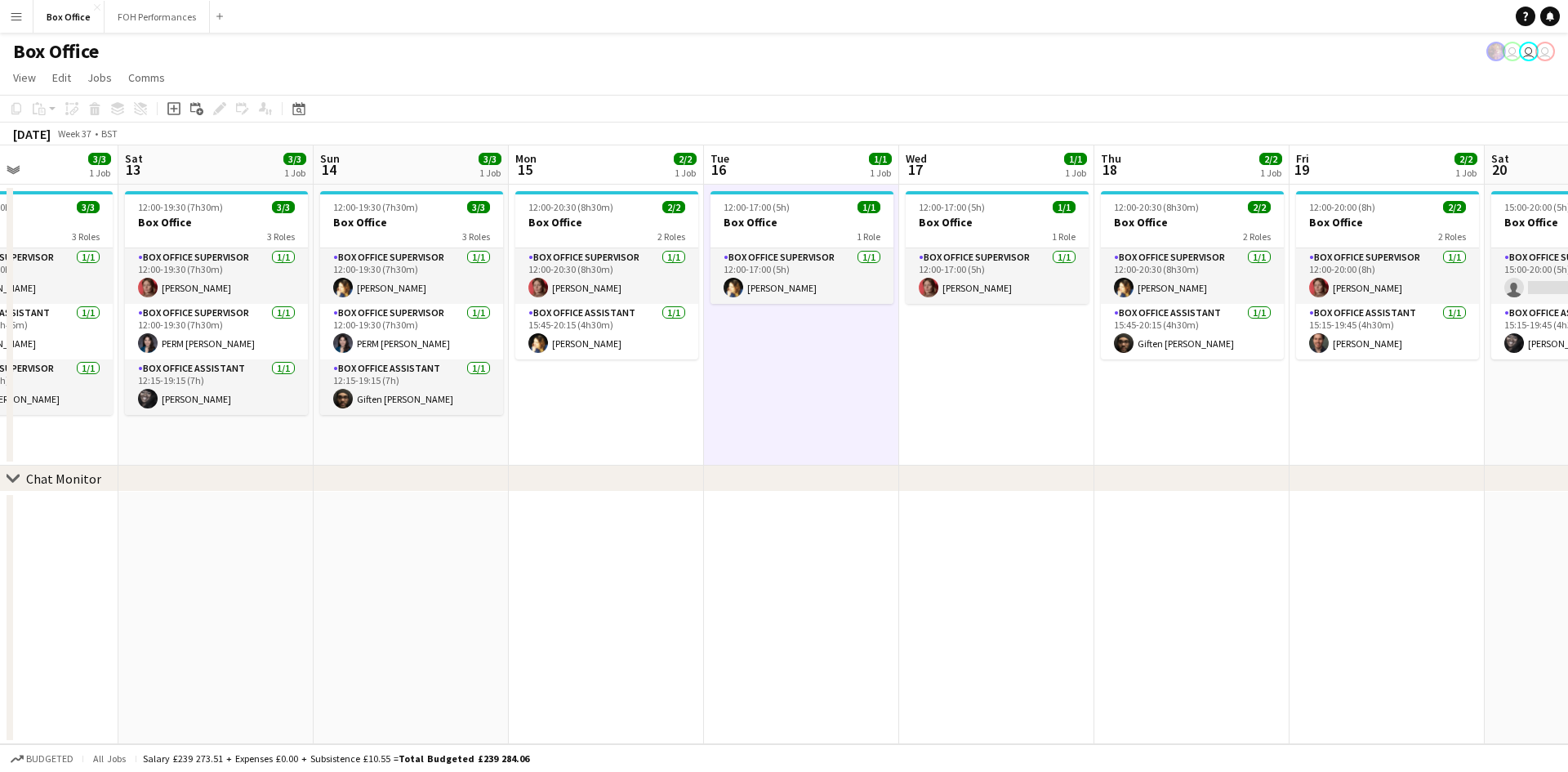
drag, startPoint x: 246, startPoint y: 501, endPoint x: 453, endPoint y: 488, distance: 207.4
click at [453, 488] on div "chevron-right Chat Monitor Wed 10 2/2 1 Job Thu 11 2/2 1 Job Fri 12 3/3 1 Job S…" at bounding box center [784, 445] width 1568 height 599
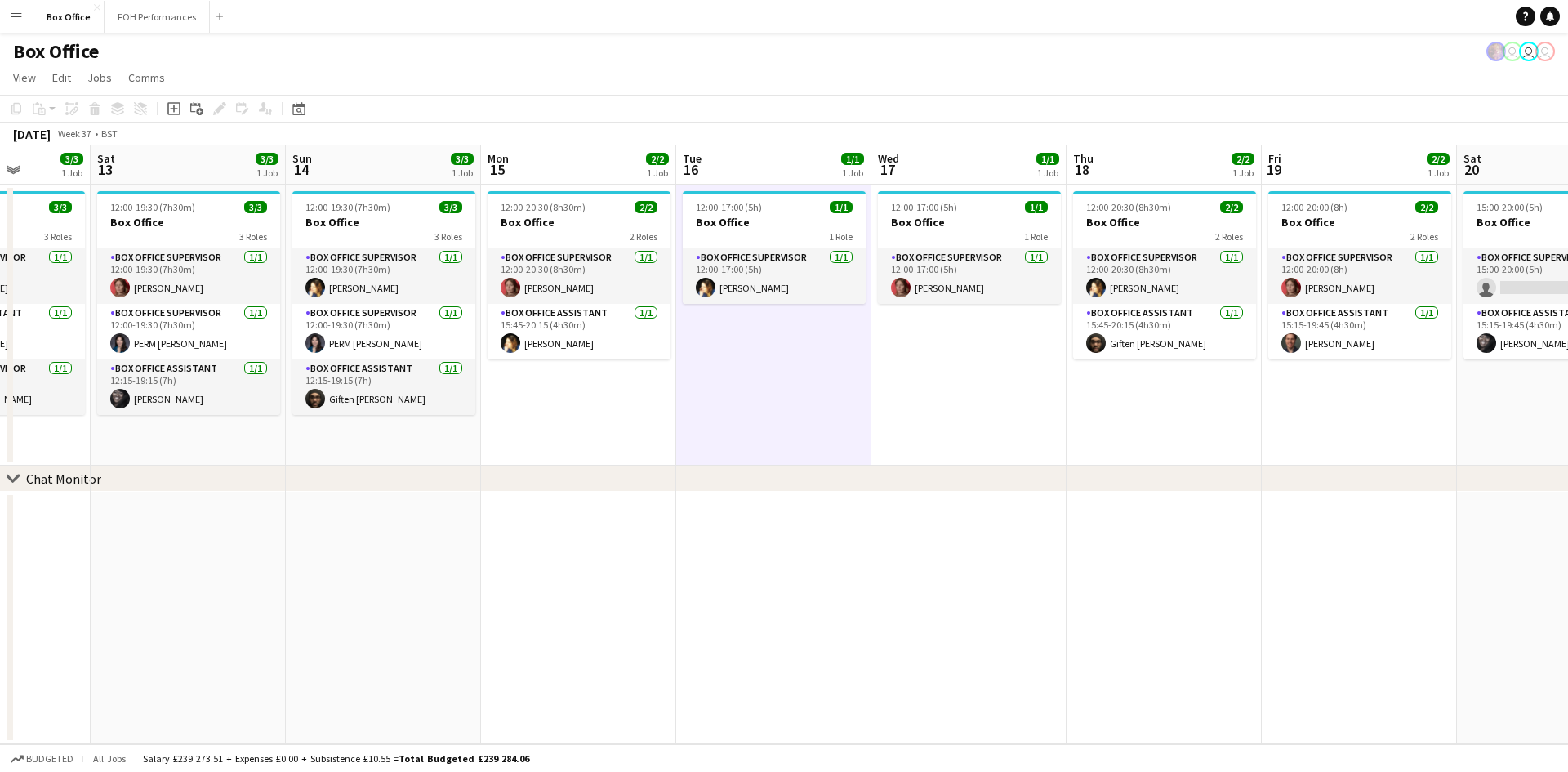
drag, startPoint x: 693, startPoint y: 540, endPoint x: 1087, endPoint y: 488, distance: 397.4
click at [1087, 488] on div "chevron-right Chat Monitor Wed 10 2/2 1 Job Thu 11 2/2 1 Job Fri 12 3/3 1 Job S…" at bounding box center [784, 445] width 1568 height 599
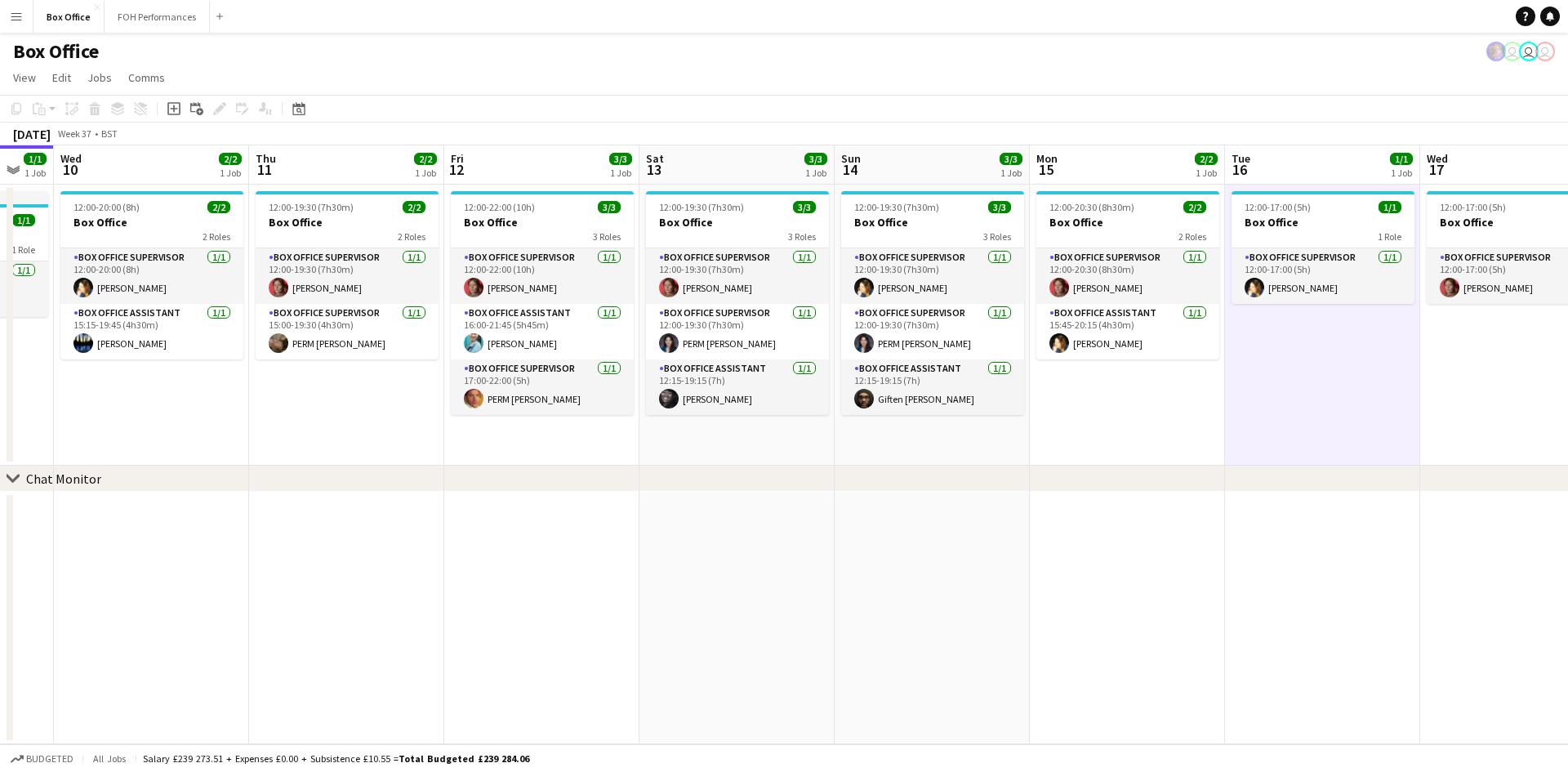
drag, startPoint x: 475, startPoint y: 535, endPoint x: 551, endPoint y: 535, distance: 76.0
click at [551, 535] on app-calendar-viewport "Mon 8 1/1 1 Job Tue 9 1/1 1 Job Wed 10 2/2 1 Job Thu 11 2/2 1 Job Fri 12 3/3 1 …" at bounding box center [784, 445] width 1568 height 599
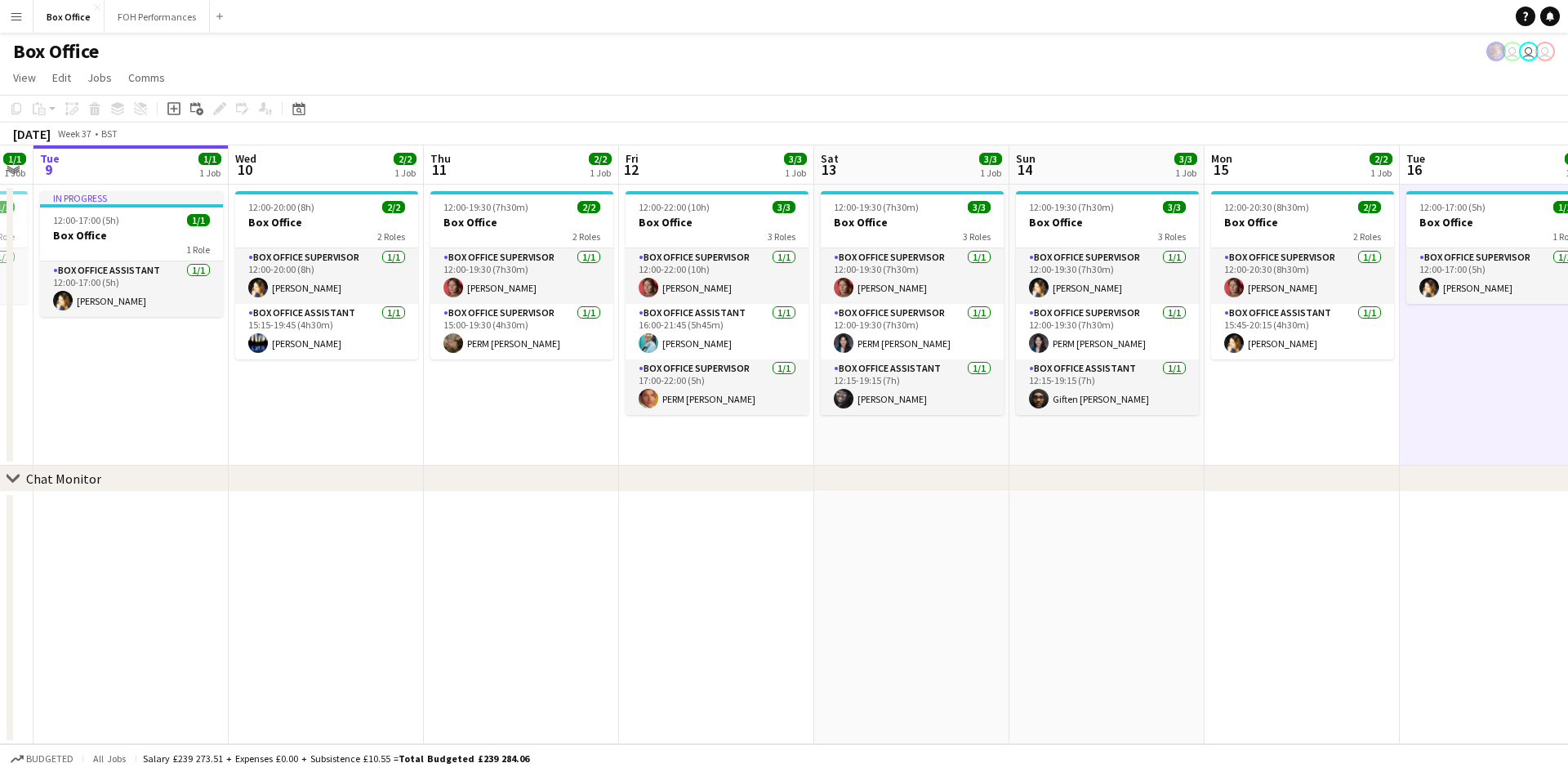
drag, startPoint x: 551, startPoint y: 535, endPoint x: 725, endPoint y: 535, distance: 174.0
click at [725, 535] on app-calendar-viewport "Sun 7 4/4 2 Jobs Mon 8 1/1 1 Job Tue 9 1/1 1 Job Wed 10 2/2 1 Job Thu 11 2/2 1 …" at bounding box center [784, 445] width 1568 height 599
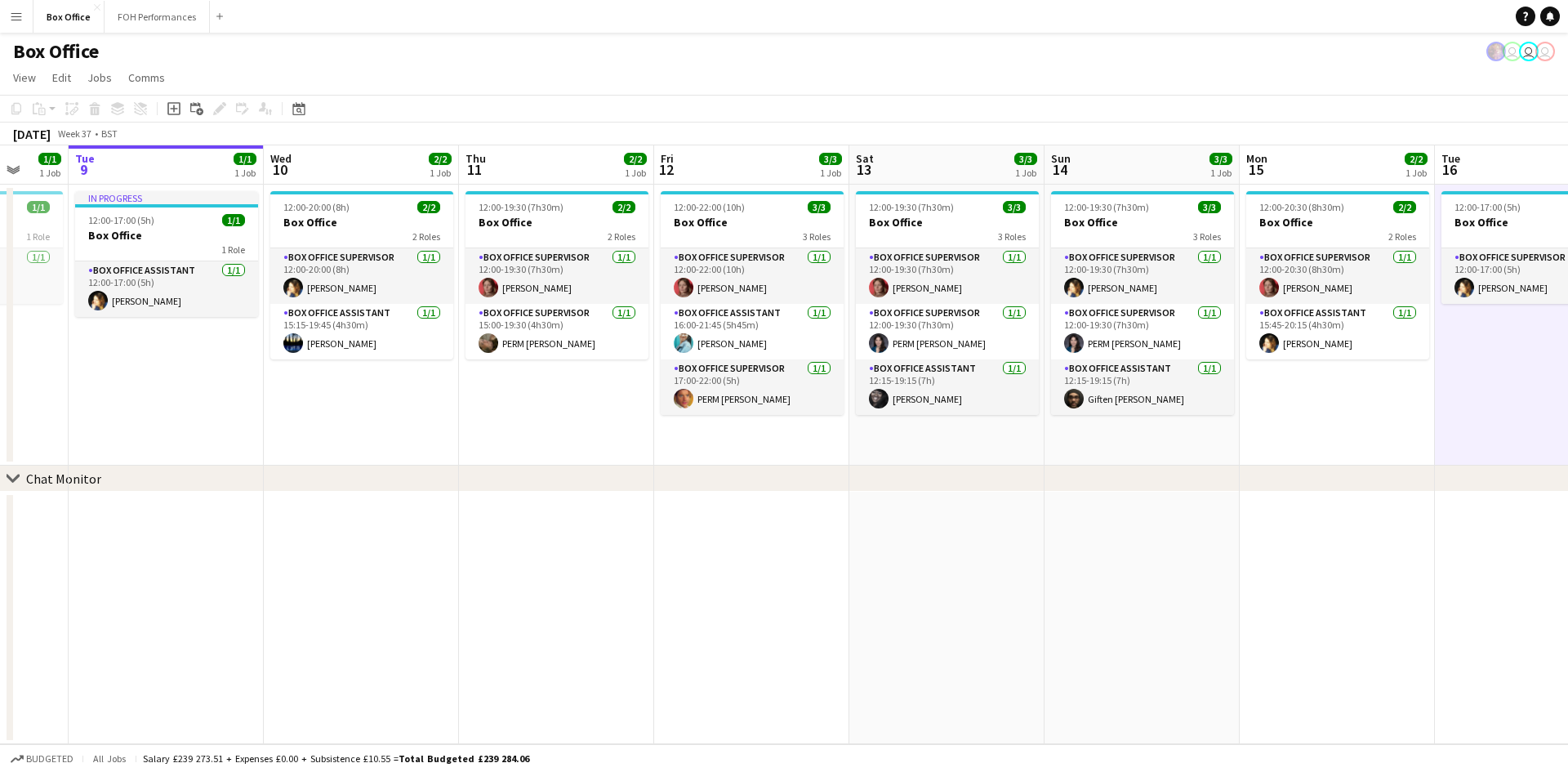
drag, startPoint x: 720, startPoint y: 536, endPoint x: 754, endPoint y: 540, distance: 34.2
click at [754, 540] on app-calendar-viewport "Sat 6 5/5 2 Jobs Sun 7 4/4 2 Jobs Mon 8 1/1 1 Job Tue 9 1/1 1 Job Wed 10 2/2 1 …" at bounding box center [784, 445] width 1568 height 599
